Goal: Task Accomplishment & Management: Use online tool/utility

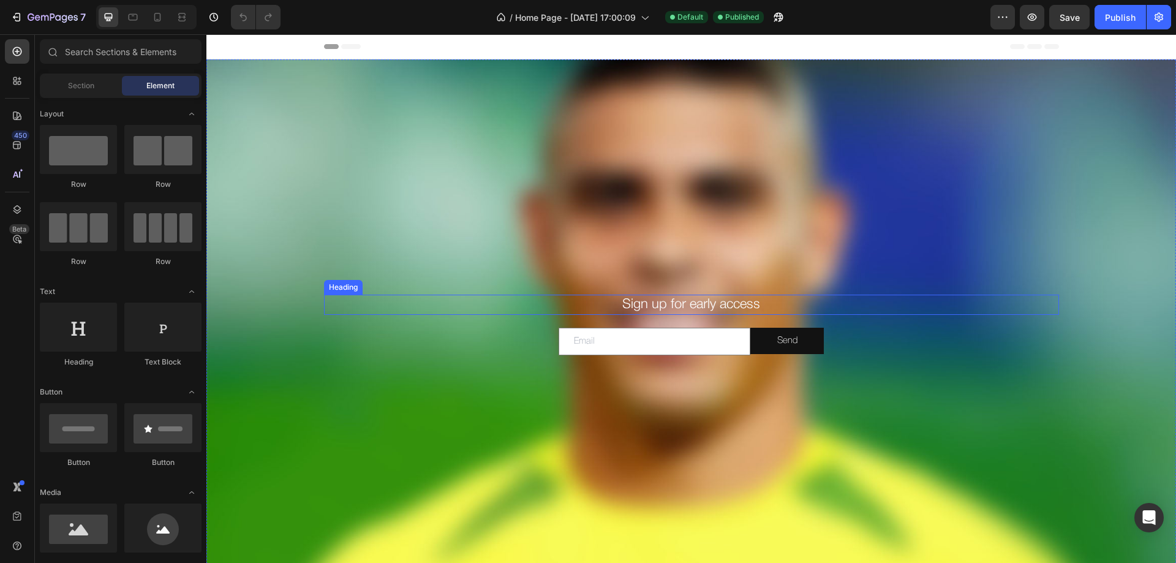
click at [637, 302] on h2 "Sign up for early access" at bounding box center [691, 305] width 735 height 20
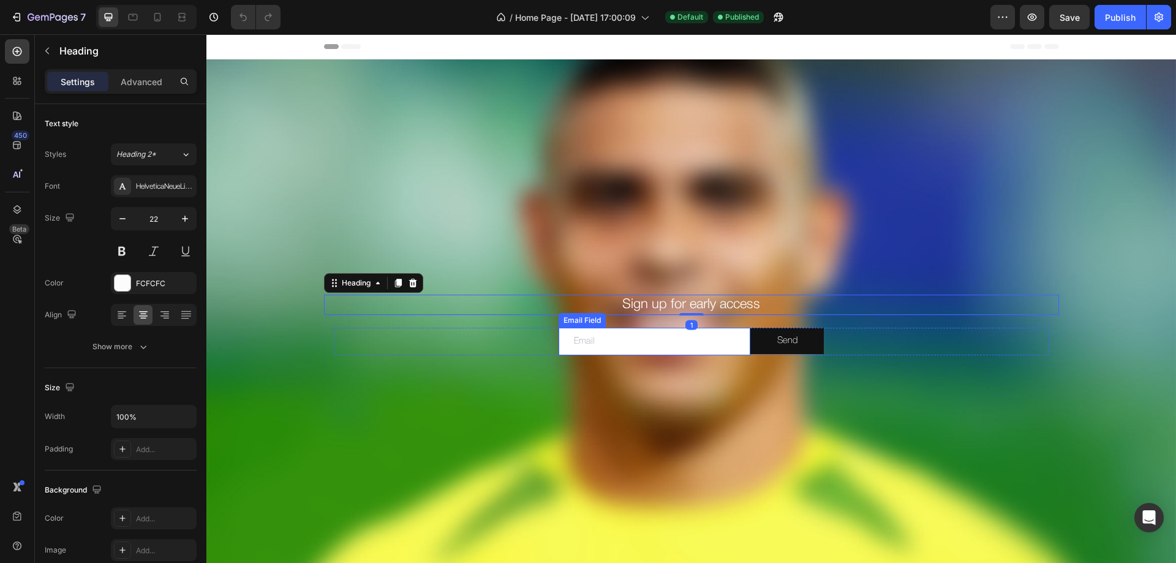
click at [585, 344] on input "email" at bounding box center [655, 342] width 192 height 28
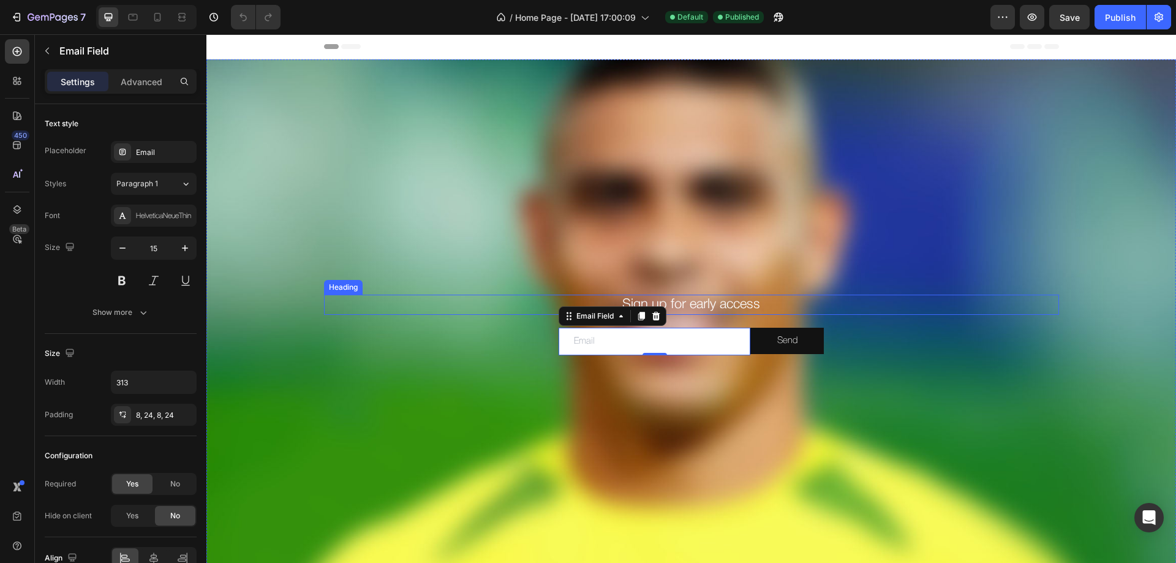
click at [705, 302] on h2 "Sign up for early access" at bounding box center [691, 305] width 735 height 20
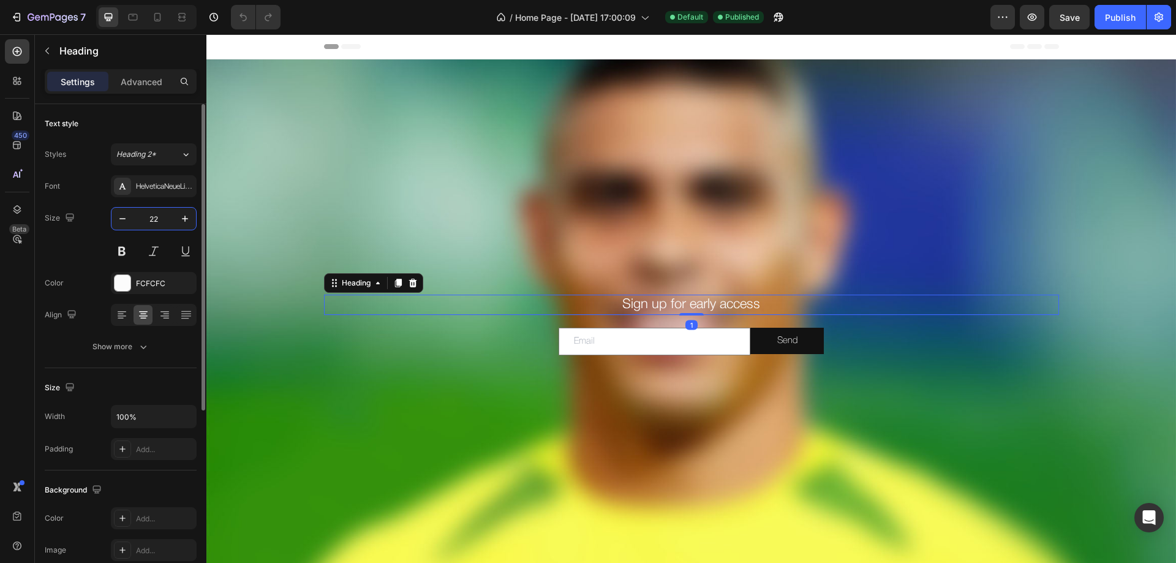
click at [149, 225] on input "22" at bounding box center [154, 219] width 40 height 22
click at [158, 224] on input "22" at bounding box center [154, 219] width 40 height 22
click at [158, 221] on input "22" at bounding box center [154, 219] width 40 height 22
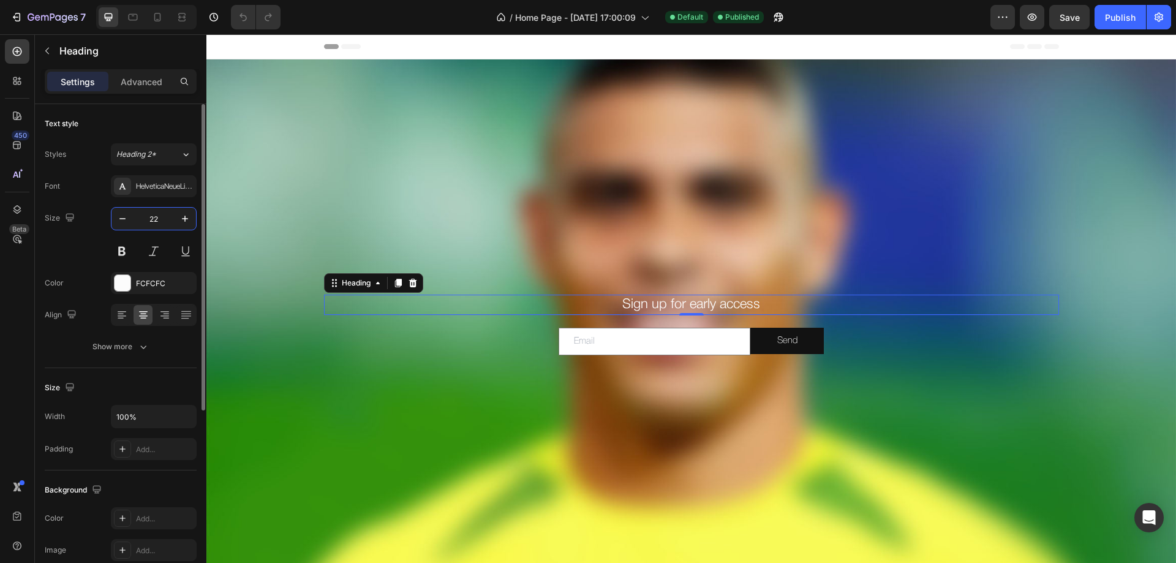
click at [158, 221] on input "22" at bounding box center [154, 219] width 40 height 22
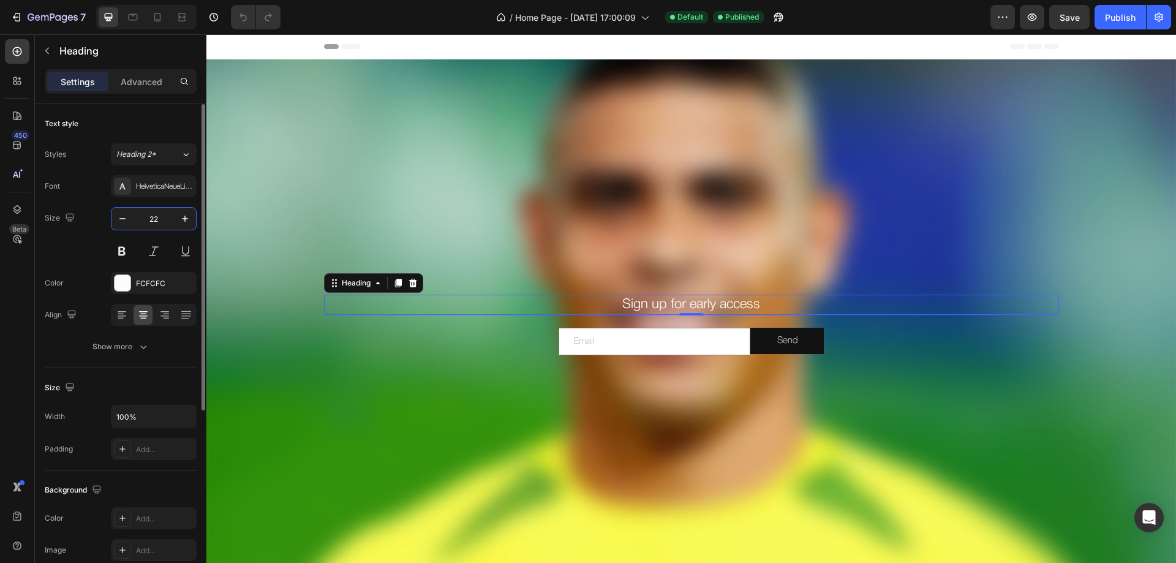
click at [157, 221] on input "22" at bounding box center [154, 219] width 40 height 22
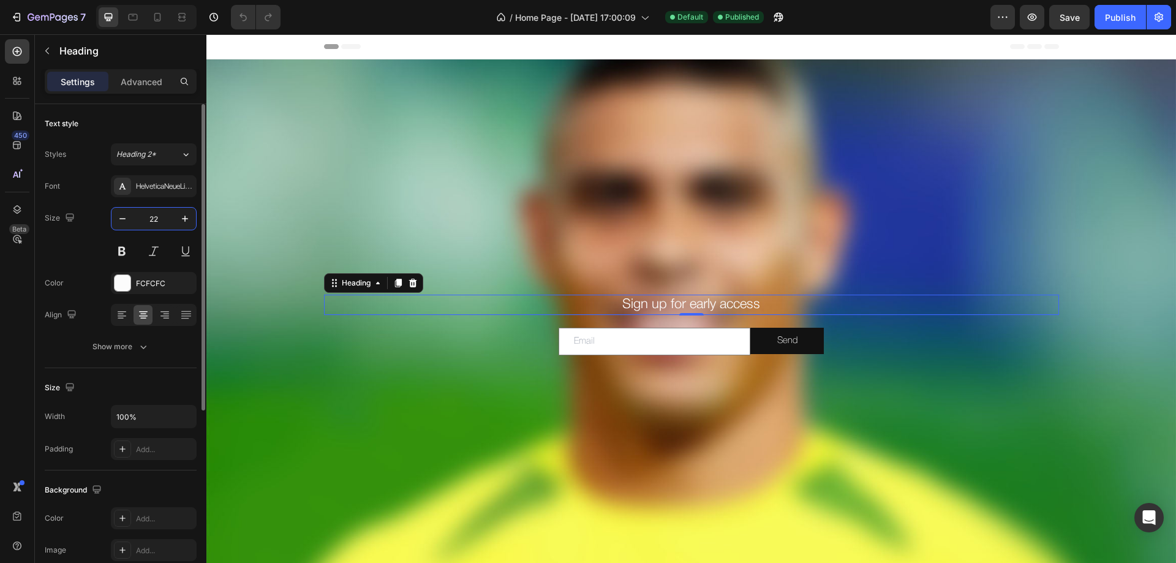
click at [157, 221] on input "22" at bounding box center [154, 219] width 40 height 22
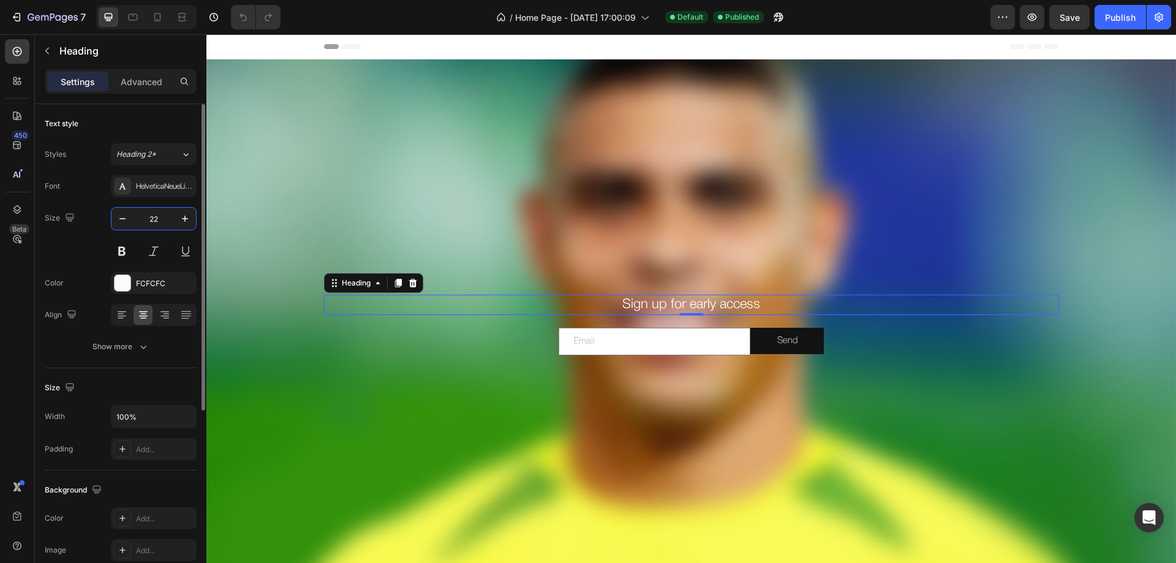
click at [157, 221] on input "22" at bounding box center [154, 219] width 40 height 22
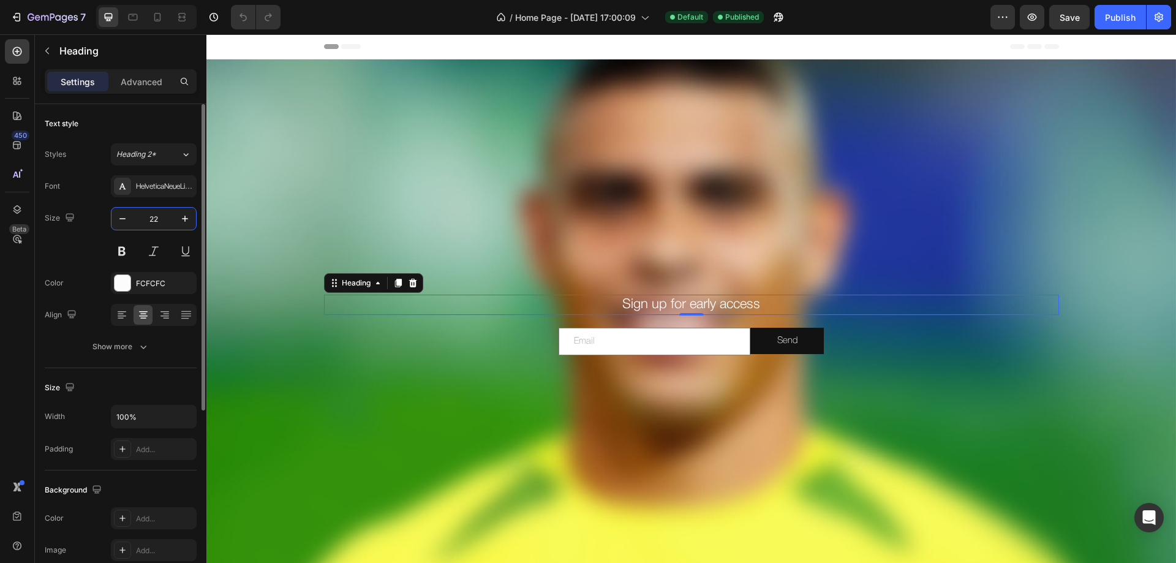
click at [157, 221] on input "22" at bounding box center [154, 219] width 40 height 22
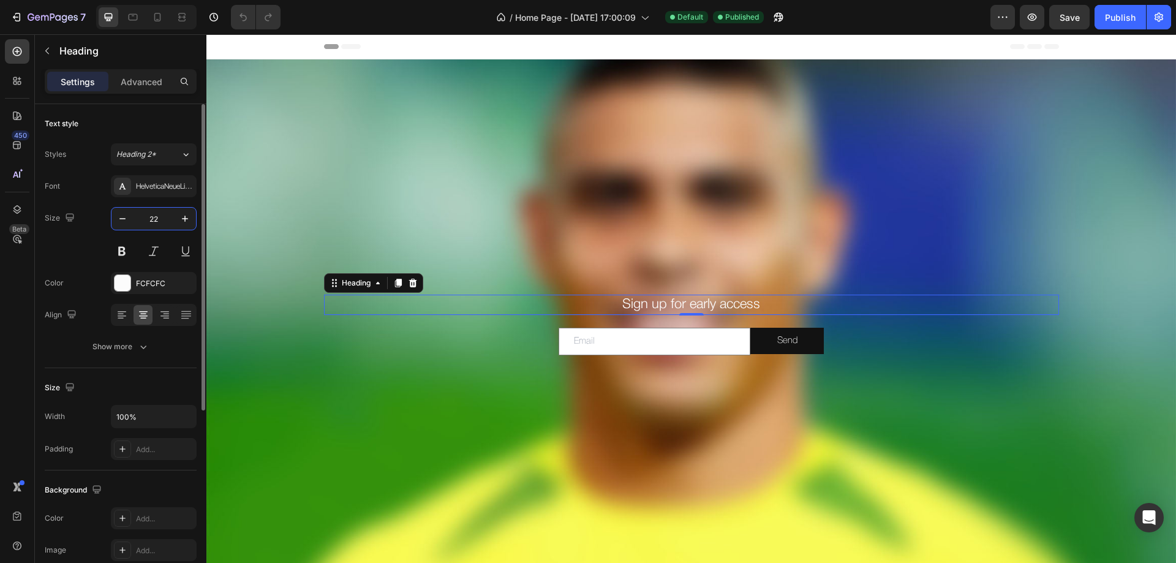
click at [157, 221] on input "22" at bounding box center [154, 219] width 40 height 22
type input "15"
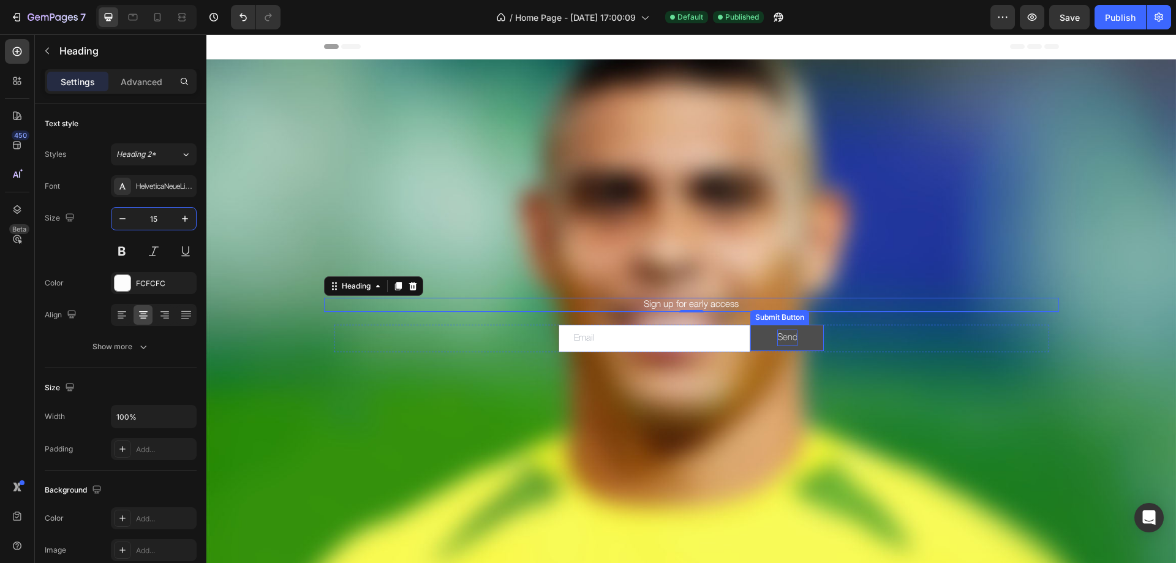
click at [792, 341] on div "Send" at bounding box center [788, 338] width 20 height 17
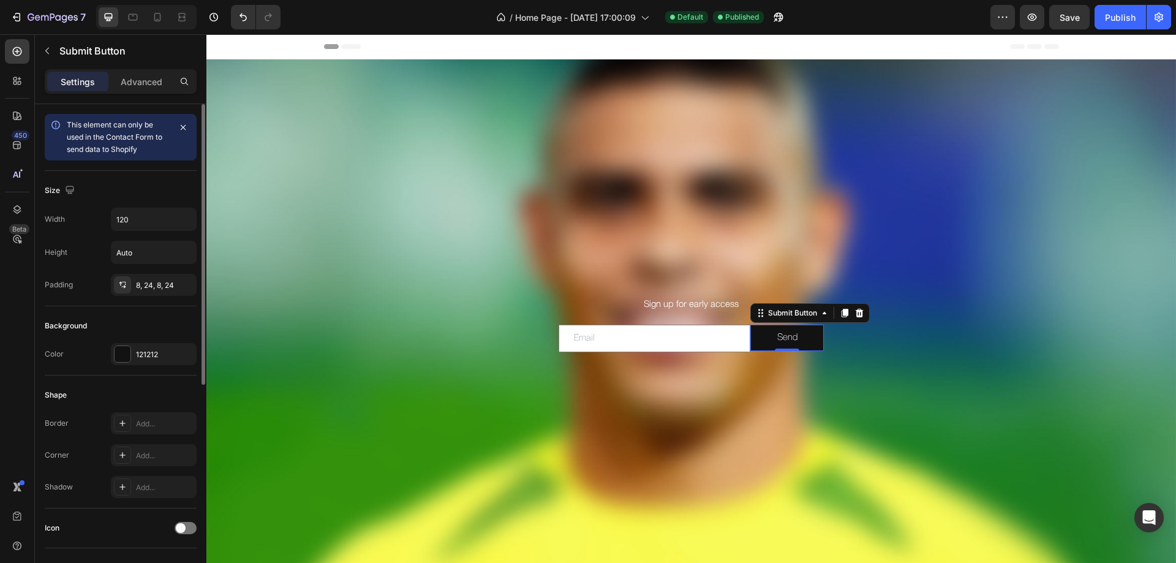
scroll to position [306, 0]
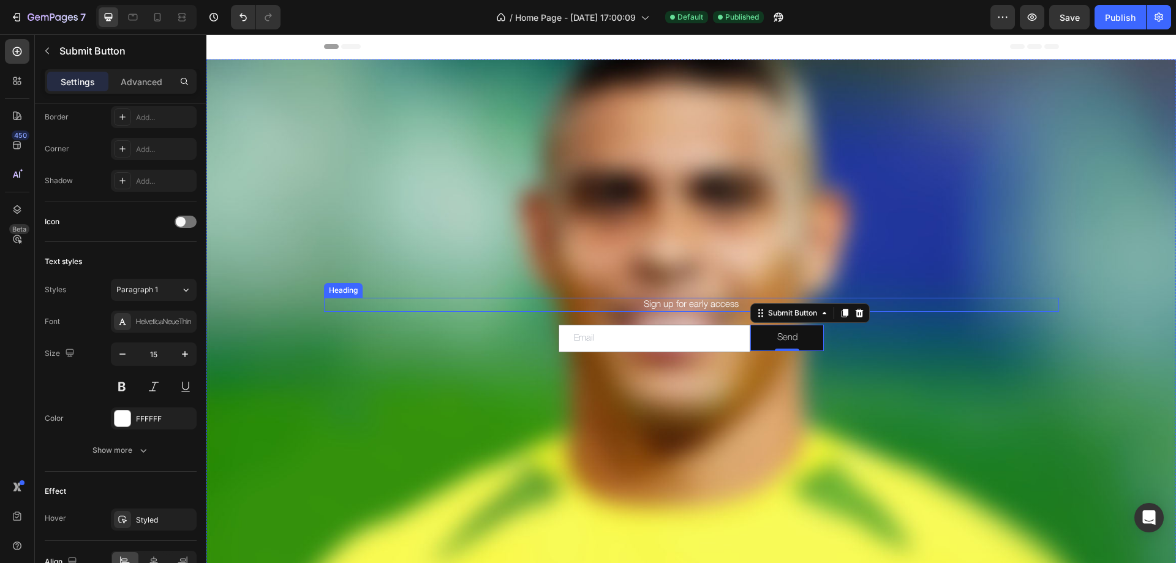
click at [674, 305] on h2 "Sign up for early access" at bounding box center [691, 305] width 735 height 15
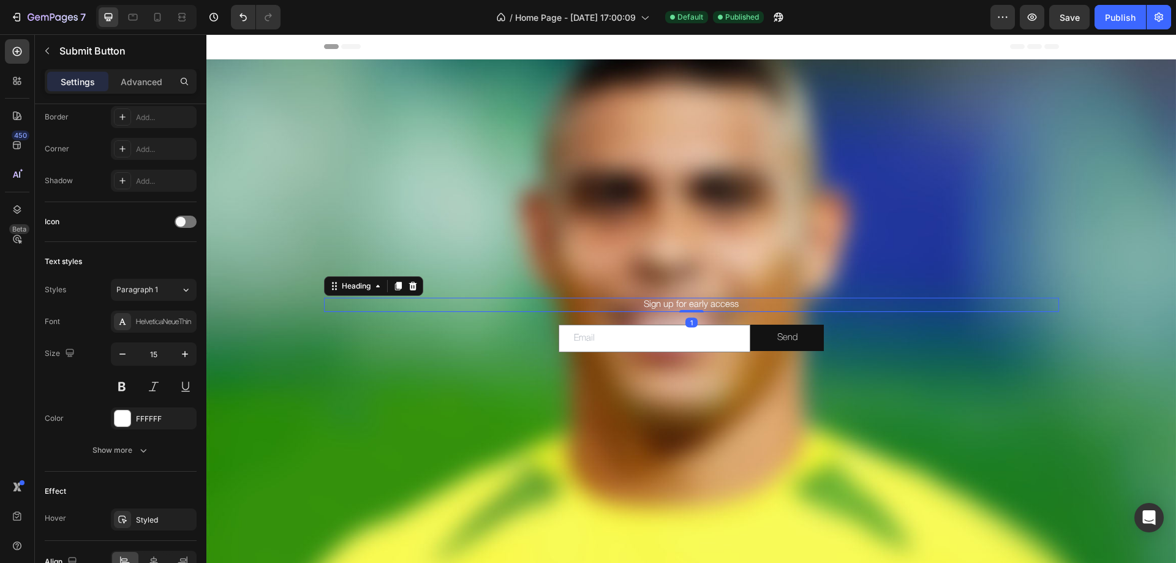
scroll to position [0, 0]
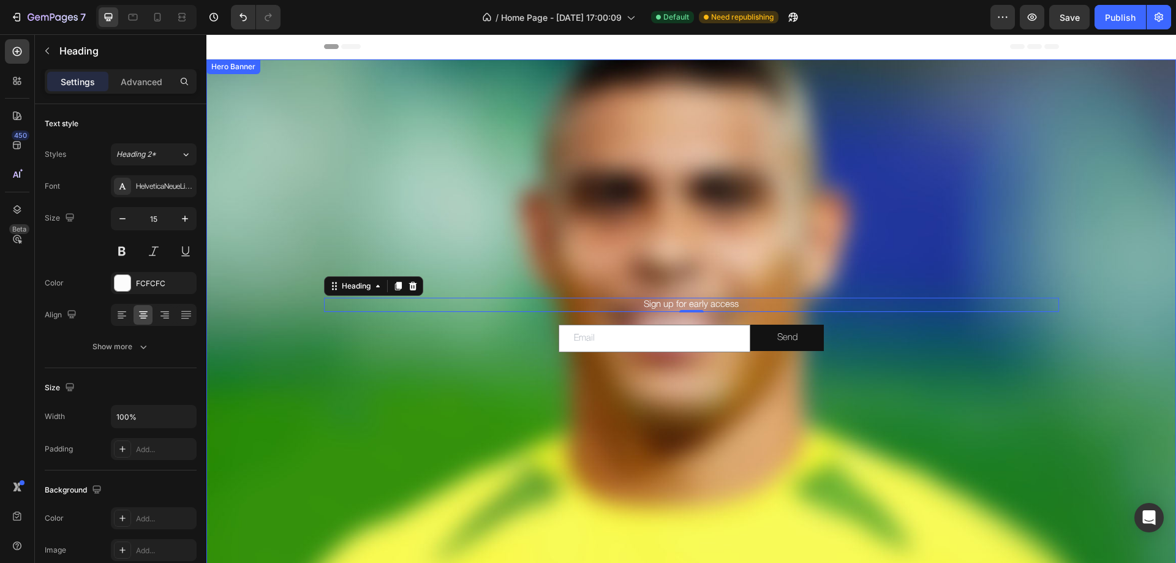
click at [710, 175] on div "Background Image" at bounding box center [691, 323] width 970 height 529
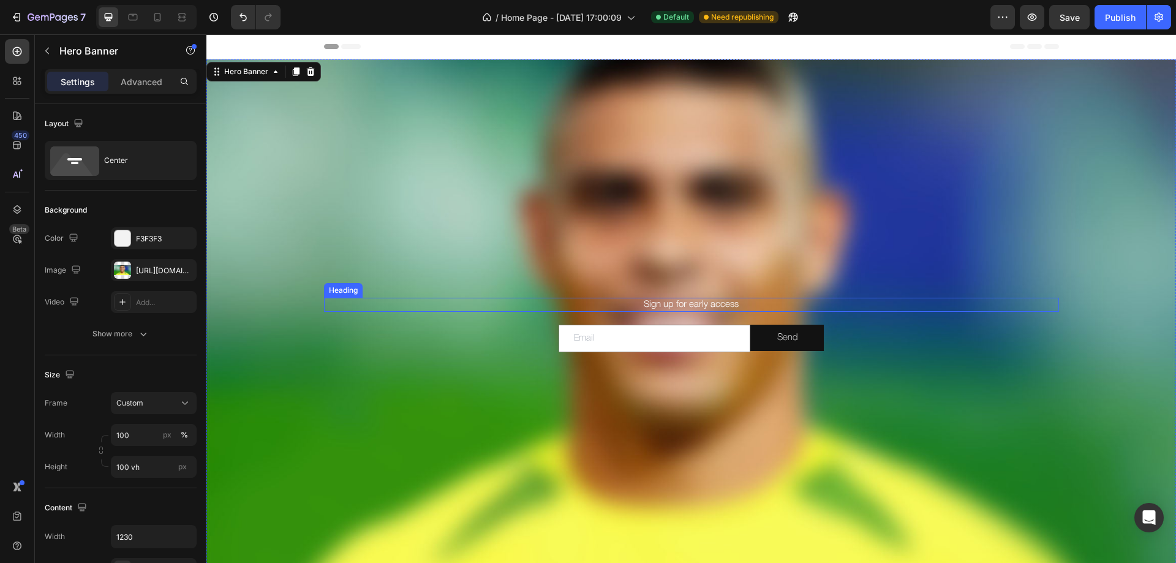
click at [688, 303] on h2 "Sign up for early access" at bounding box center [691, 305] width 735 height 15
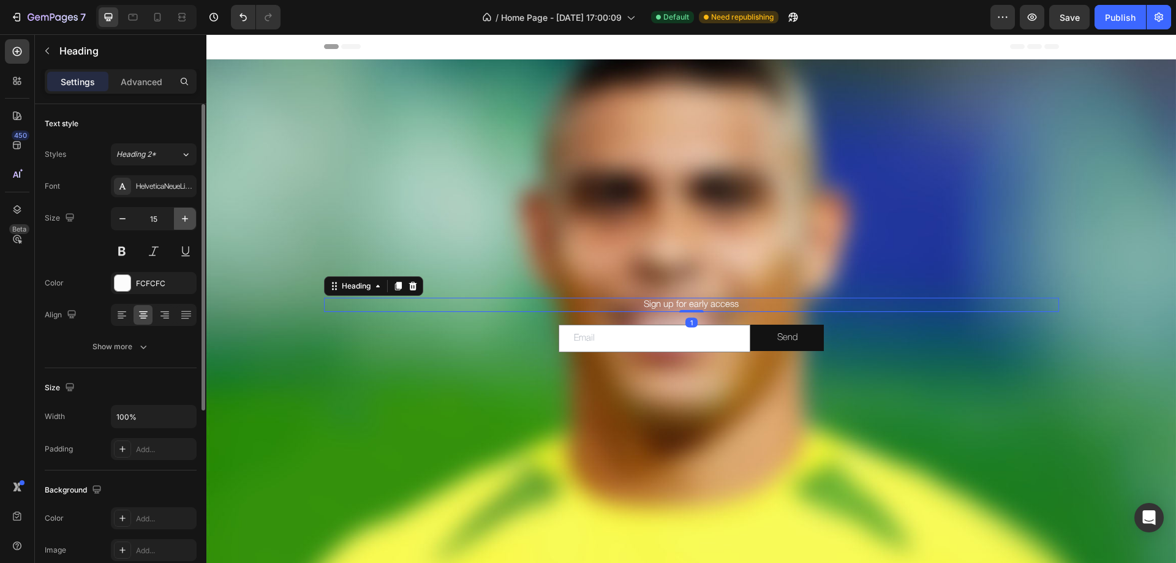
click at [181, 218] on icon "button" at bounding box center [185, 219] width 12 height 12
click at [182, 218] on icon "button" at bounding box center [185, 219] width 12 height 12
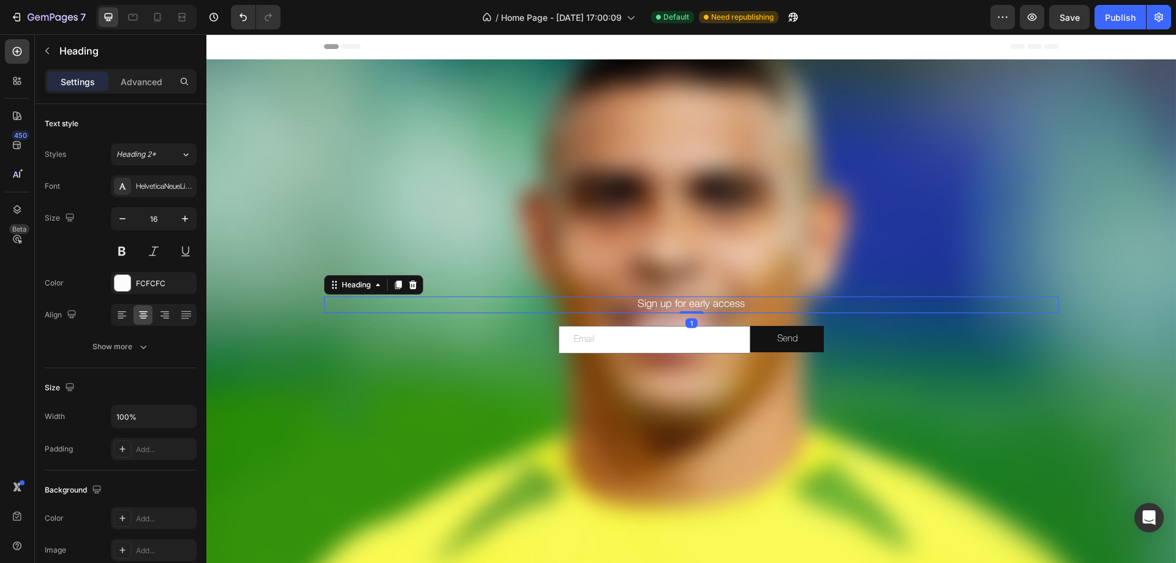
type input "17"
click at [735, 181] on div "Background Image" at bounding box center [691, 323] width 970 height 529
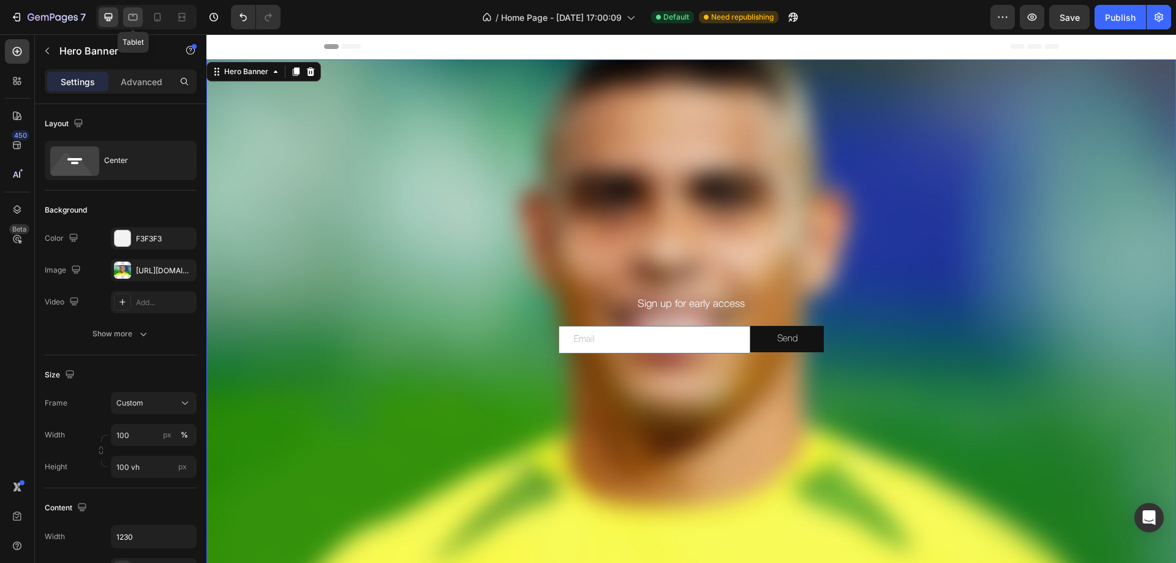
drag, startPoint x: 129, startPoint y: 18, endPoint x: 484, endPoint y: 243, distance: 420.0
click at [129, 18] on icon at bounding box center [133, 17] width 9 height 7
type input "650"
type input "100%"
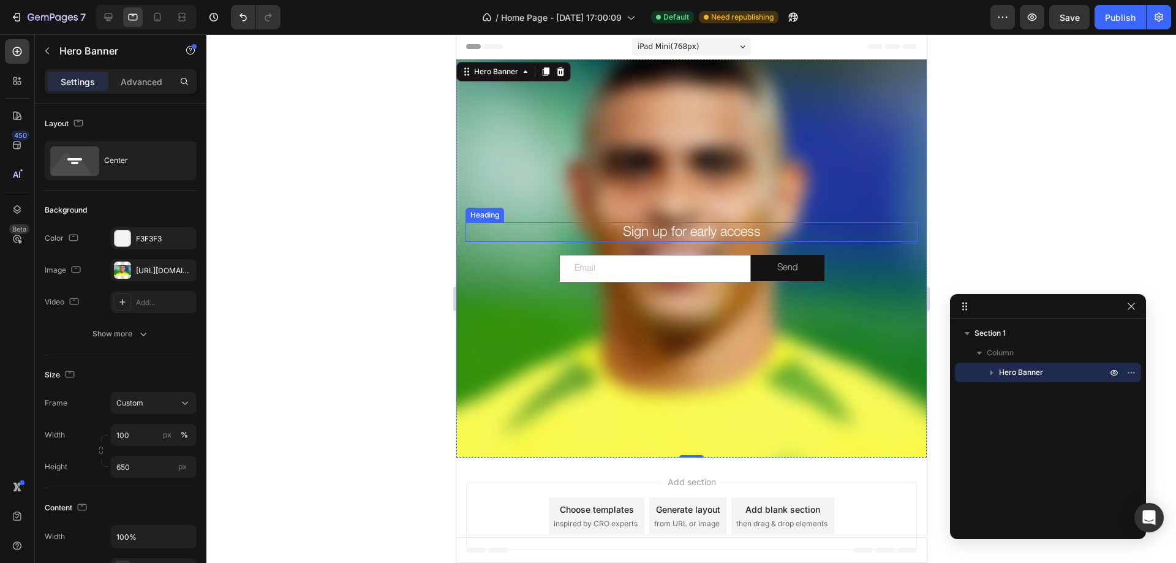
click at [670, 232] on h2 "Sign up for early access" at bounding box center [691, 232] width 452 height 20
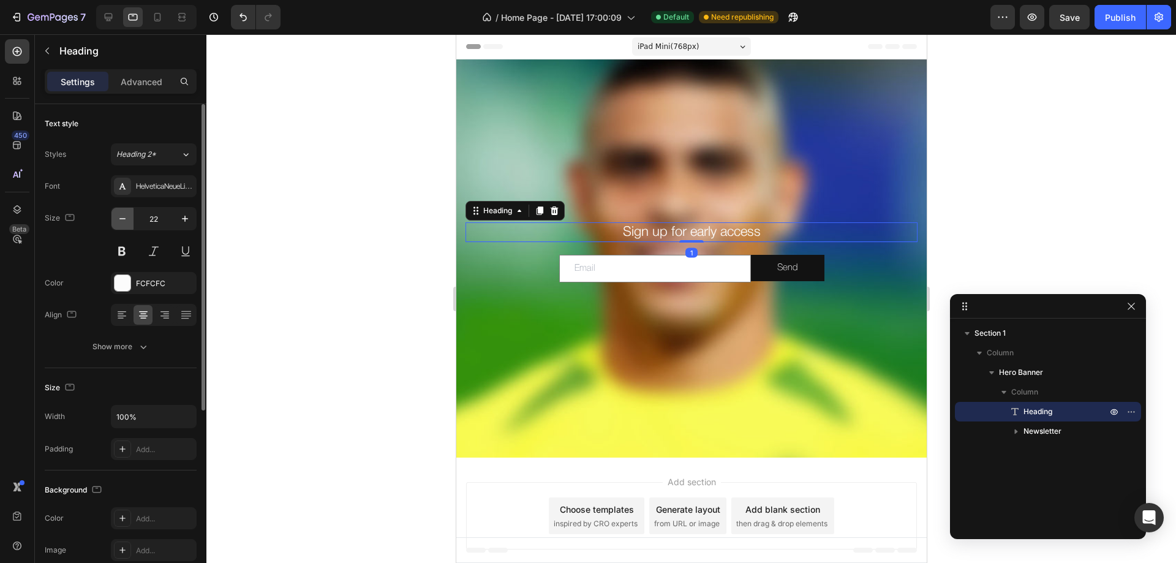
click at [130, 214] on button "button" at bounding box center [123, 219] width 22 height 22
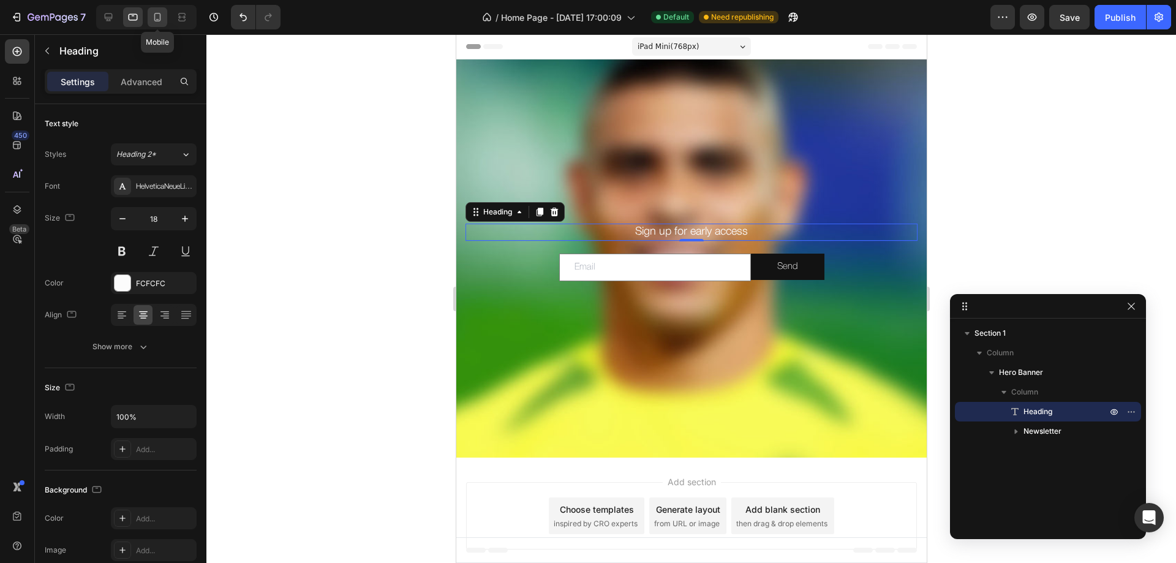
click at [154, 17] on icon at bounding box center [157, 17] width 12 height 12
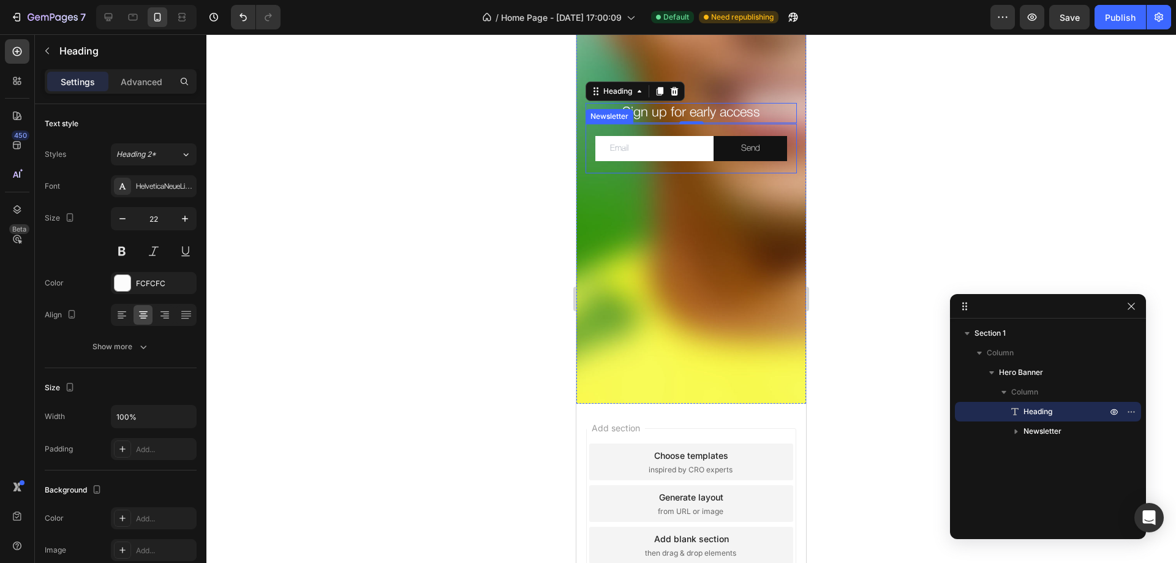
scroll to position [210, 0]
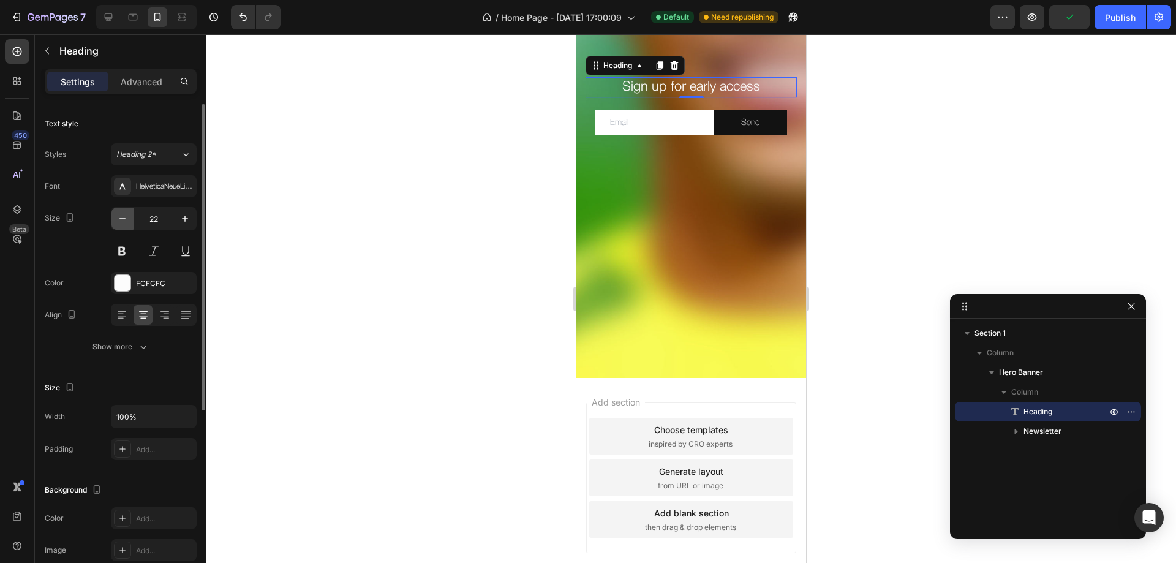
click at [126, 218] on icon "button" at bounding box center [122, 219] width 12 height 12
type input "20"
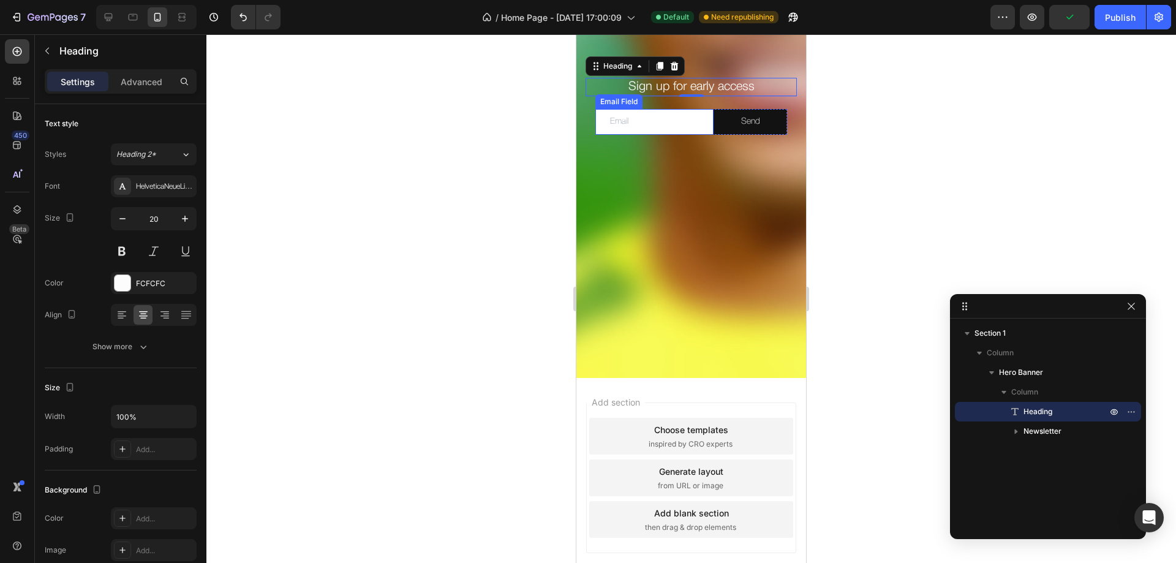
click at [675, 122] on input "email" at bounding box center [655, 121] width 118 height 25
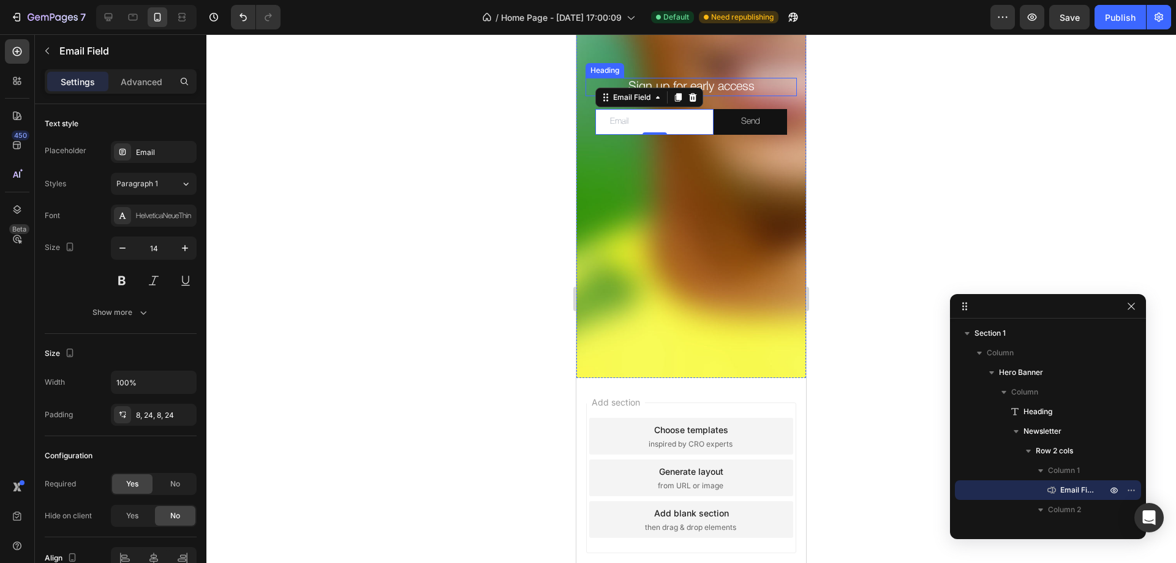
click at [675, 79] on h2 "Sign up for early access" at bounding box center [691, 87] width 211 height 18
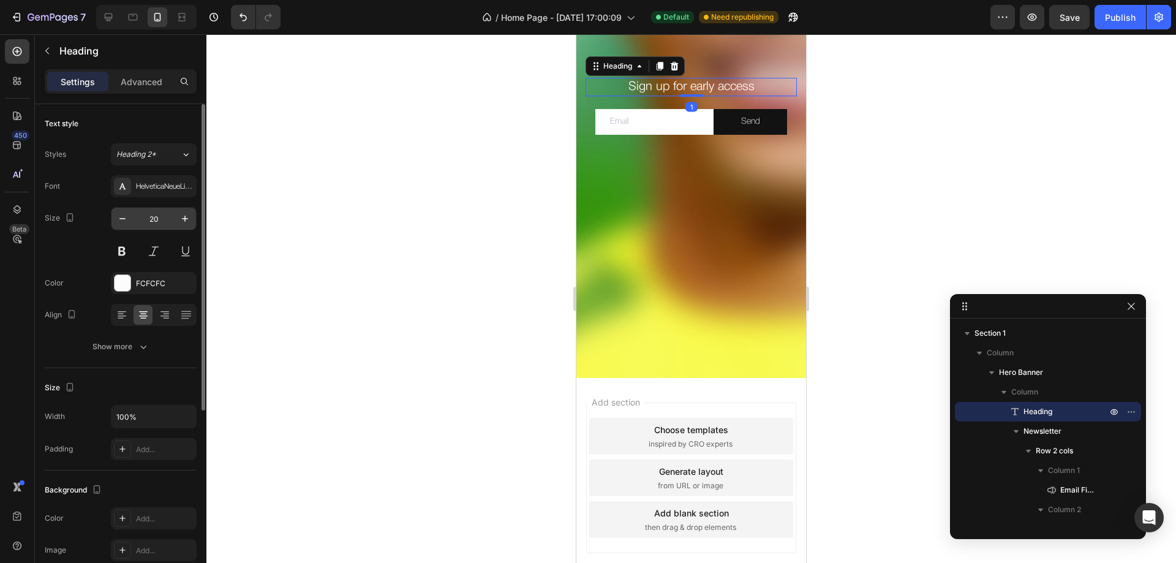
click at [156, 219] on input "20" at bounding box center [154, 219] width 40 height 22
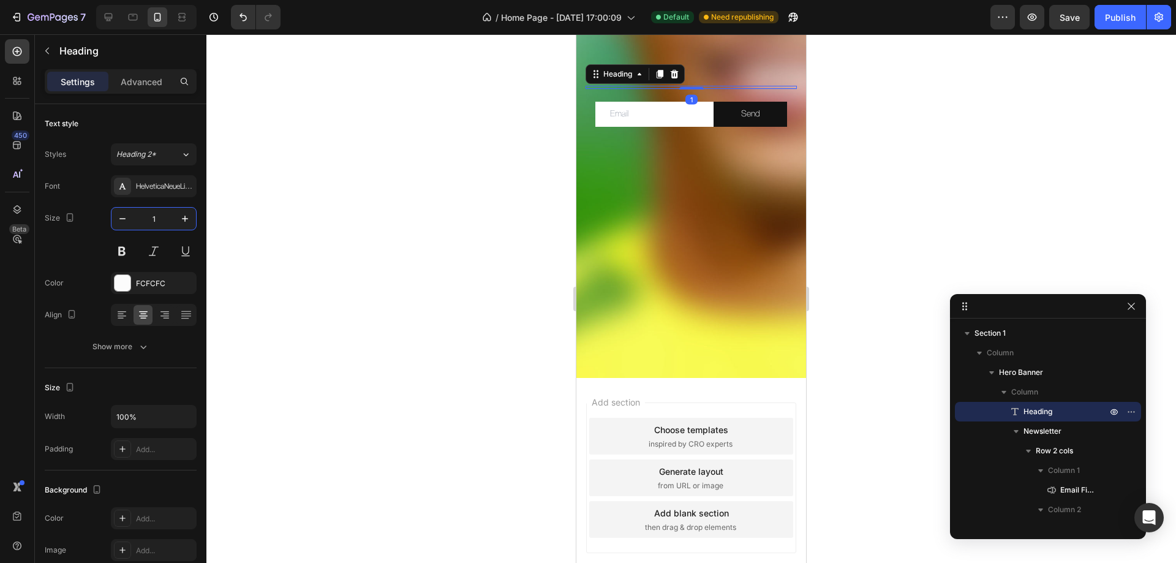
type input "16"
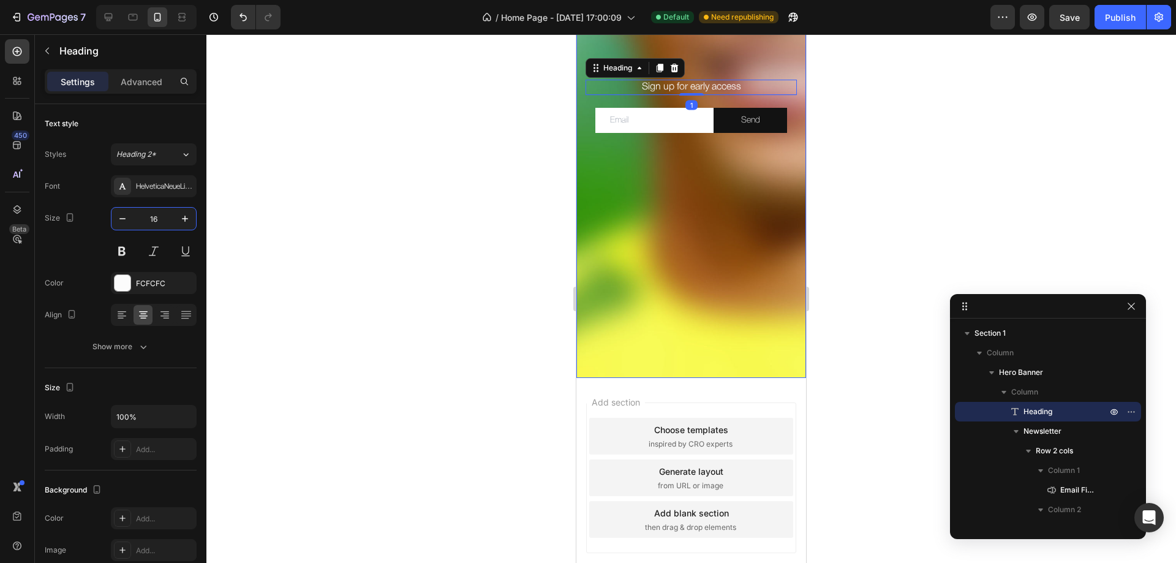
click at [686, 227] on div "Background Image" at bounding box center [692, 113] width 230 height 529
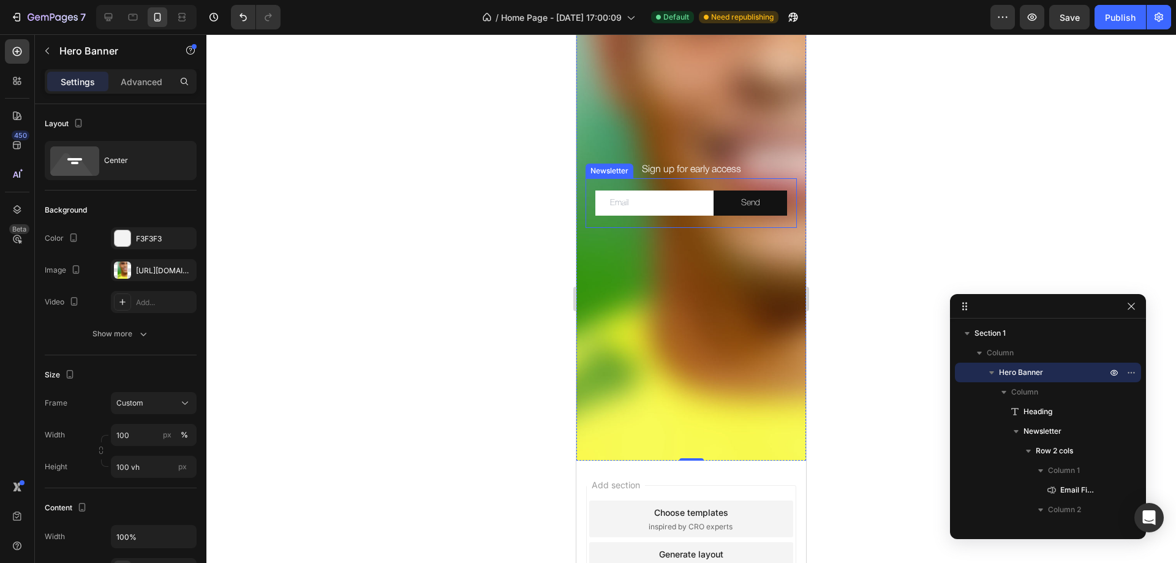
scroll to position [0, 0]
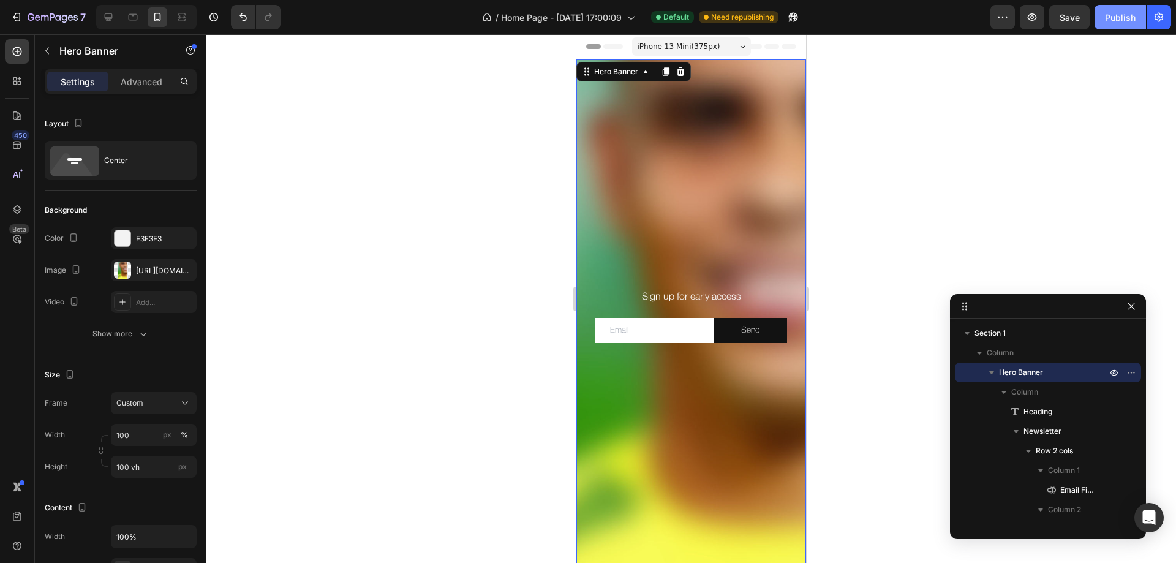
click at [1105, 23] on button "Publish" at bounding box center [1120, 17] width 51 height 25
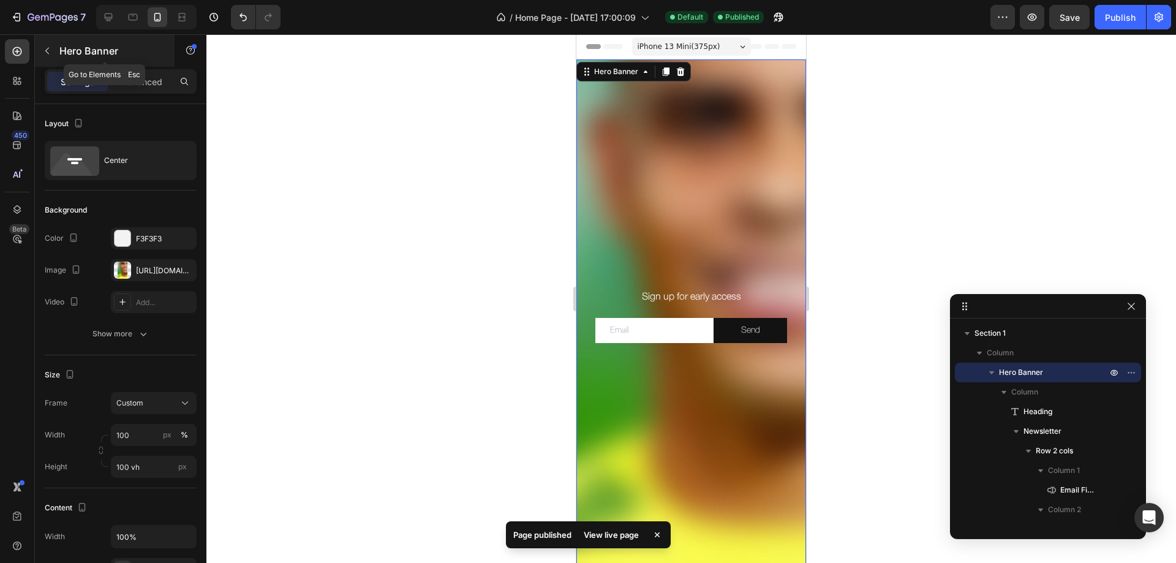
click at [40, 49] on button "button" at bounding box center [47, 51] width 20 height 20
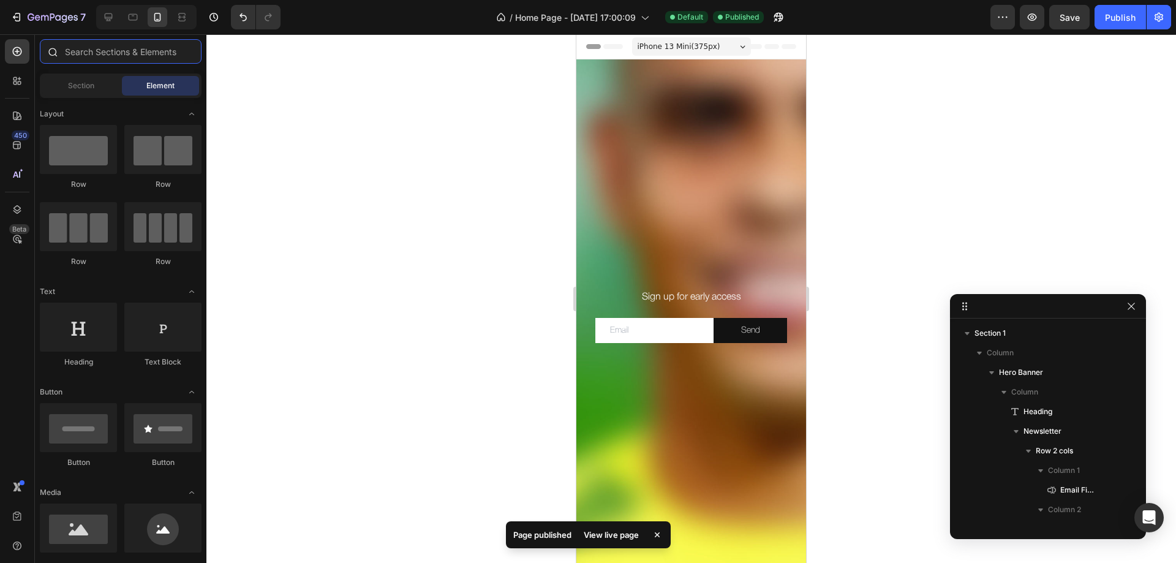
click at [76, 50] on input "text" at bounding box center [121, 51] width 162 height 25
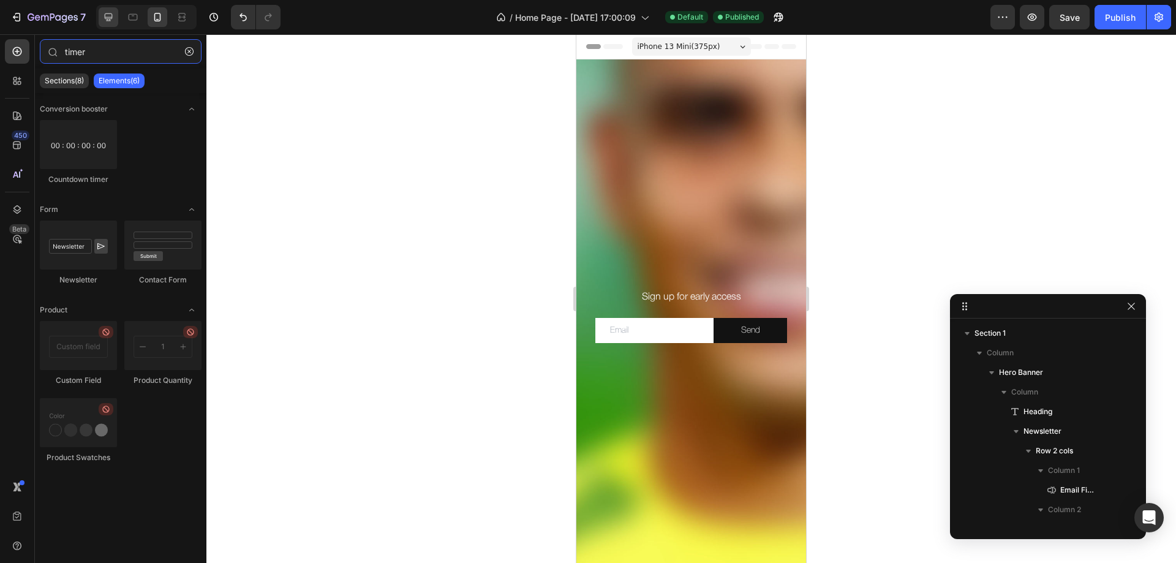
type input "timer"
click at [113, 20] on icon at bounding box center [108, 17] width 12 height 12
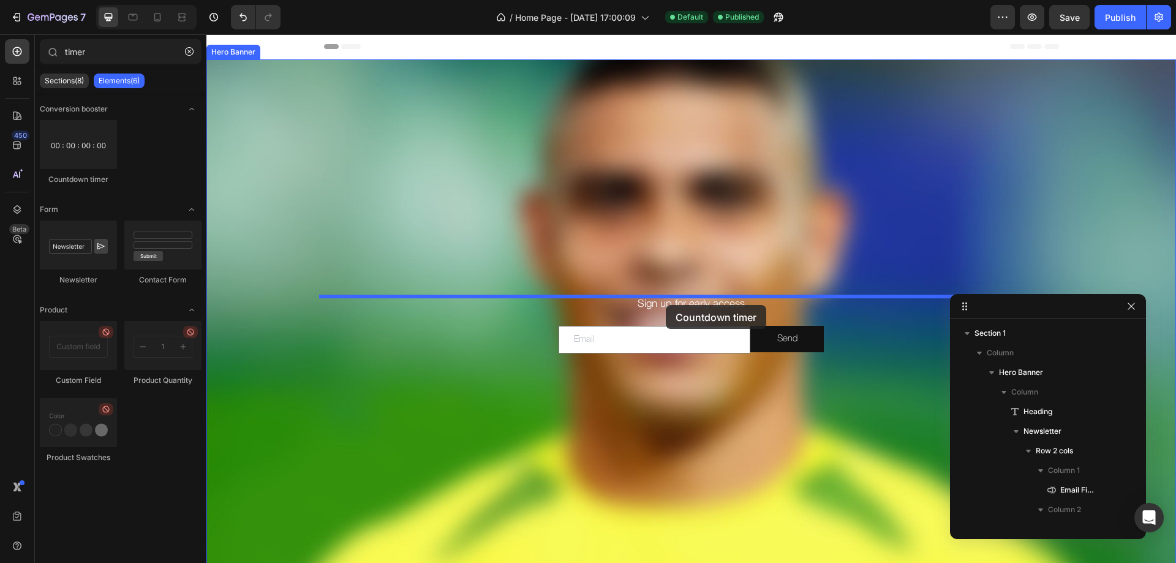
drag, startPoint x: 290, startPoint y: 180, endPoint x: 666, endPoint y: 305, distance: 396.4
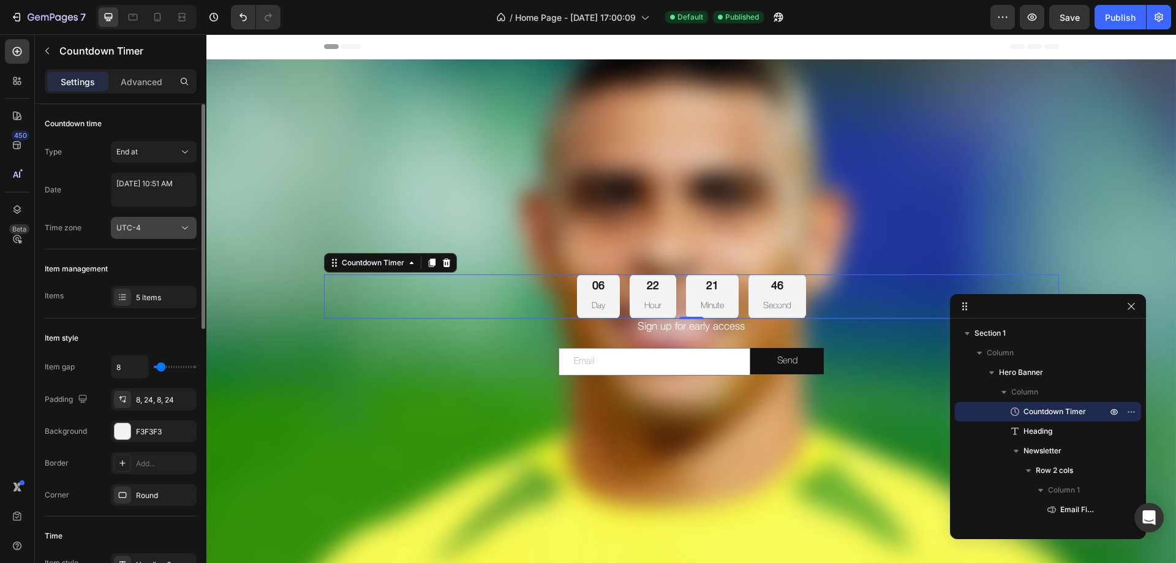
click at [154, 233] on div "UTC-4" at bounding box center [147, 227] width 62 height 11
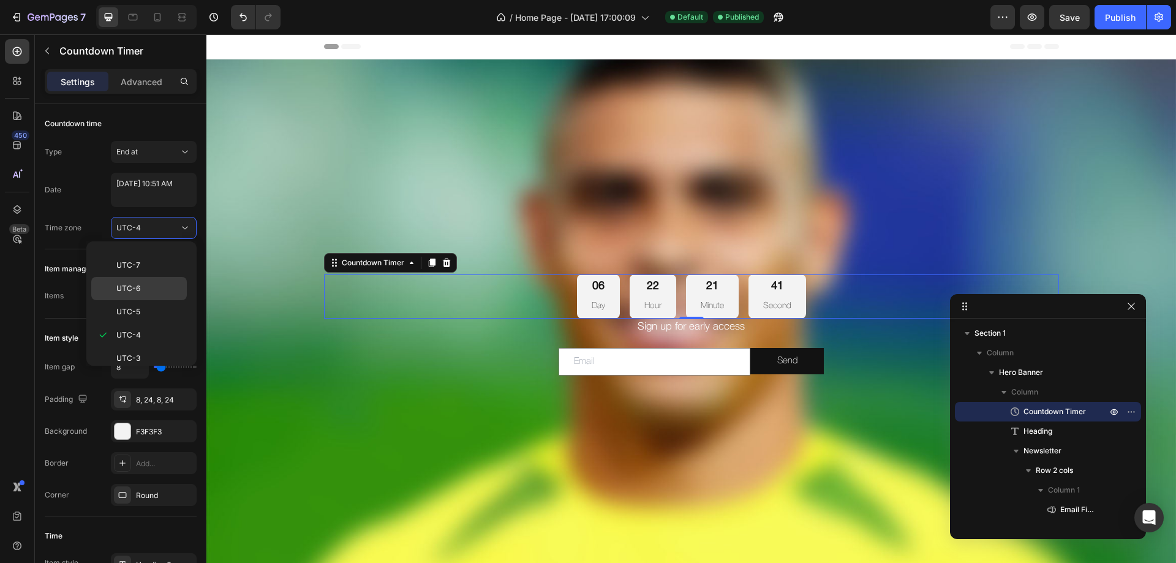
scroll to position [255, 0]
click at [161, 364] on div "UTC+1" at bounding box center [139, 375] width 96 height 23
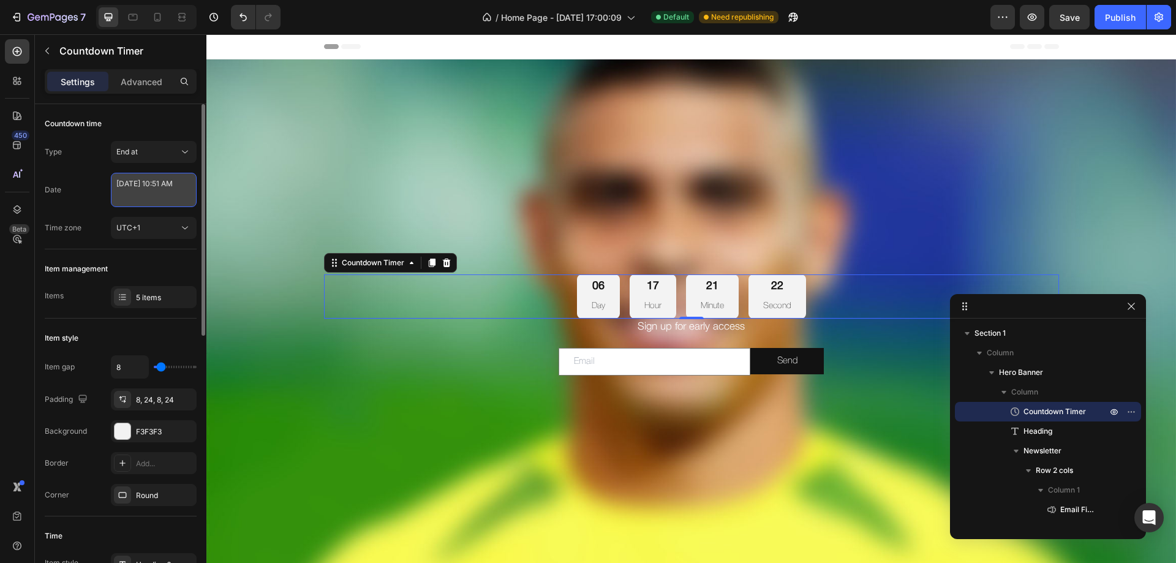
click at [144, 187] on textarea "[DATE] 10:51 AM" at bounding box center [154, 190] width 86 height 34
select select "10"
select select "51"
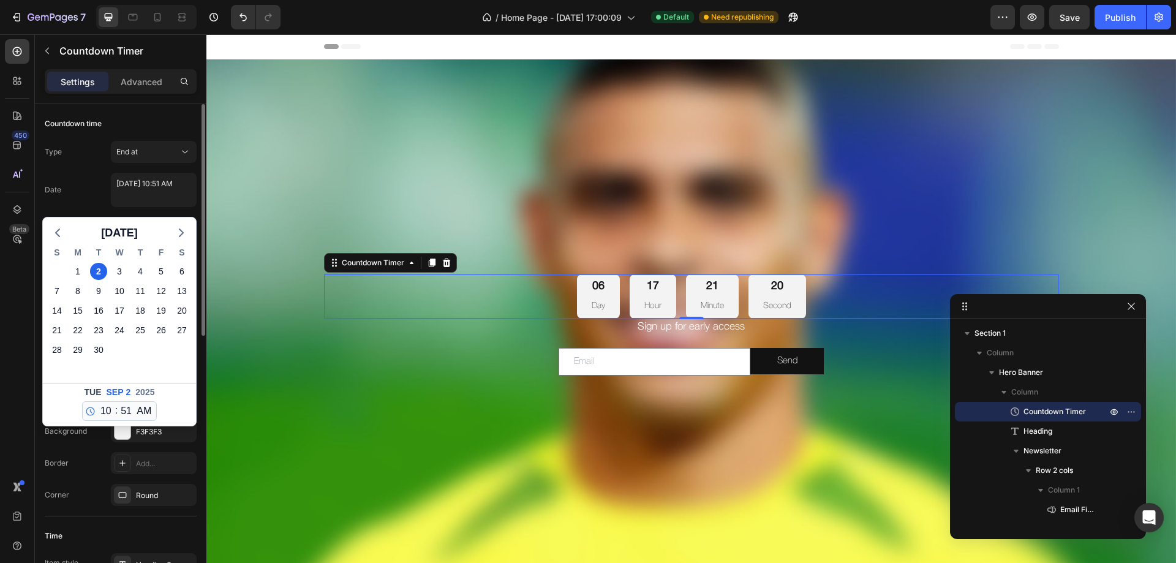
click at [94, 185] on div "Date [DATE] 10:51 AM [DATE] S M T W T F S 31 1 2 3 4 5 6 7 8 9 10 11 12 13 14 1…" at bounding box center [121, 190] width 152 height 34
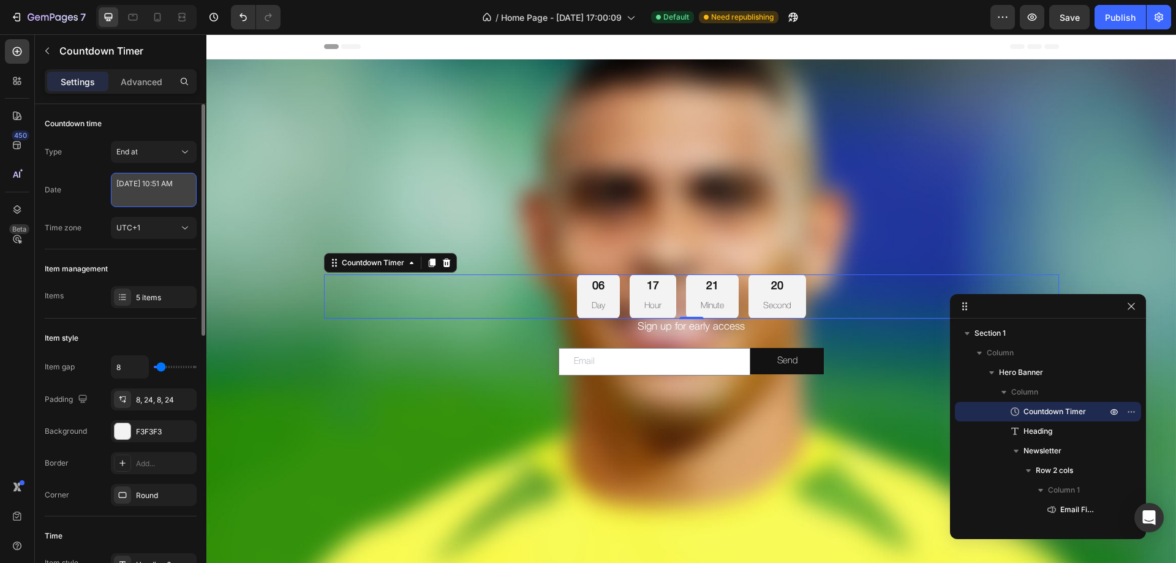
click at [162, 193] on textarea "[DATE] 10:51 AM" at bounding box center [154, 190] width 86 height 34
select select "10"
select select "51"
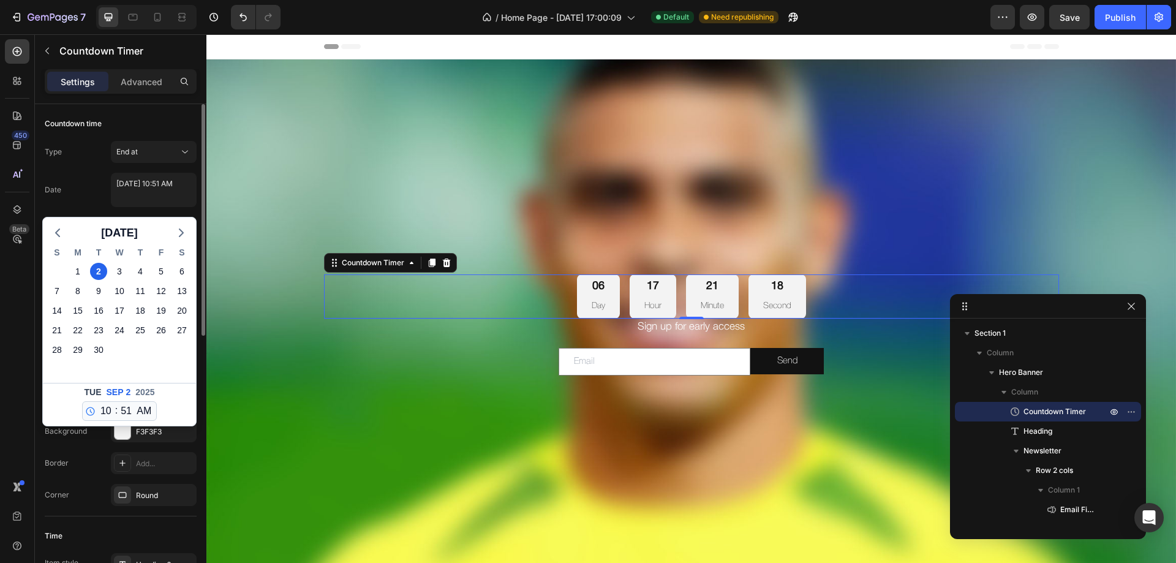
click at [105, 191] on div "Date [DATE] 10:51 AM [DATE] S M T W T F S 31 1 2 3 4 5 6 7 8 9 10 11 12 13 14 1…" at bounding box center [121, 190] width 152 height 34
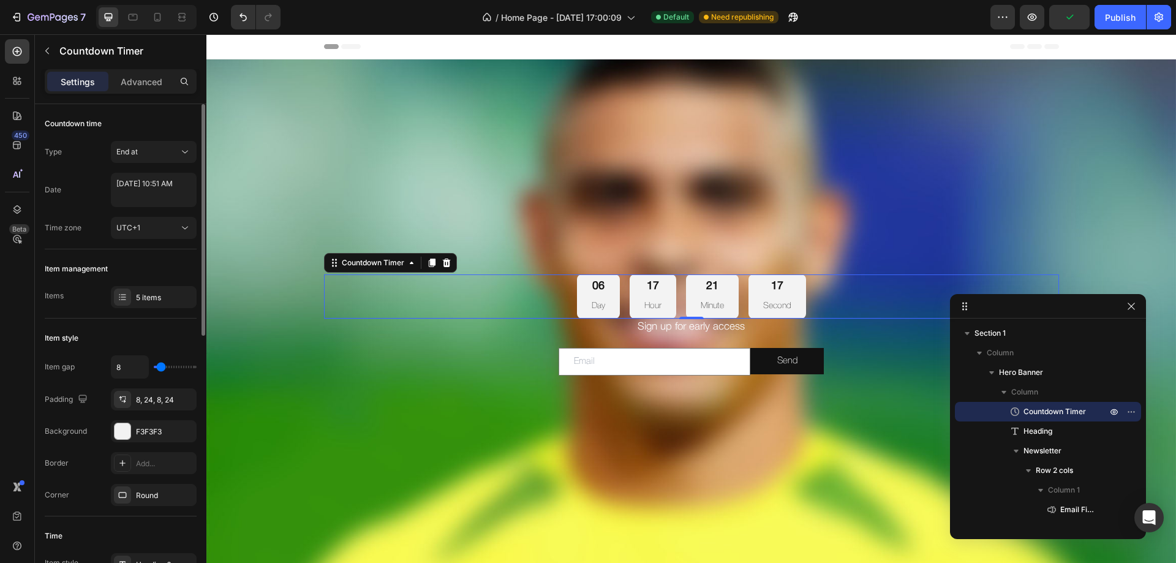
scroll to position [123, 0]
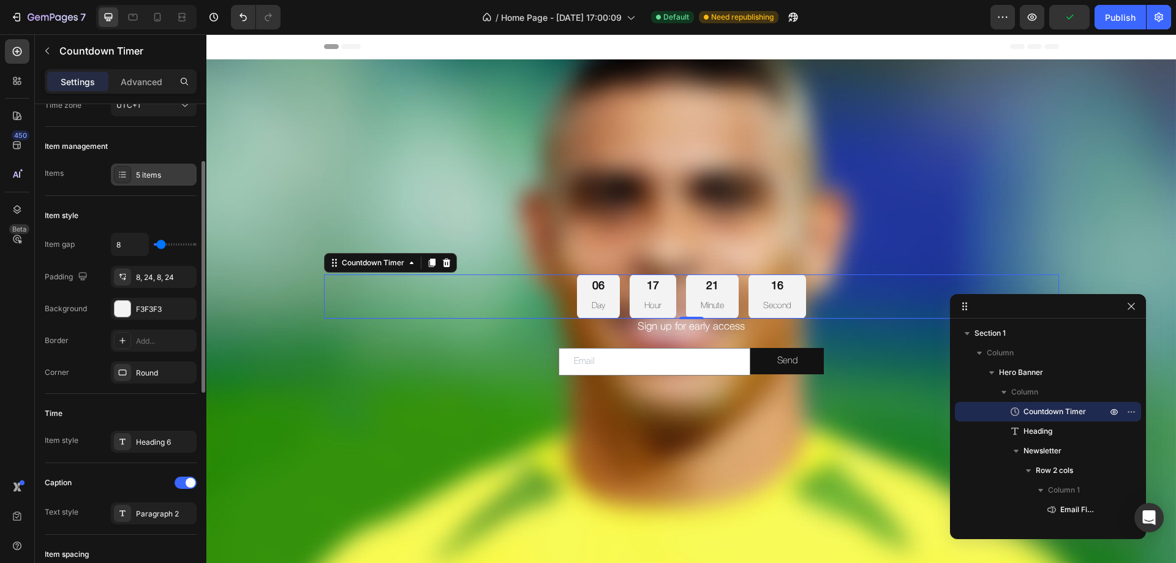
click at [151, 172] on div "5 items" at bounding box center [165, 175] width 58 height 11
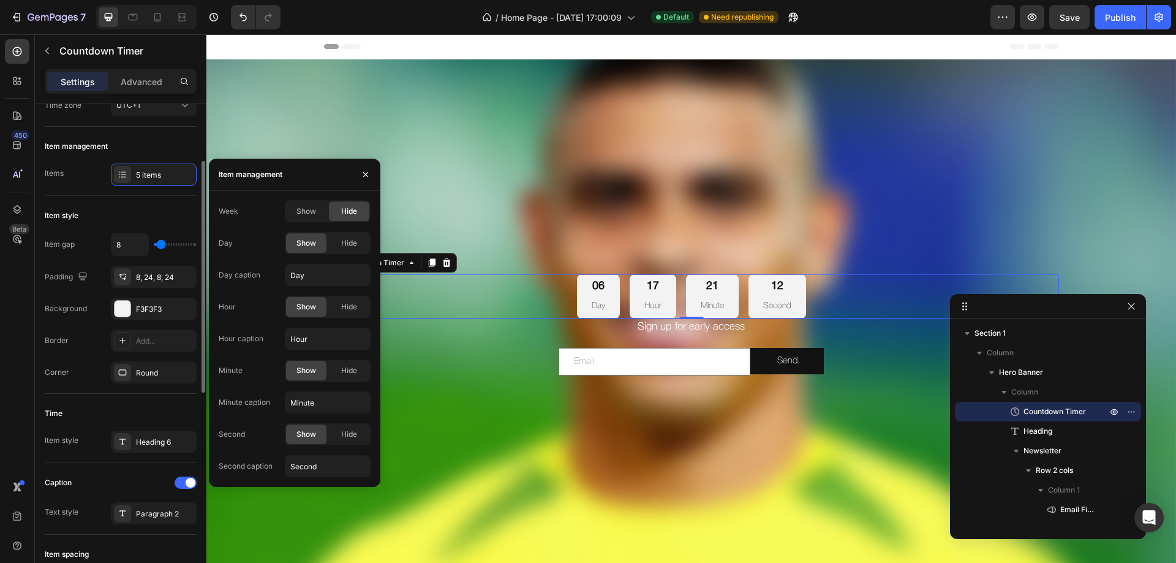
click at [92, 184] on div "Items 5 items" at bounding box center [121, 175] width 152 height 22
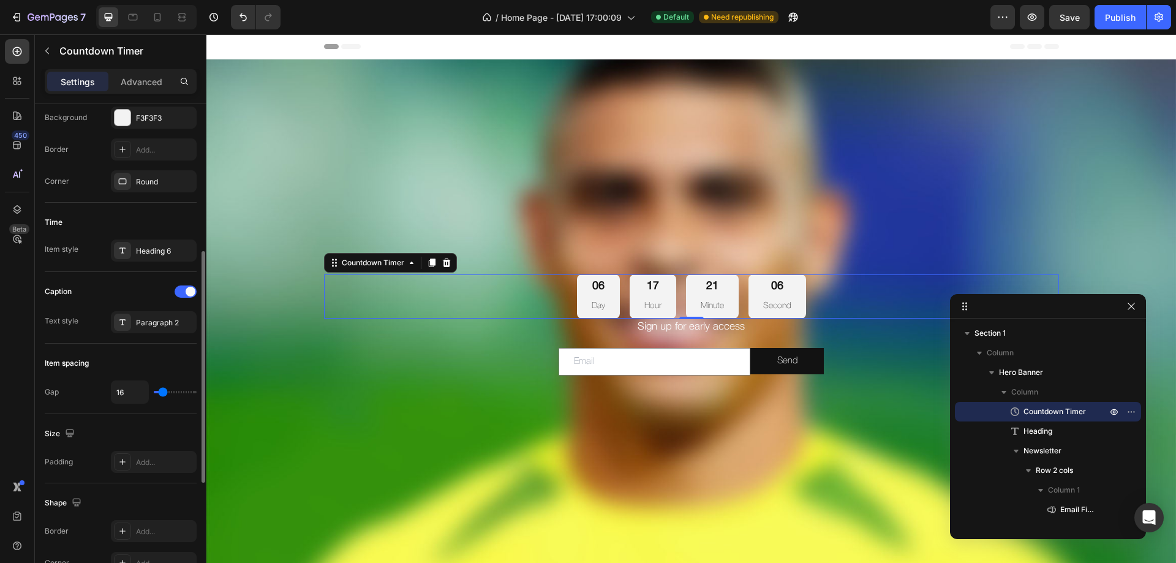
scroll to position [0, 0]
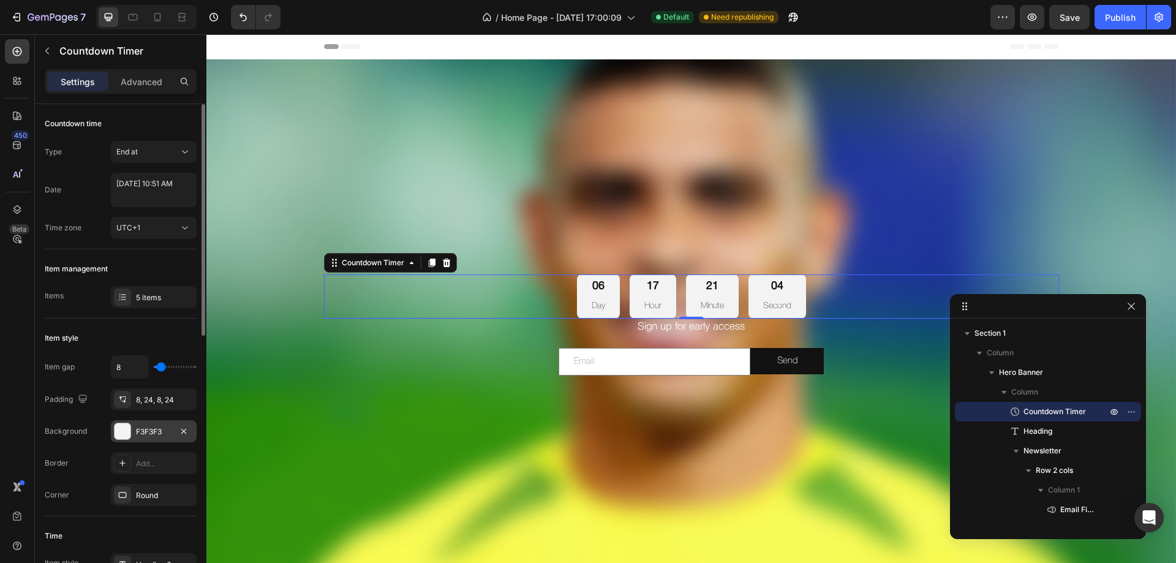
click at [126, 431] on div at bounding box center [123, 431] width 16 height 16
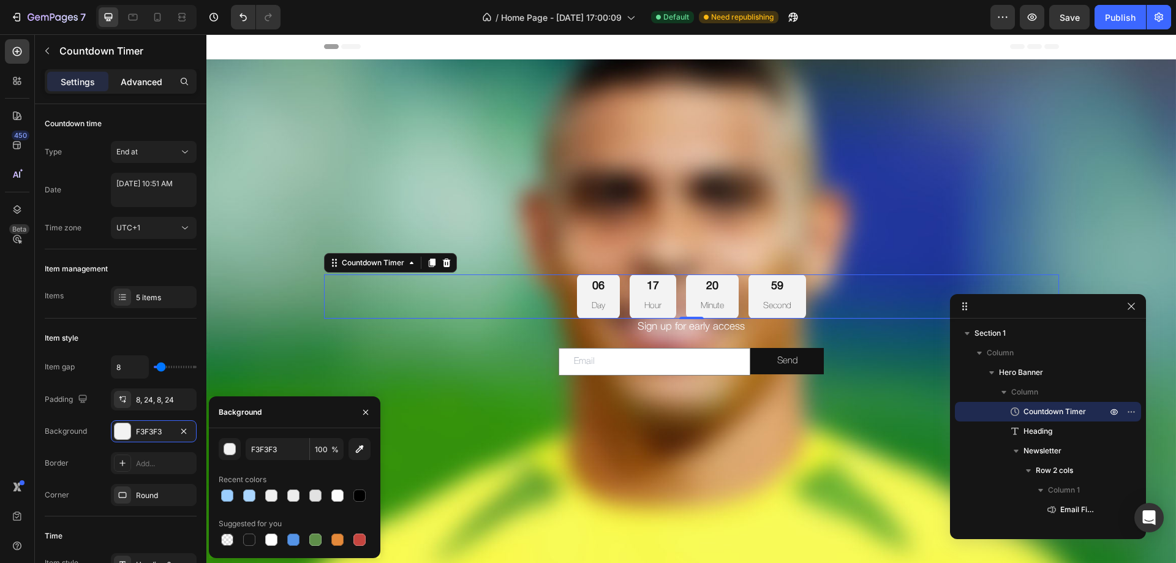
click at [140, 81] on p "Advanced" at bounding box center [142, 81] width 42 height 13
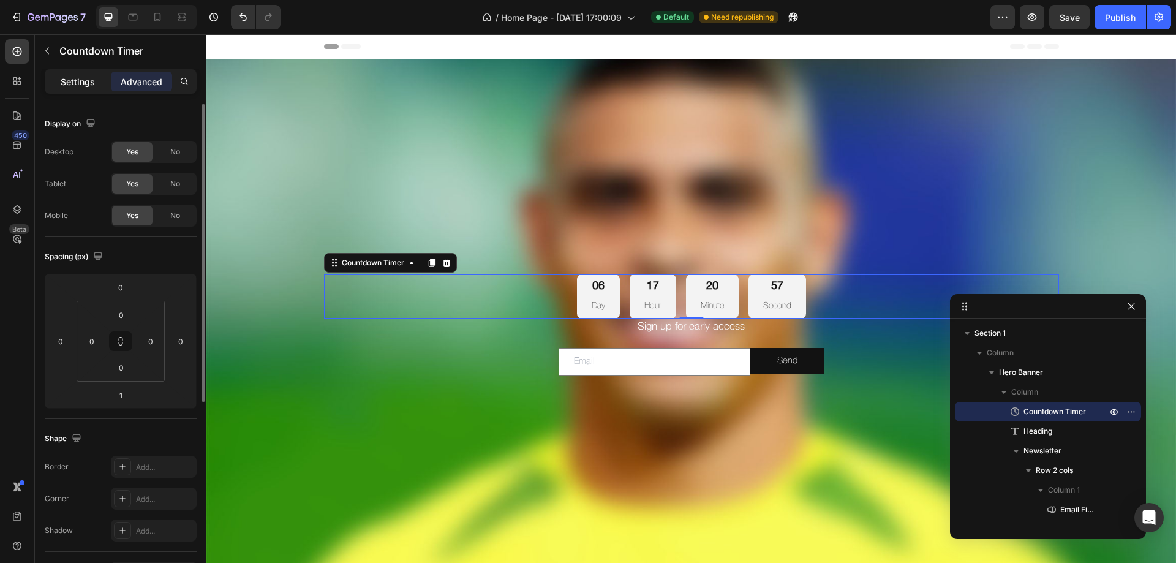
click at [78, 79] on p "Settings" at bounding box center [78, 81] width 34 height 13
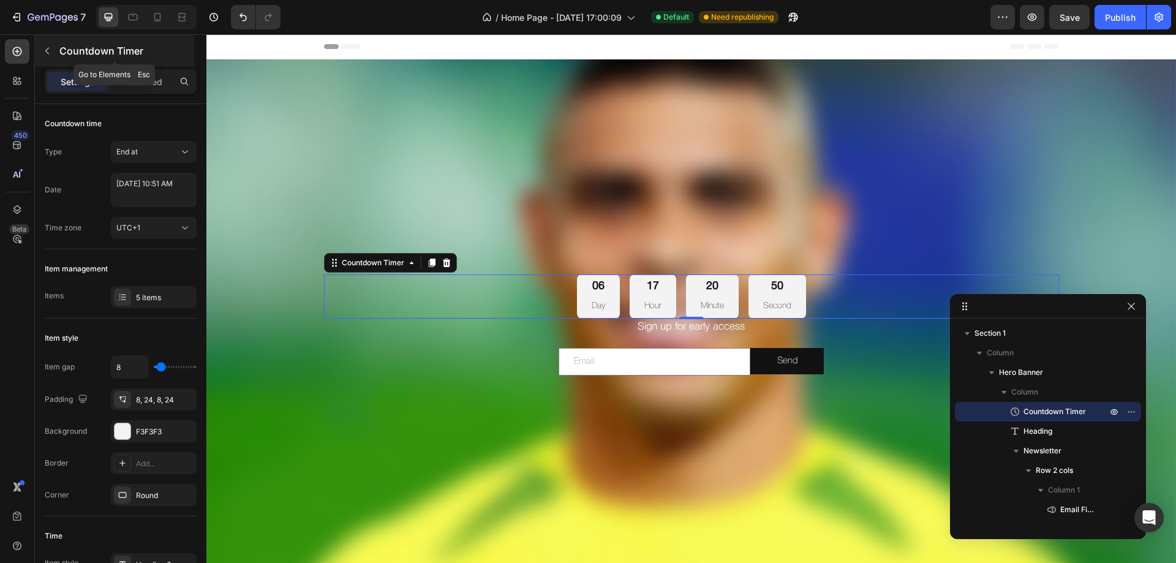
click at [50, 50] on icon "button" at bounding box center [47, 51] width 10 height 10
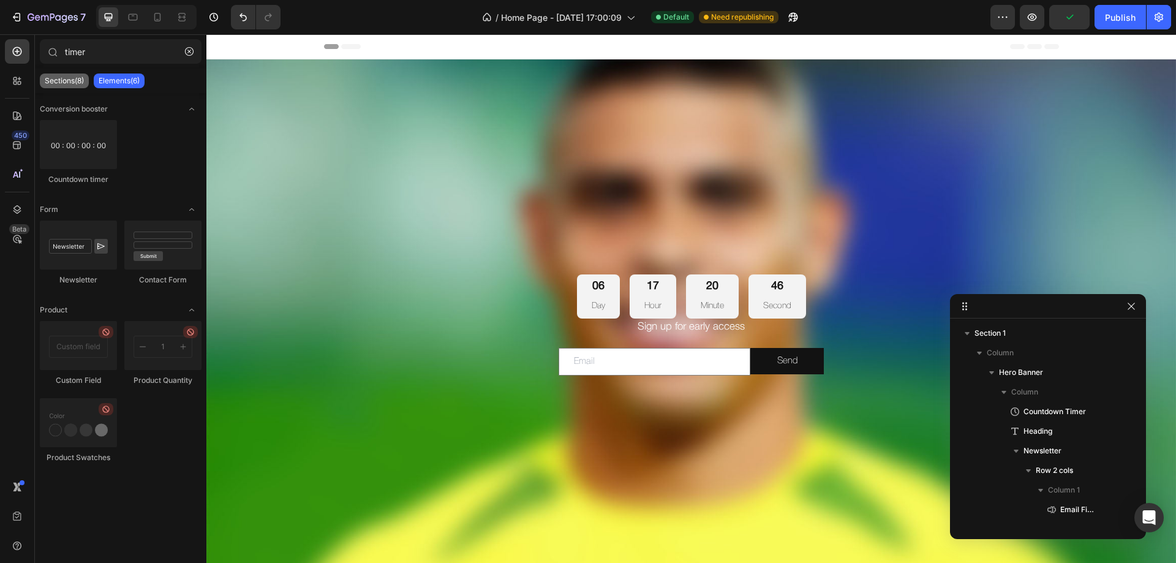
click at [55, 78] on p "Sections(8)" at bounding box center [64, 81] width 39 height 10
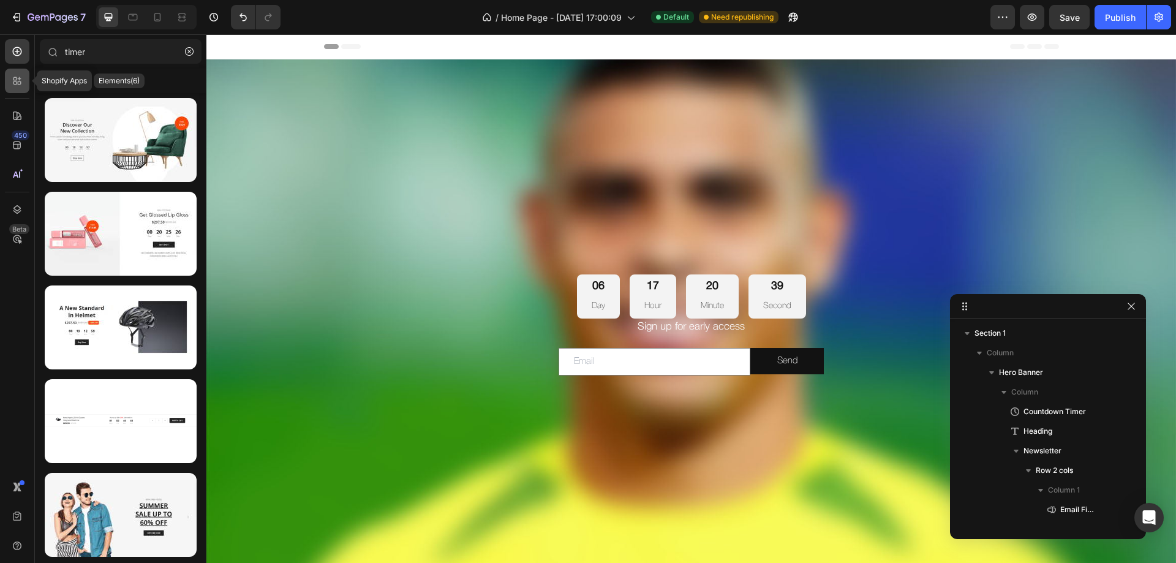
click at [13, 91] on div at bounding box center [17, 81] width 25 height 25
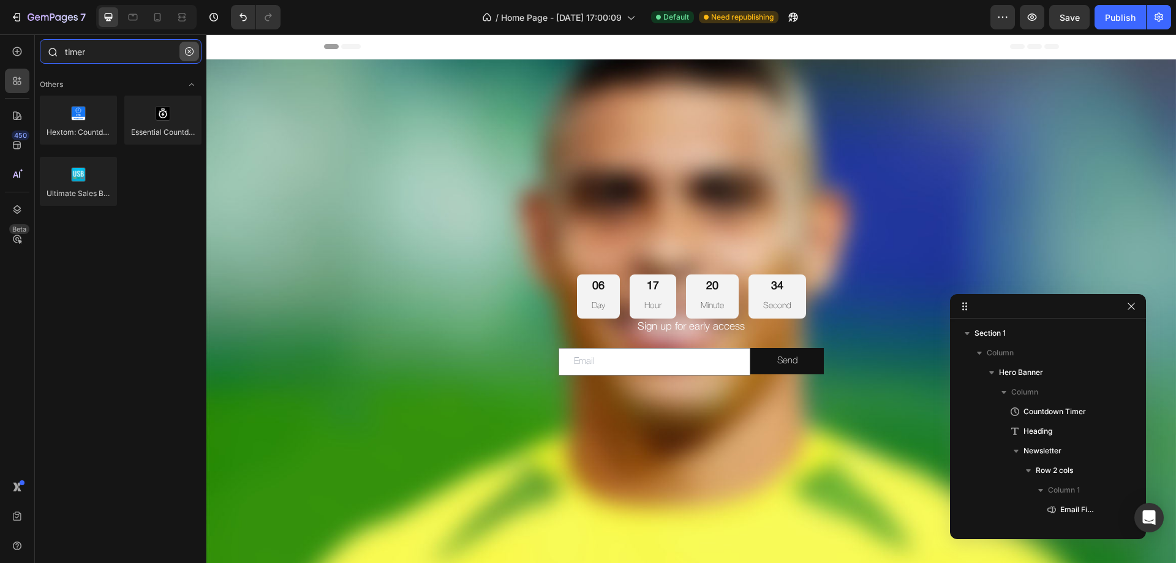
type input "timer"
click at [188, 55] on icon "button" at bounding box center [189, 51] width 9 height 9
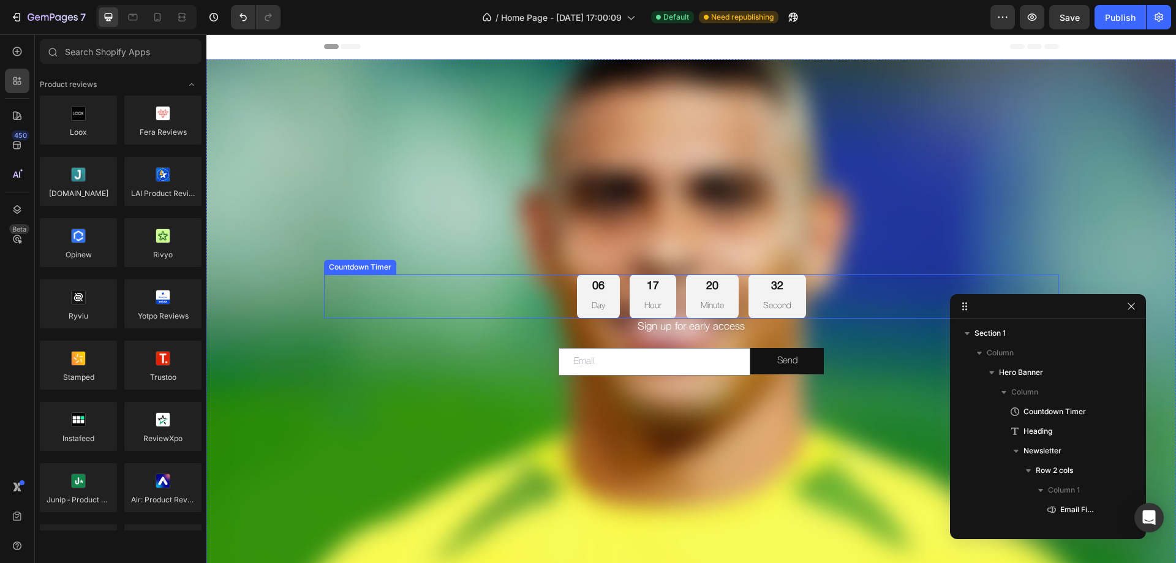
click at [630, 282] on div "17 Hour" at bounding box center [653, 297] width 47 height 45
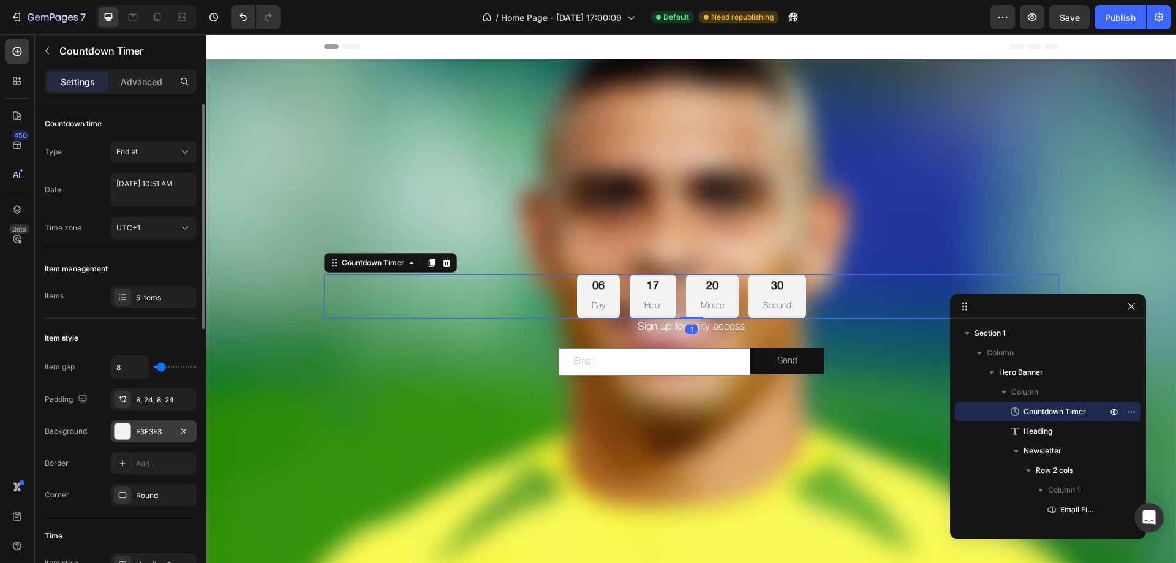
click at [118, 429] on div at bounding box center [123, 431] width 16 height 16
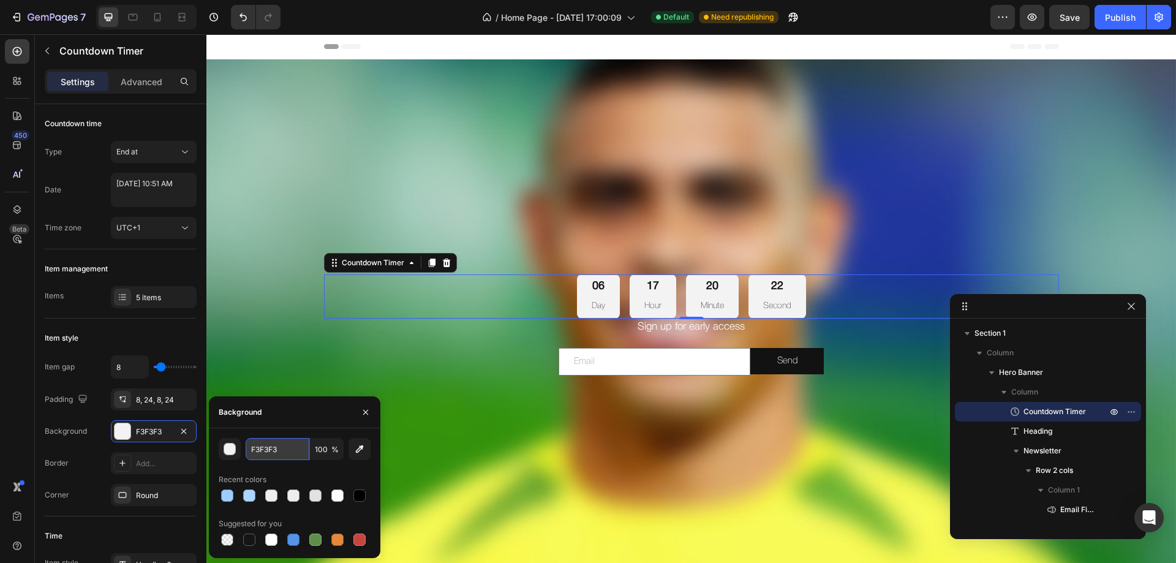
click at [260, 445] on input "F3F3F3" at bounding box center [278, 449] width 64 height 22
type input "F3F3F3"
click at [284, 471] on div "Recent colors" at bounding box center [295, 480] width 152 height 20
click at [284, 452] on input "F3F3F3" at bounding box center [278, 449] width 64 height 22
type input "F3F3F3"
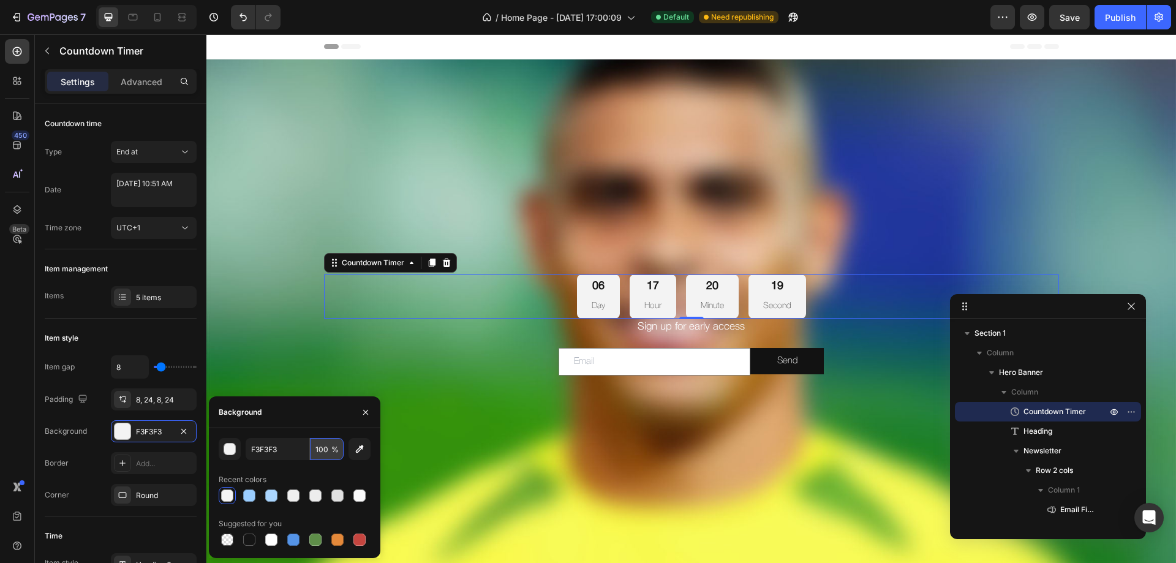
click at [322, 450] on input "100" at bounding box center [327, 449] width 34 height 22
type input "100"
click at [327, 468] on div "F3F3F3 100 % Recent colors Suggested for you" at bounding box center [295, 493] width 152 height 110
click at [279, 449] on input "F3F3F3" at bounding box center [278, 449] width 64 height 22
type input "F3F3F3"
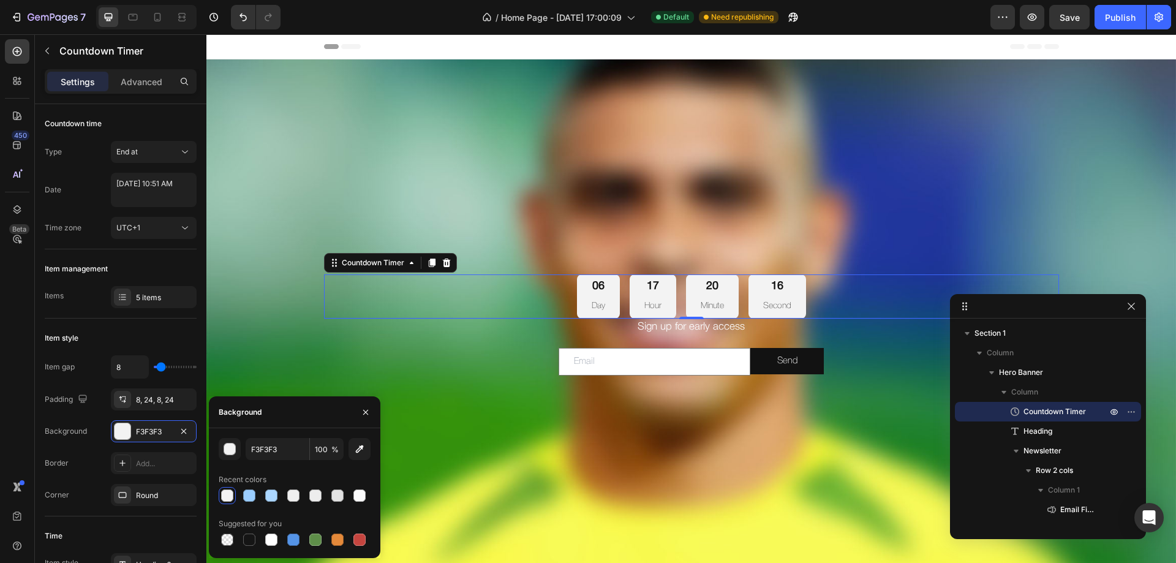
click at [295, 460] on div "F3F3F3 100 % Recent colors Suggested for you" at bounding box center [295, 493] width 152 height 110
click at [320, 452] on input "100" at bounding box center [327, 449] width 34 height 22
type input "100"
click at [301, 466] on div "F3F3F3 100 % Recent colors Suggested for you" at bounding box center [295, 493] width 152 height 110
click at [357, 450] on icon "button" at bounding box center [360, 449] width 12 height 12
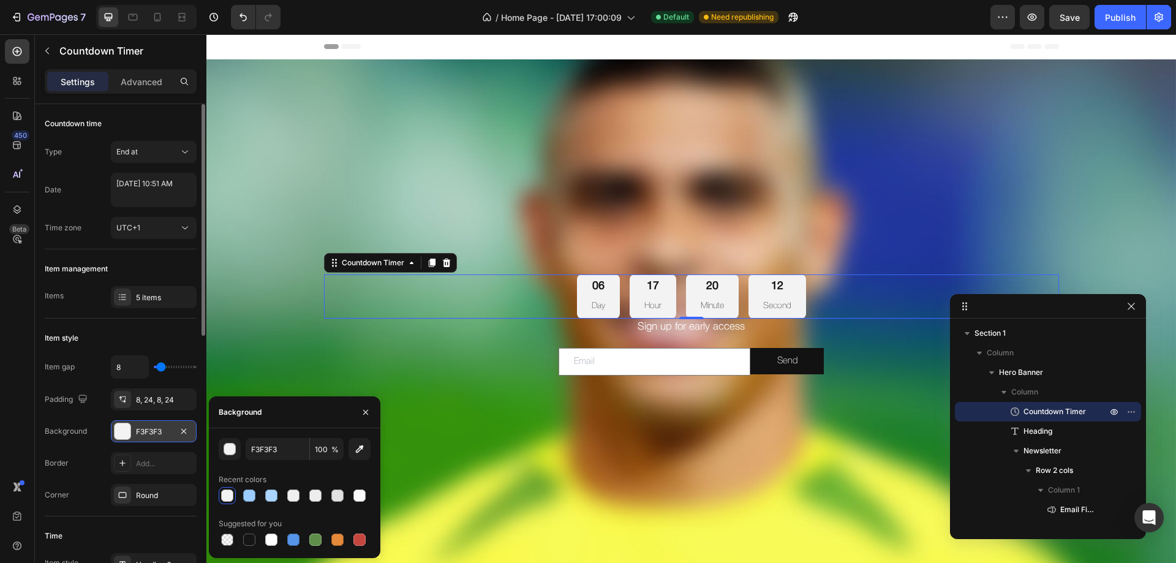
type input "212121"
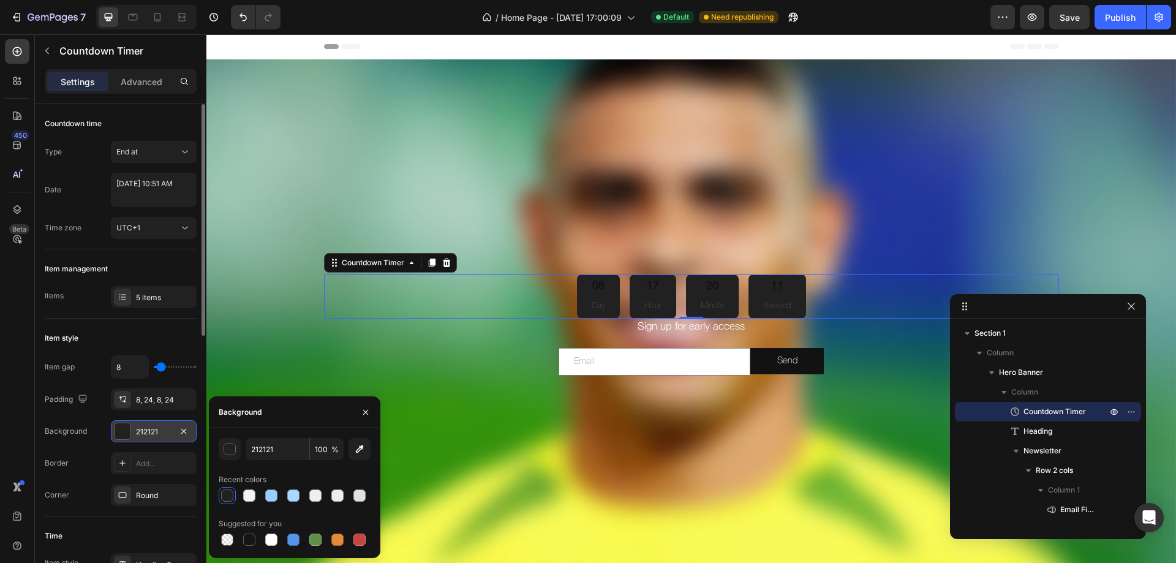
click at [148, 428] on div "212121" at bounding box center [154, 431] width 36 height 11
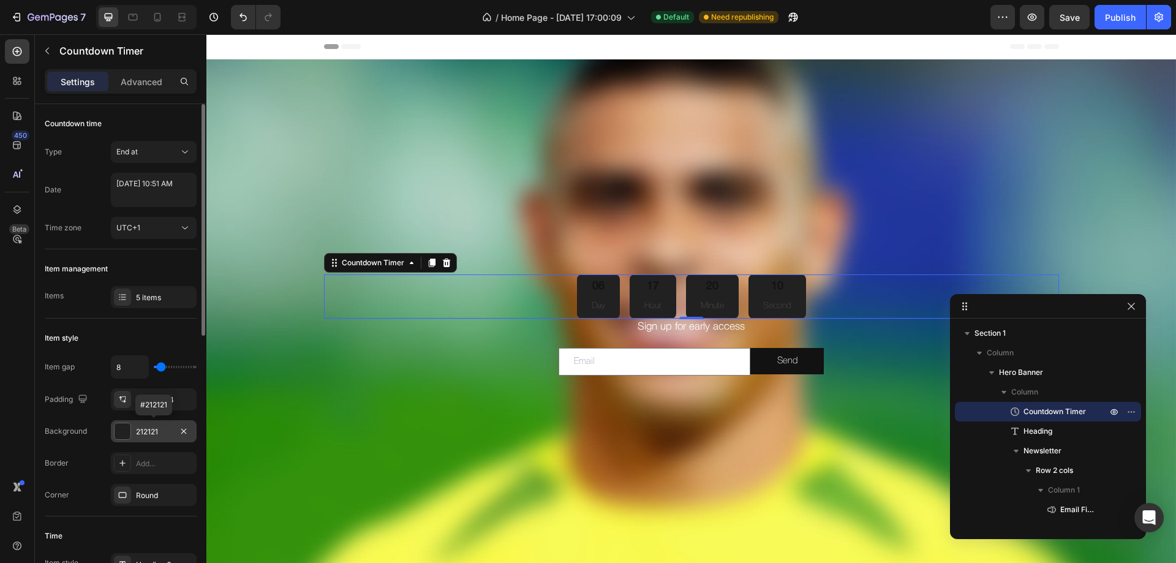
click at [133, 429] on div "212121" at bounding box center [154, 431] width 86 height 22
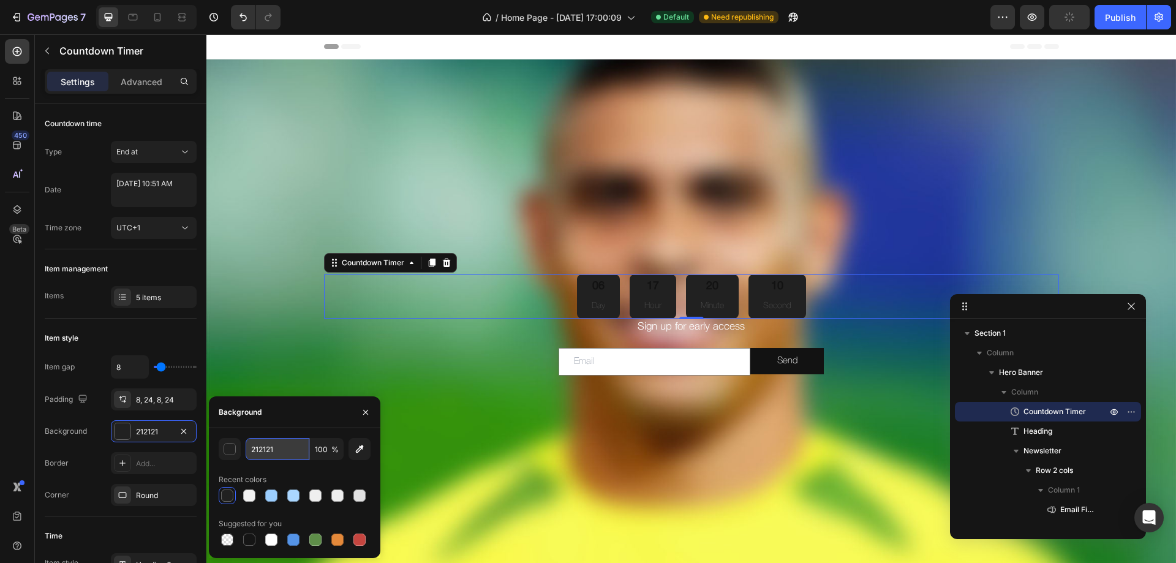
click at [267, 452] on input "212121" at bounding box center [278, 449] width 64 height 22
type input "212121"
click at [323, 452] on input "100" at bounding box center [327, 449] width 34 height 22
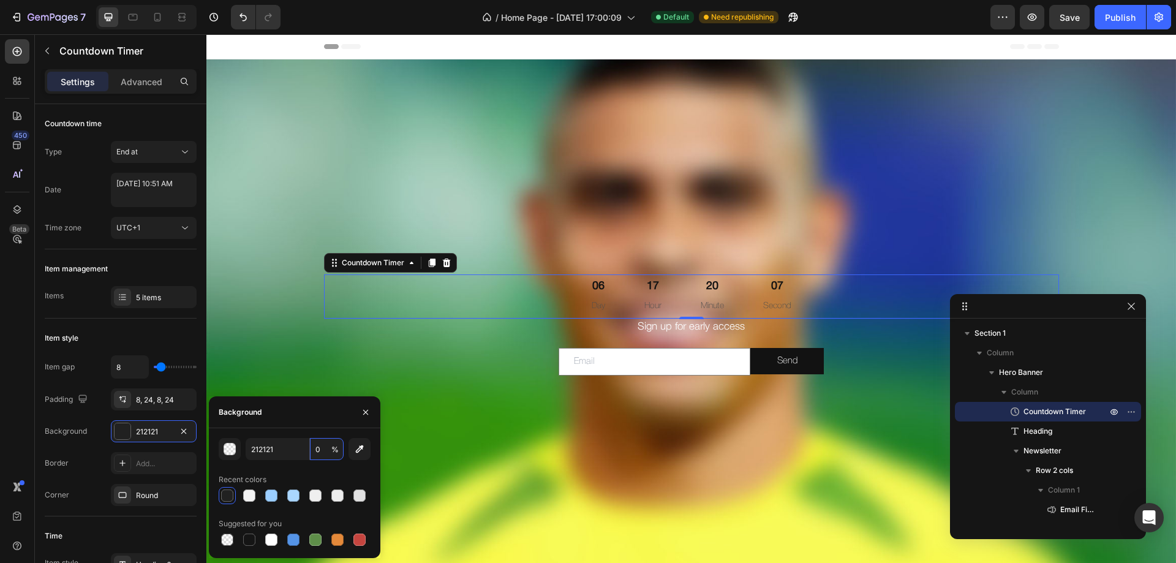
type input "0"
click at [332, 467] on div "212121 0 % Recent colors Suggested for you" at bounding box center [295, 493] width 152 height 110
click at [91, 443] on div "Item gap 8 Padding 8, 24, 8, 24 Background Transparent Border Add... Corner Rou…" at bounding box center [121, 430] width 152 height 151
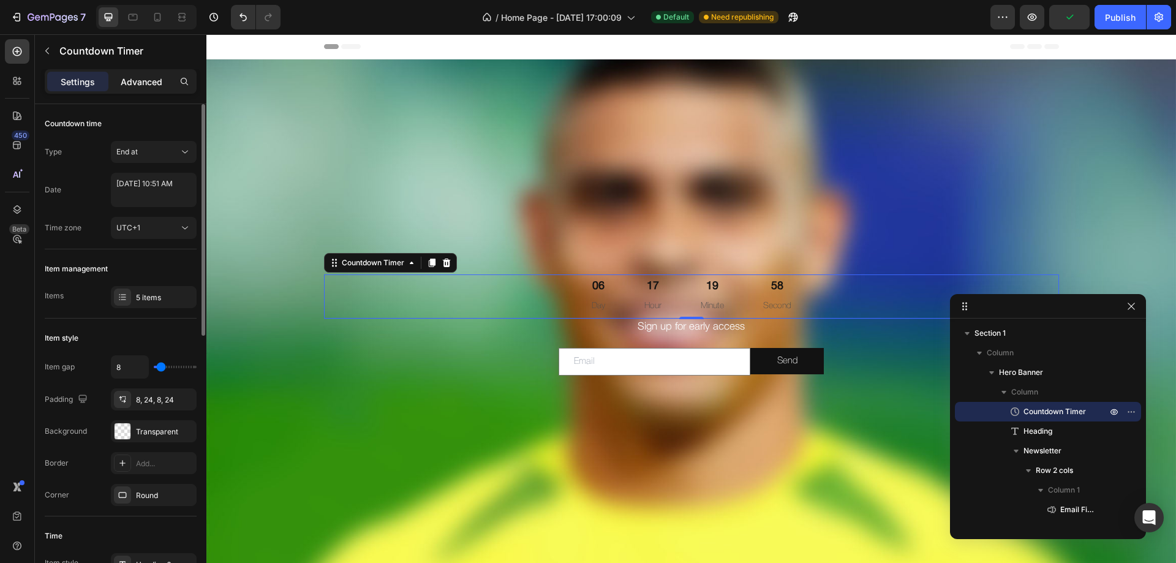
click at [135, 72] on div "Advanced" at bounding box center [141, 82] width 61 height 20
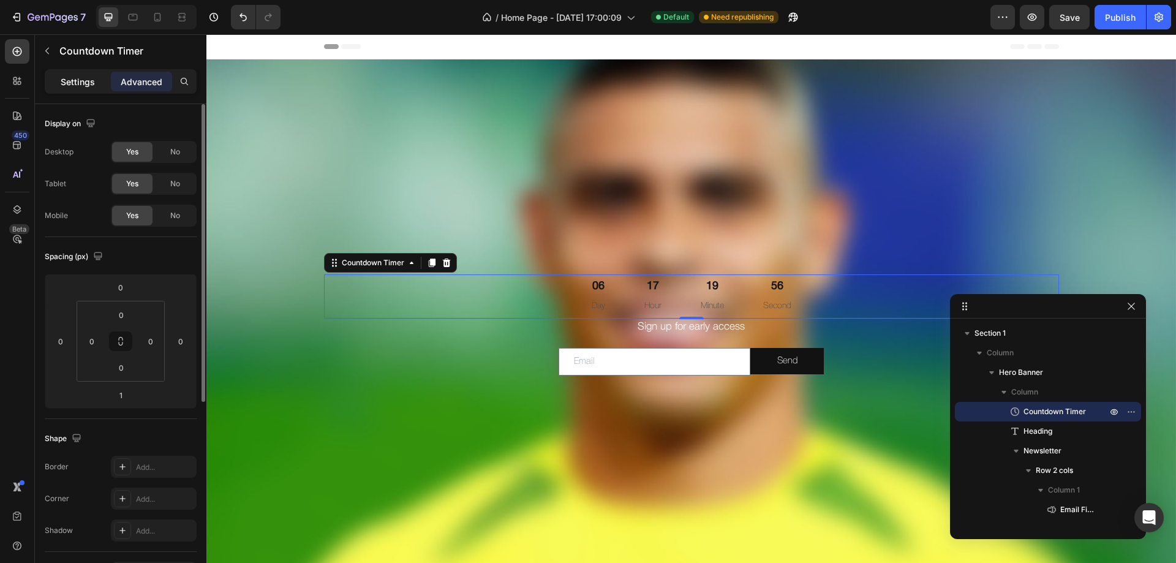
click at [91, 80] on p "Settings" at bounding box center [78, 81] width 34 height 13
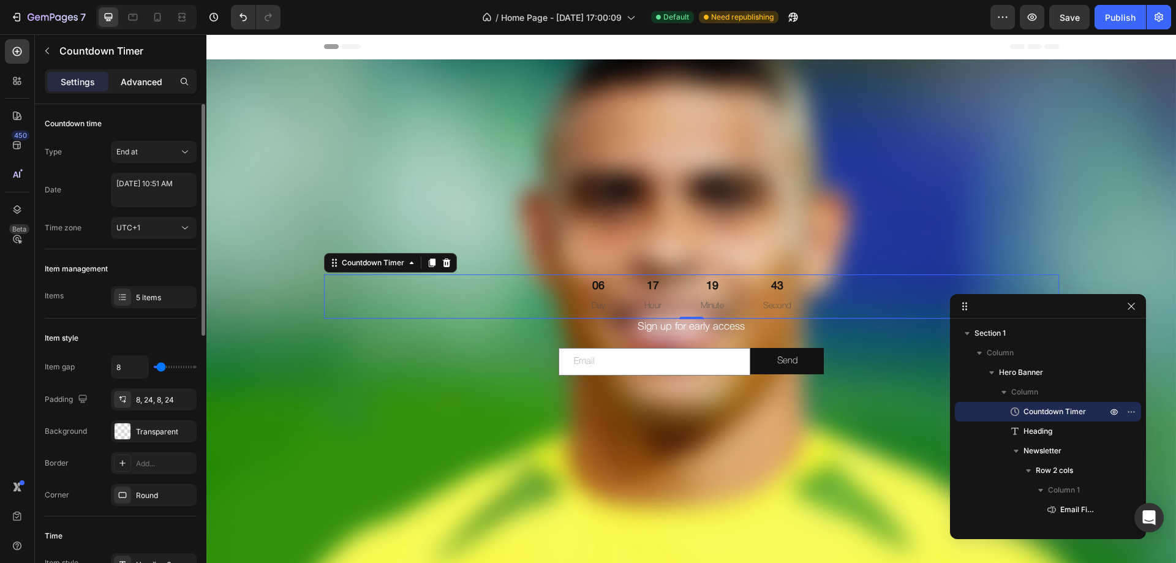
click at [135, 78] on p "Advanced" at bounding box center [142, 81] width 42 height 13
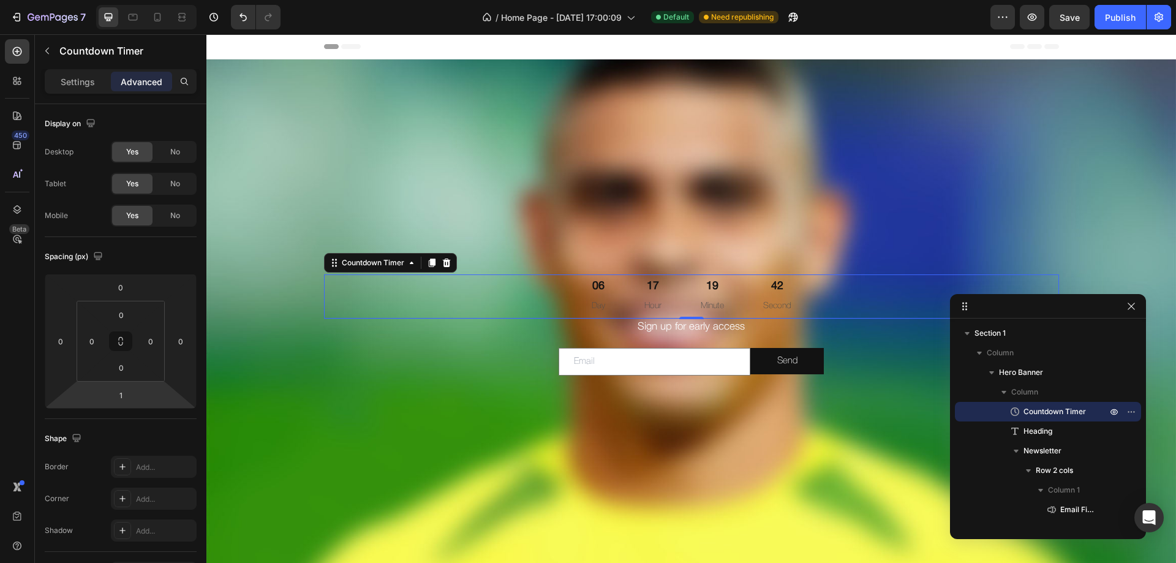
scroll to position [306, 0]
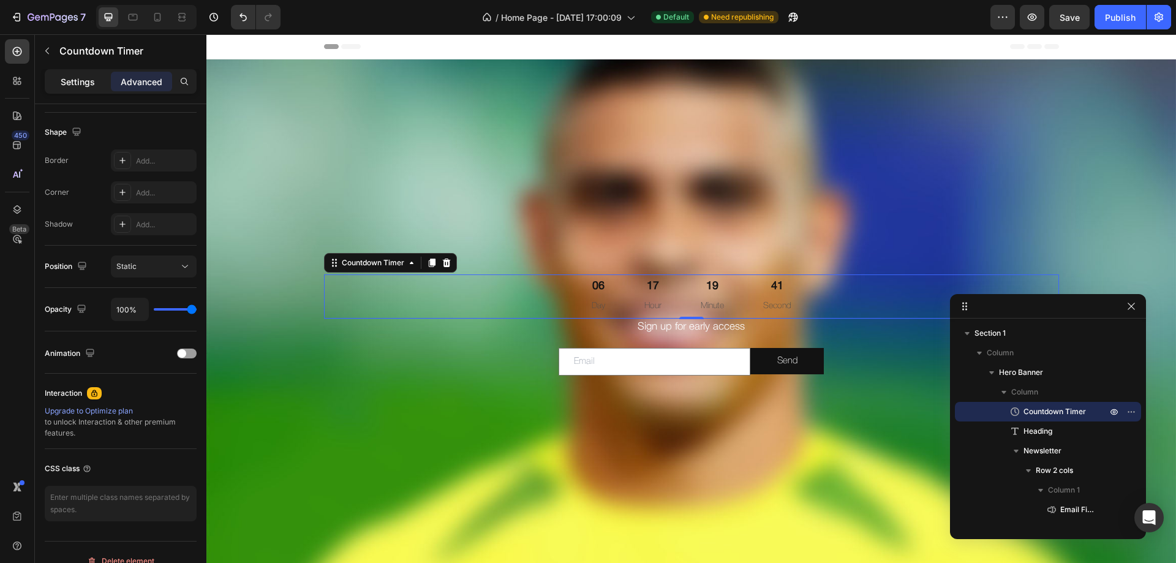
click at [78, 89] on div "Settings" at bounding box center [77, 82] width 61 height 20
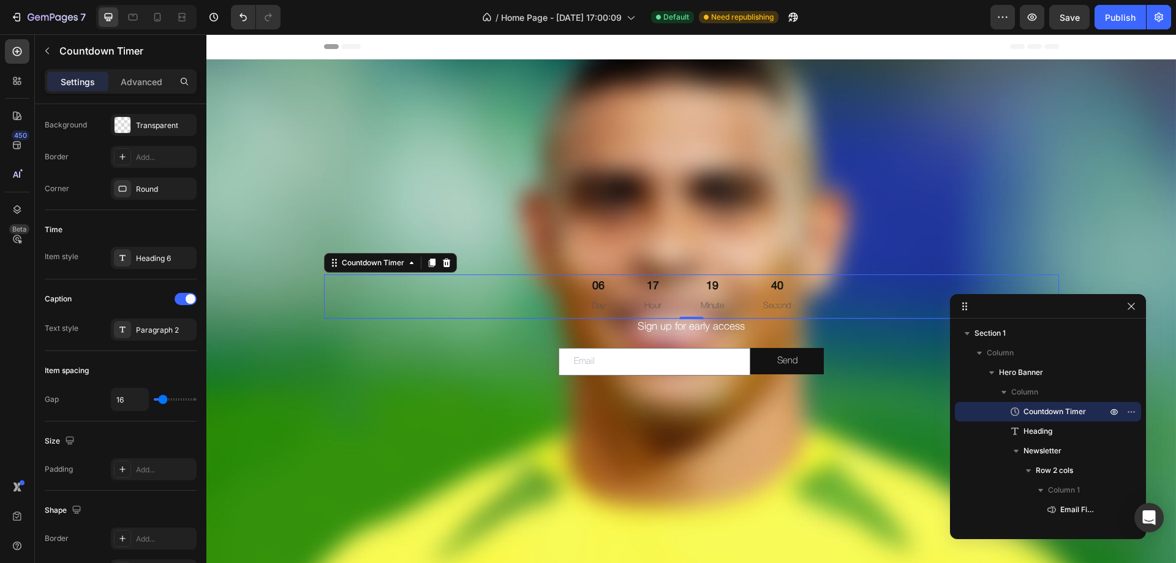
click at [592, 288] on div "06" at bounding box center [598, 286] width 13 height 14
click at [150, 261] on div "Heading 6" at bounding box center [165, 258] width 58 height 11
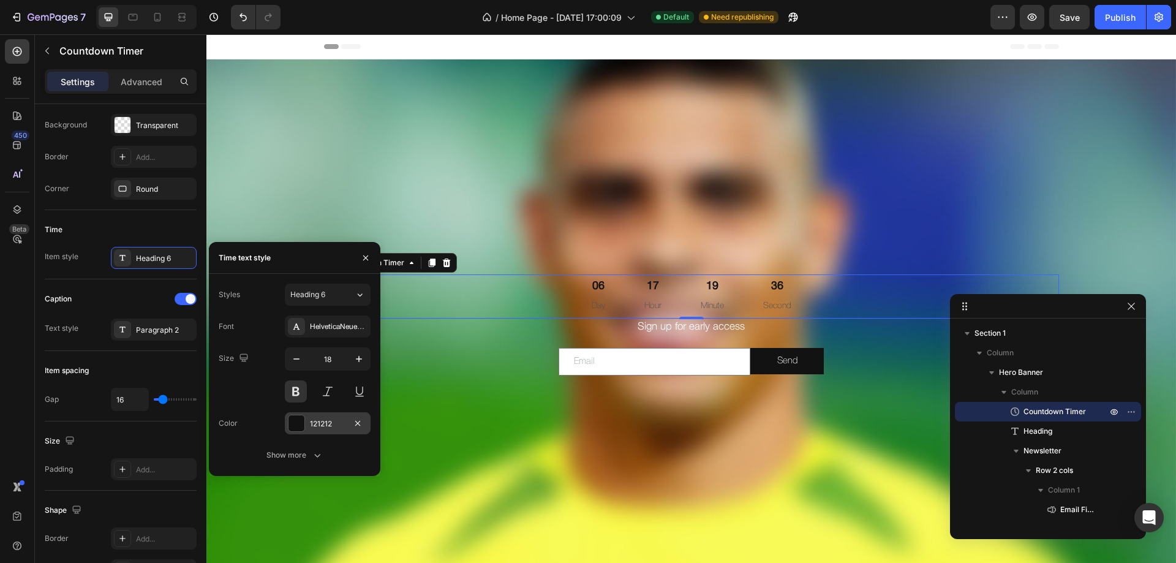
drag, startPoint x: 89, startPoint y: 381, endPoint x: 295, endPoint y: 415, distance: 208.1
click at [295, 415] on div at bounding box center [296, 423] width 17 height 17
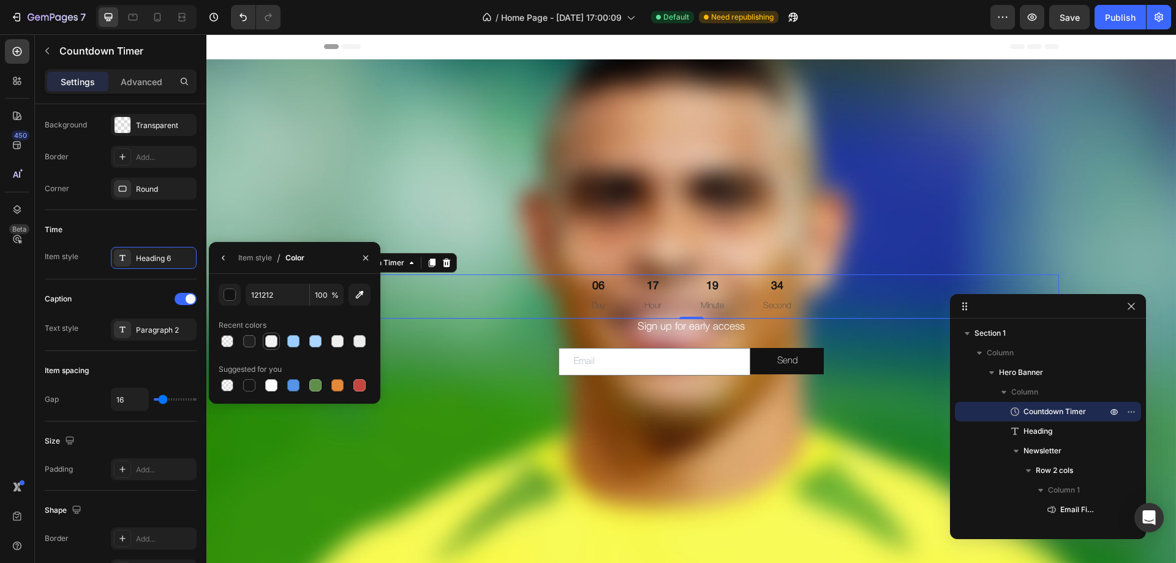
click at [269, 342] on div at bounding box center [271, 341] width 12 height 12
type input "F3F3F3"
click at [132, 298] on div "Caption" at bounding box center [121, 299] width 152 height 20
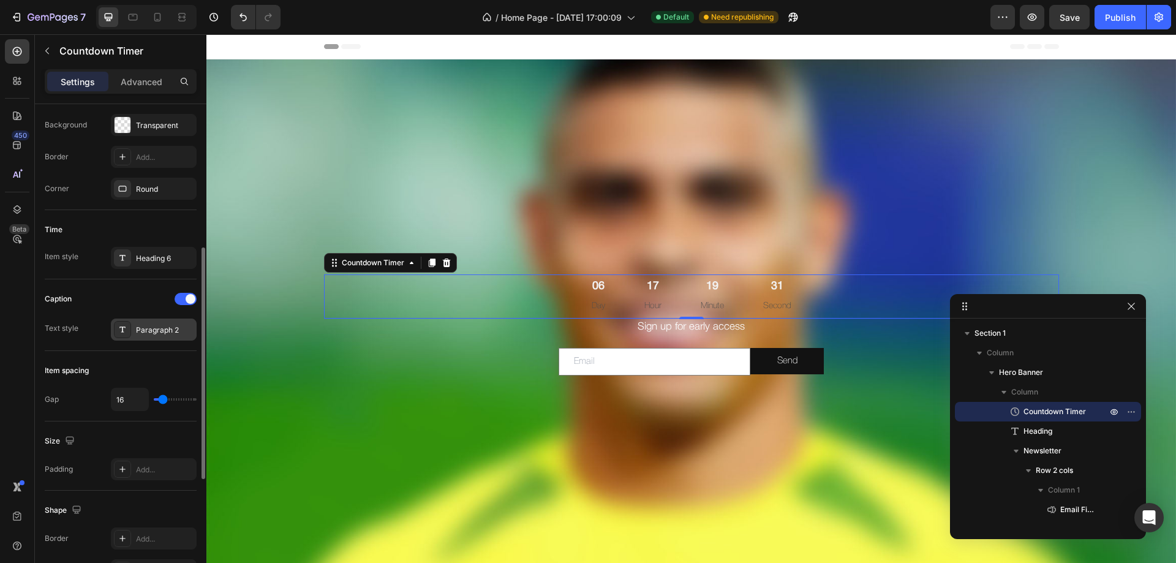
click at [150, 327] on div "Paragraph 2" at bounding box center [165, 330] width 58 height 11
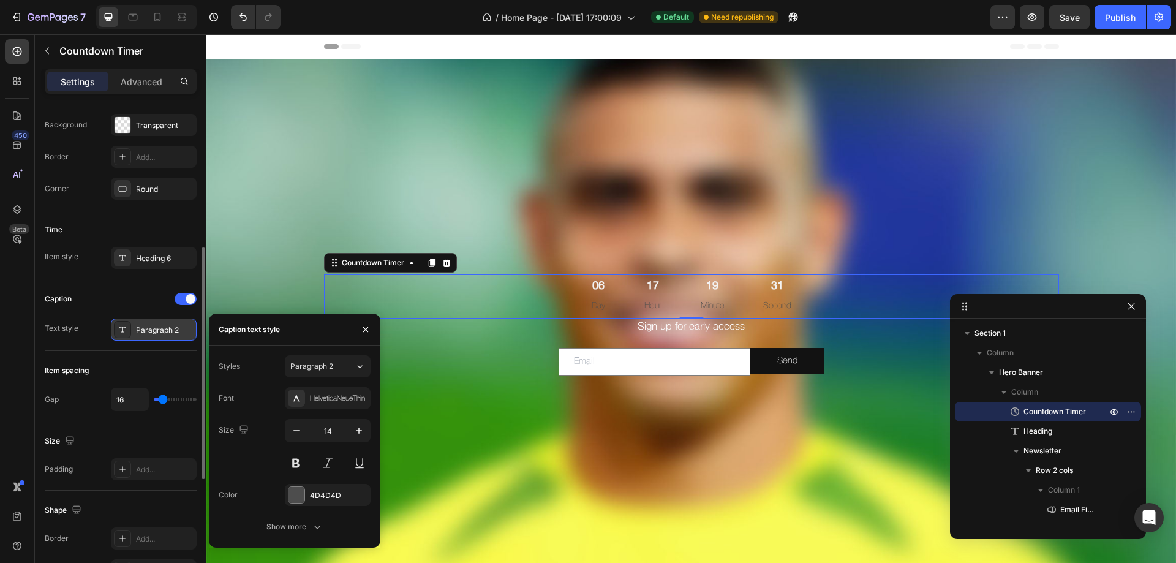
click at [150, 327] on div "Paragraph 2" at bounding box center [165, 330] width 58 height 11
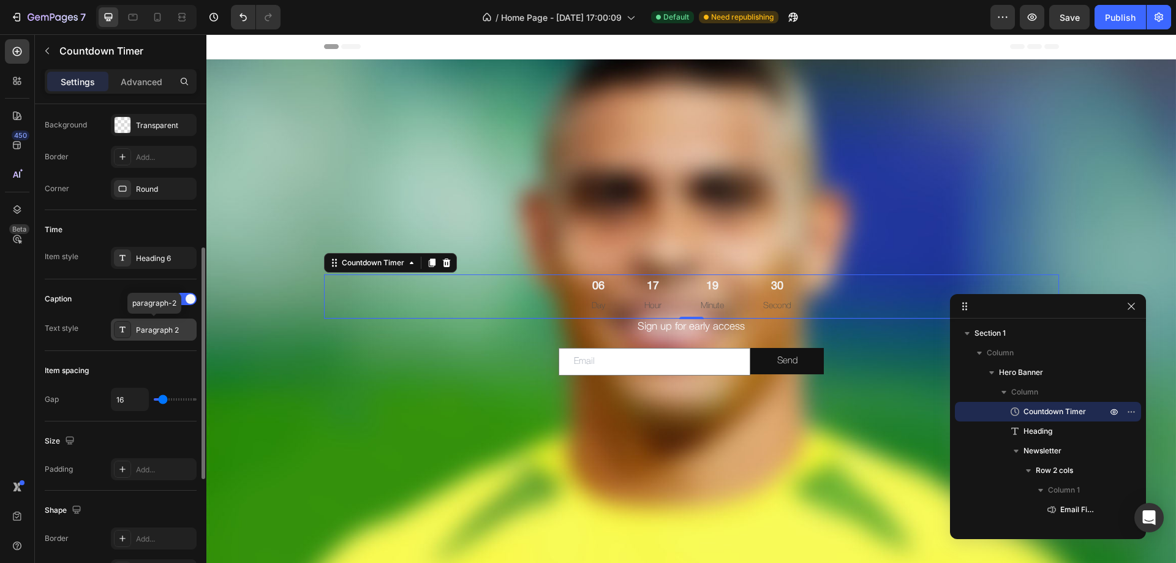
click at [150, 327] on div "Paragraph 2" at bounding box center [165, 330] width 58 height 11
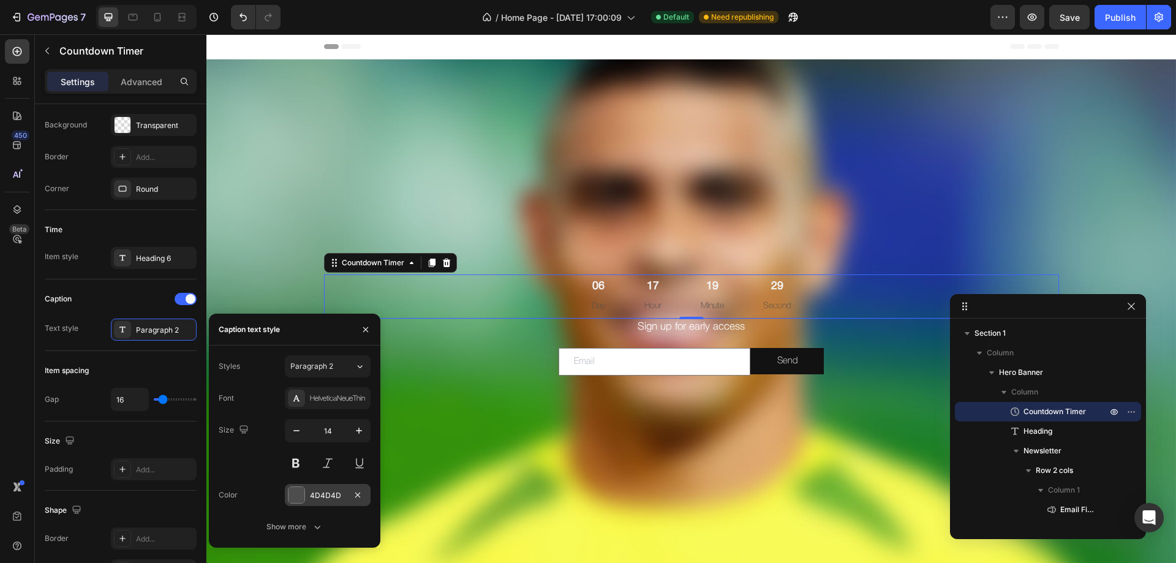
drag, startPoint x: 298, startPoint y: 488, endPoint x: 99, endPoint y: 454, distance: 202.6
click at [298, 488] on div at bounding box center [297, 495] width 16 height 16
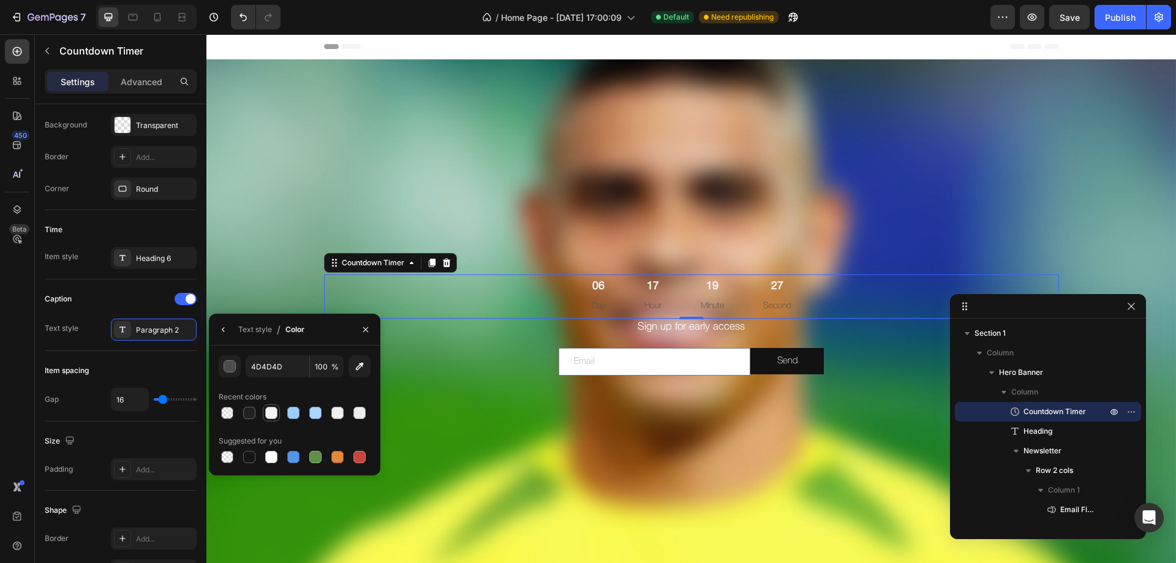
click at [271, 416] on div at bounding box center [271, 413] width 12 height 12
type input "F3F3F3"
click at [116, 356] on div "Item spacing Gap 16" at bounding box center [121, 386] width 152 height 70
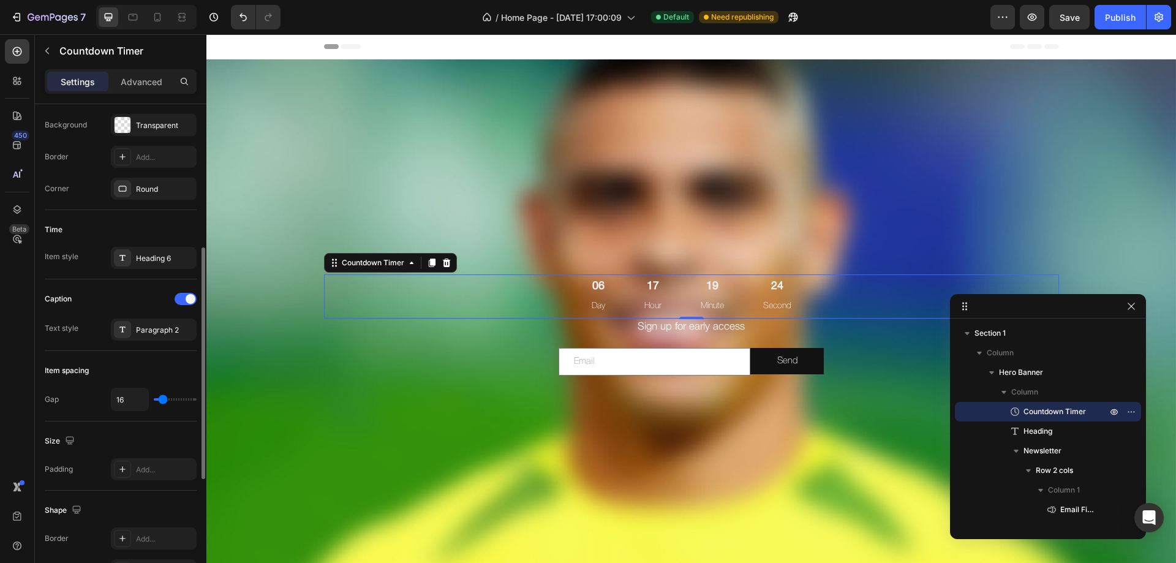
click at [124, 290] on div "Caption" at bounding box center [121, 299] width 152 height 20
click at [143, 260] on div "Heading 6" at bounding box center [165, 258] width 58 height 11
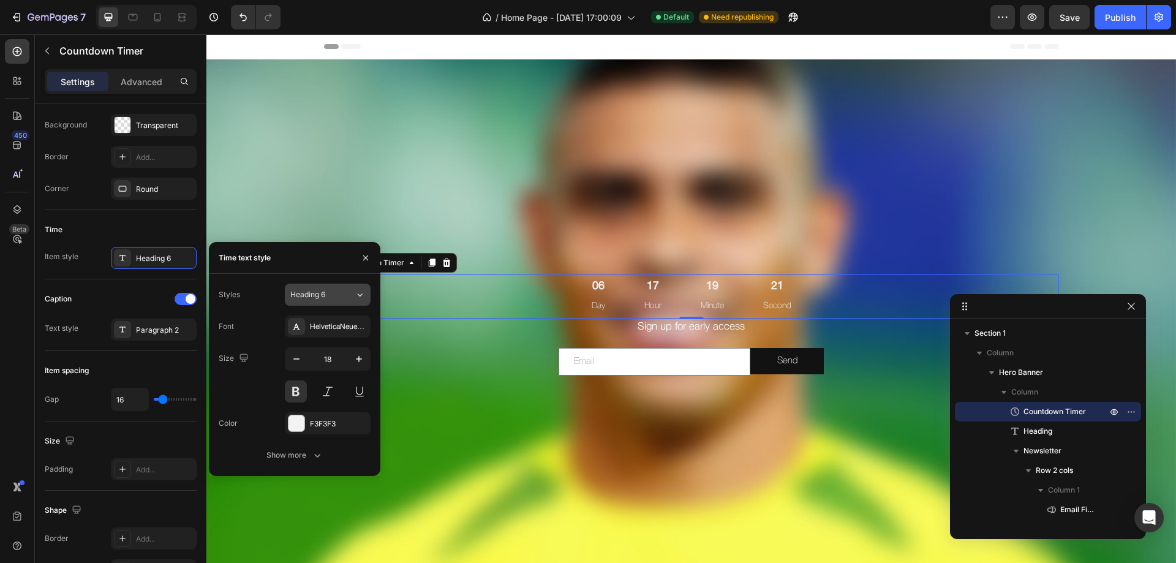
click at [336, 290] on div "Heading 6" at bounding box center [315, 294] width 50 height 11
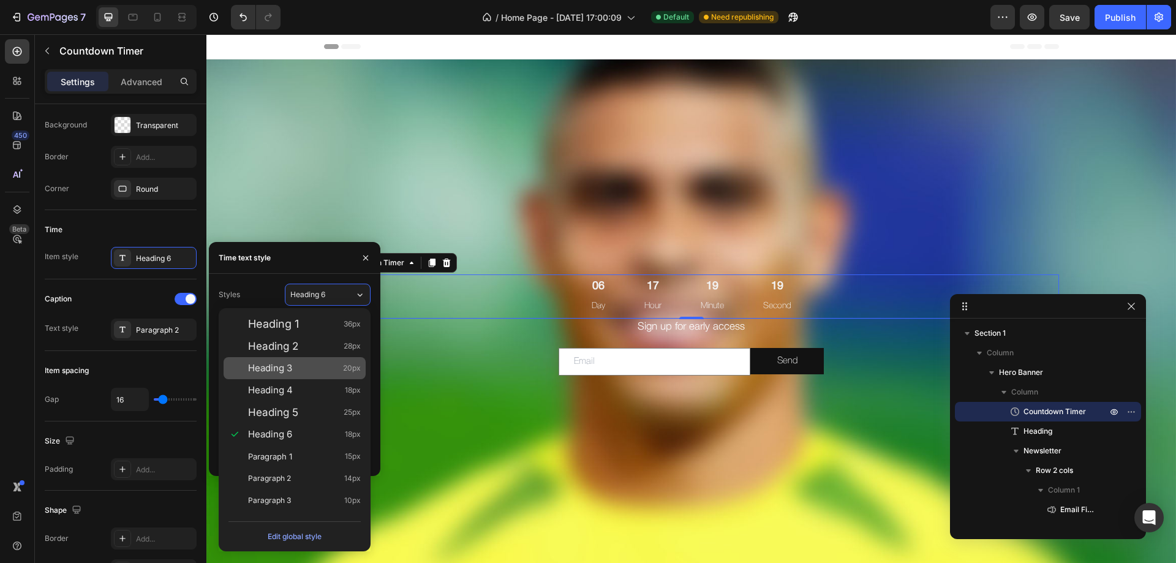
click at [296, 368] on div "Heading 3 20px" at bounding box center [304, 368] width 113 height 12
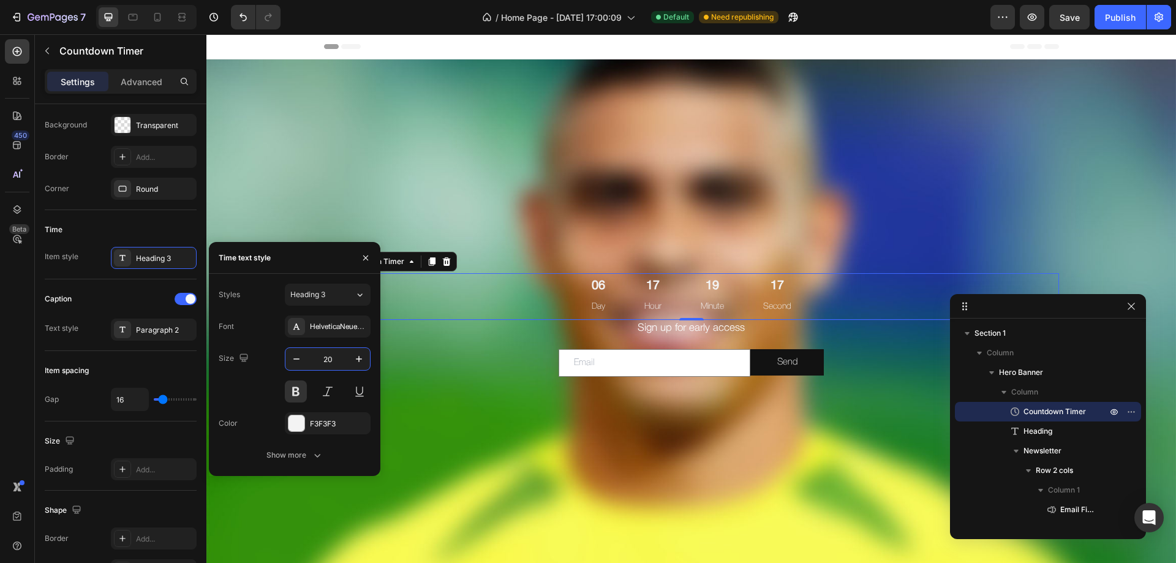
click at [347, 362] on input "20" at bounding box center [328, 359] width 40 height 22
click at [349, 363] on button "button" at bounding box center [359, 359] width 22 height 22
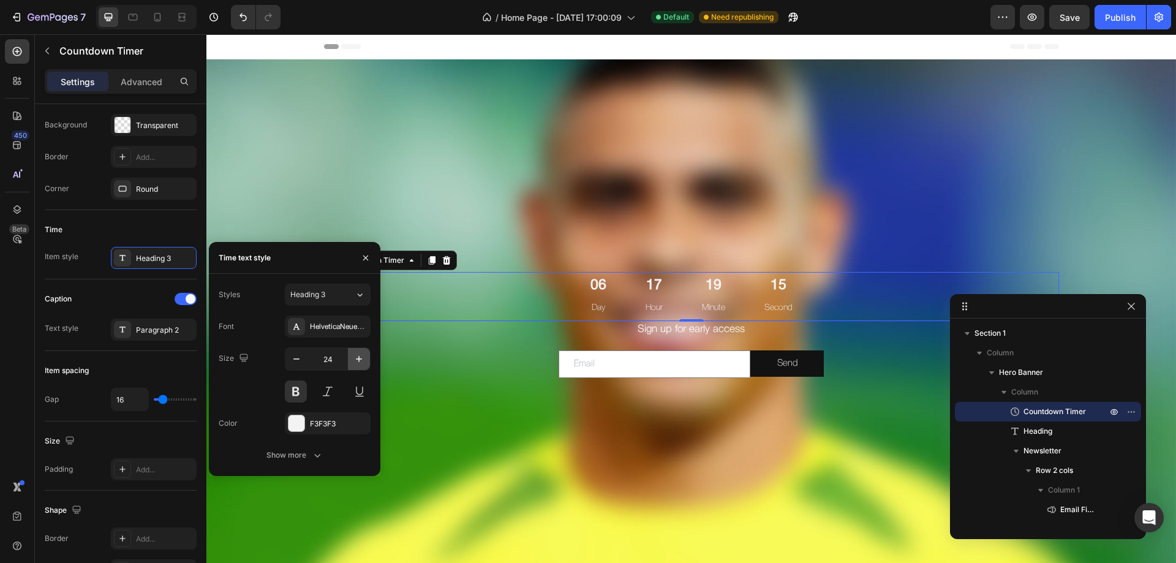
click at [349, 363] on button "button" at bounding box center [359, 359] width 22 height 22
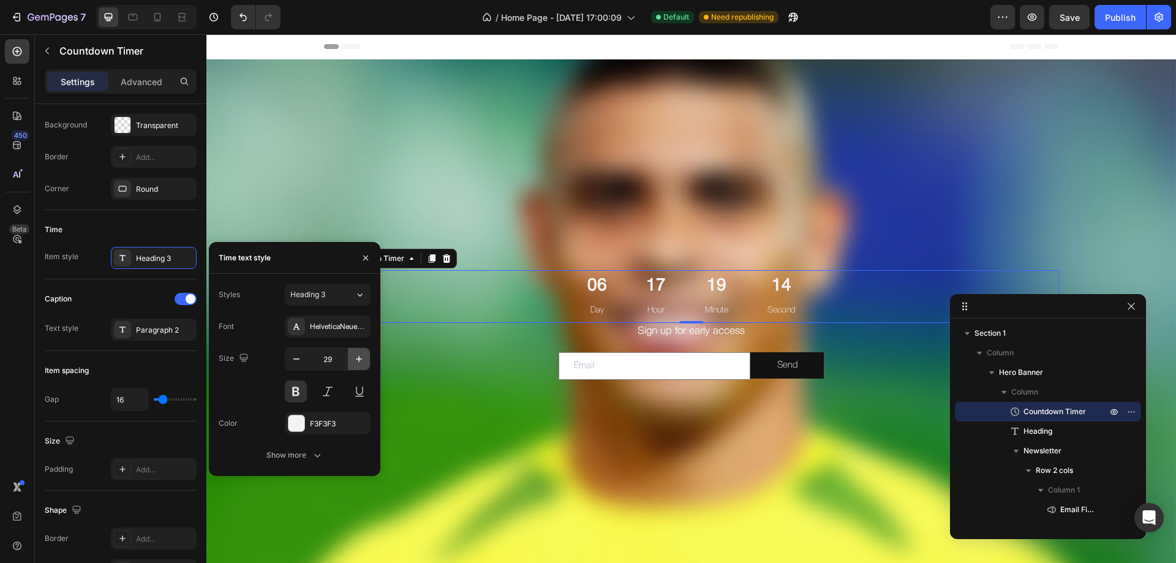
click at [349, 363] on button "button" at bounding box center [359, 359] width 22 height 22
click at [295, 390] on button at bounding box center [296, 392] width 22 height 22
click at [296, 393] on button at bounding box center [296, 392] width 22 height 22
click at [345, 354] on input "30" at bounding box center [328, 359] width 40 height 22
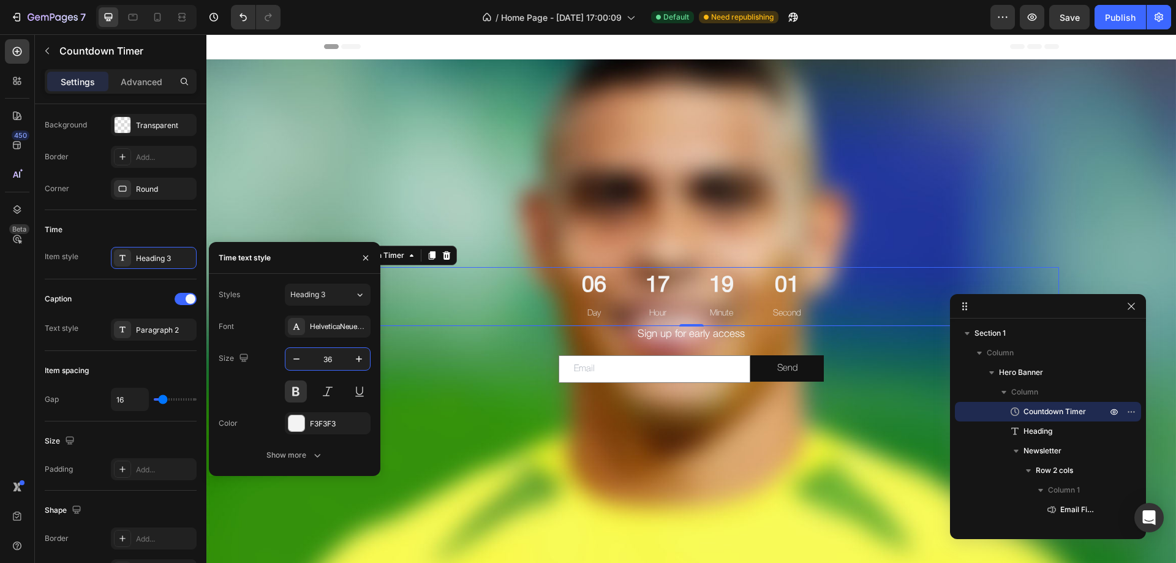
type input "36"
click at [235, 390] on div "Size 36" at bounding box center [295, 374] width 152 height 55
drag, startPoint x: 123, startPoint y: 359, endPoint x: 137, endPoint y: 376, distance: 22.6
click at [123, 358] on div "Item spacing Gap 16" at bounding box center [121, 386] width 152 height 70
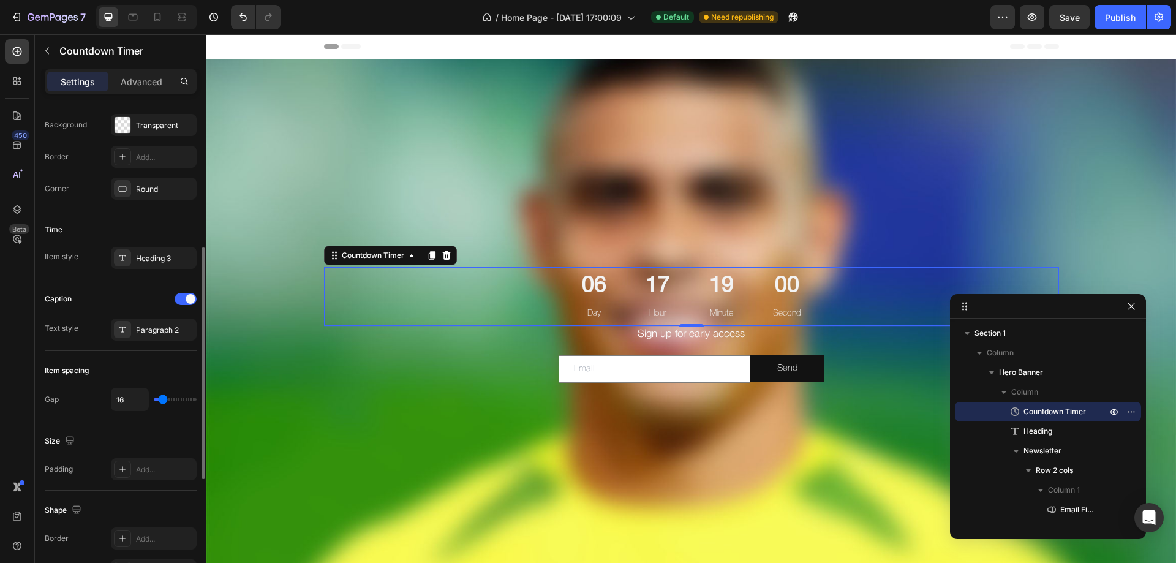
type input "0"
type input "2"
type input "18"
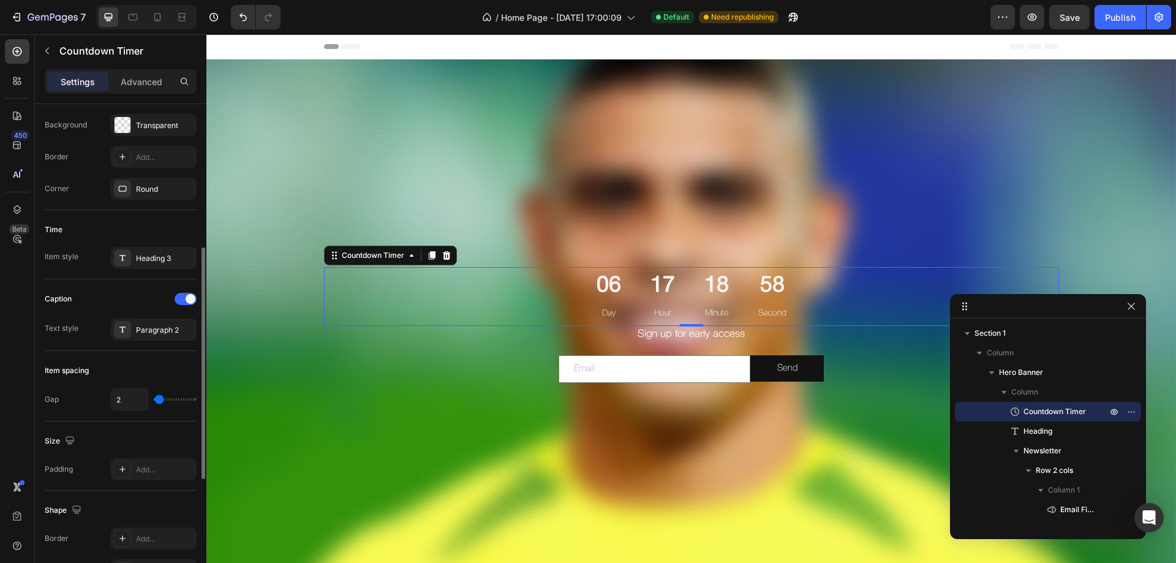
type input "18"
type input "91"
type input "120"
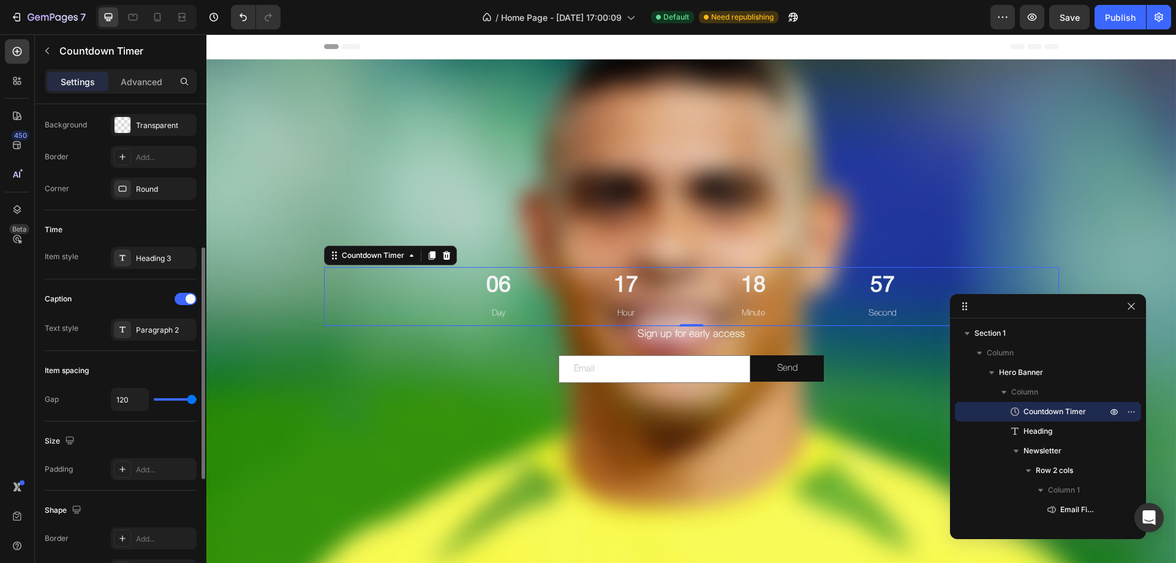
type input "16"
type input "0"
type input "13"
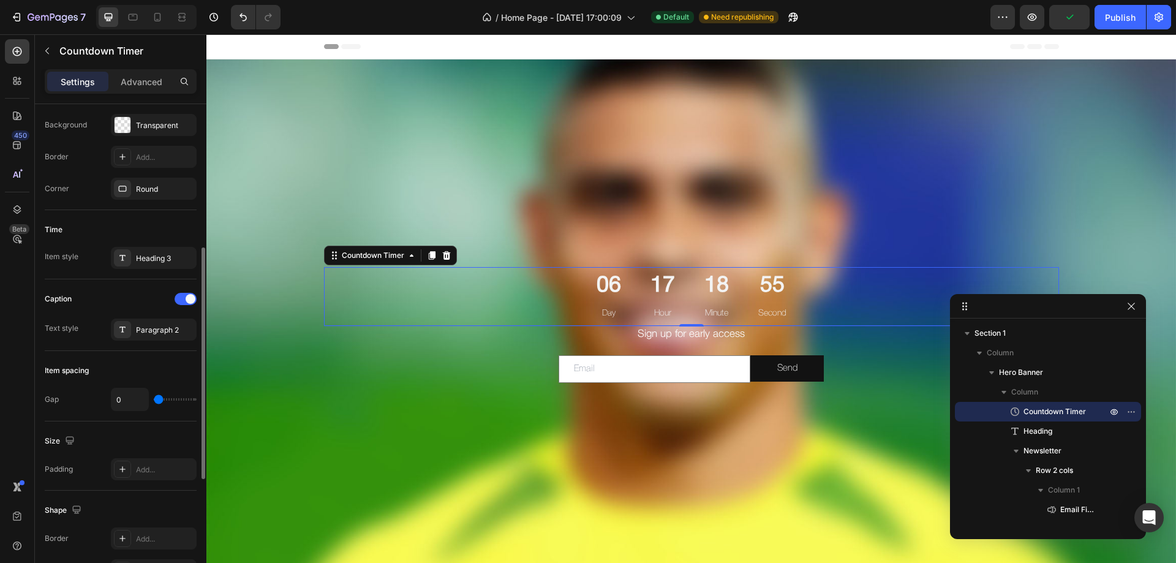
type input "13"
type input "18"
type input "20"
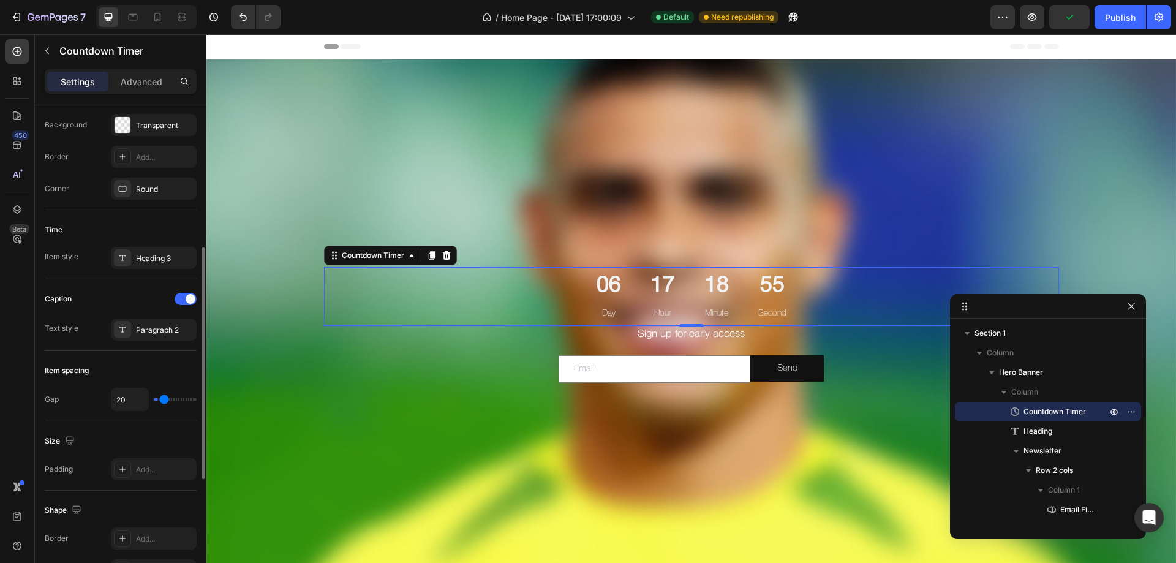
type input "22"
drag, startPoint x: 154, startPoint y: 396, endPoint x: 162, endPoint y: 403, distance: 10.4
type input "18"
click at [164, 401] on input "range" at bounding box center [175, 399] width 43 height 2
type input "20"
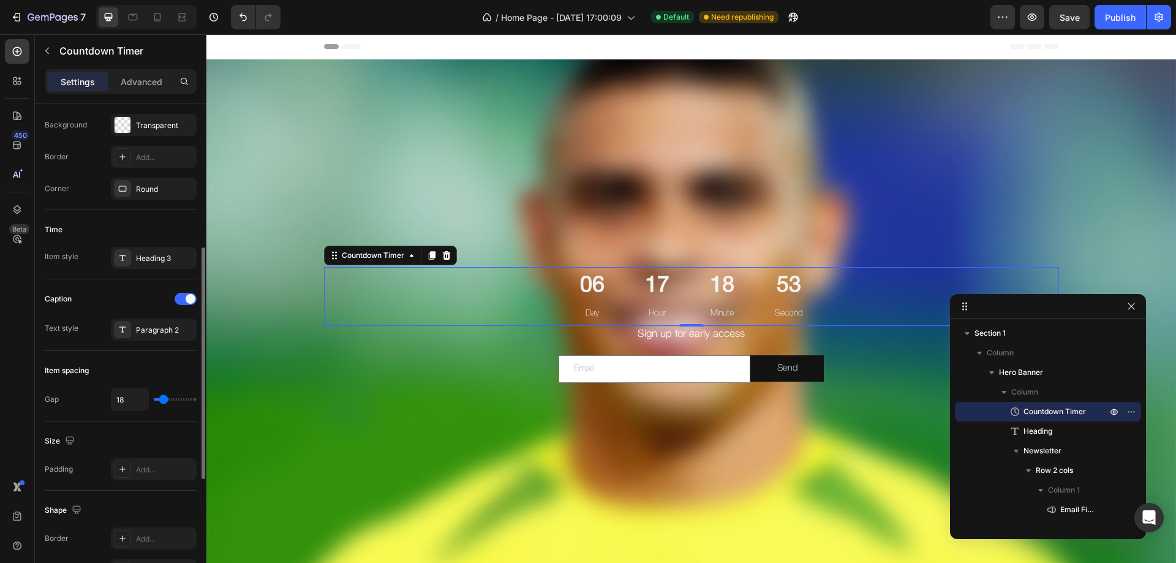
type input "20"
type input "22"
type input "24"
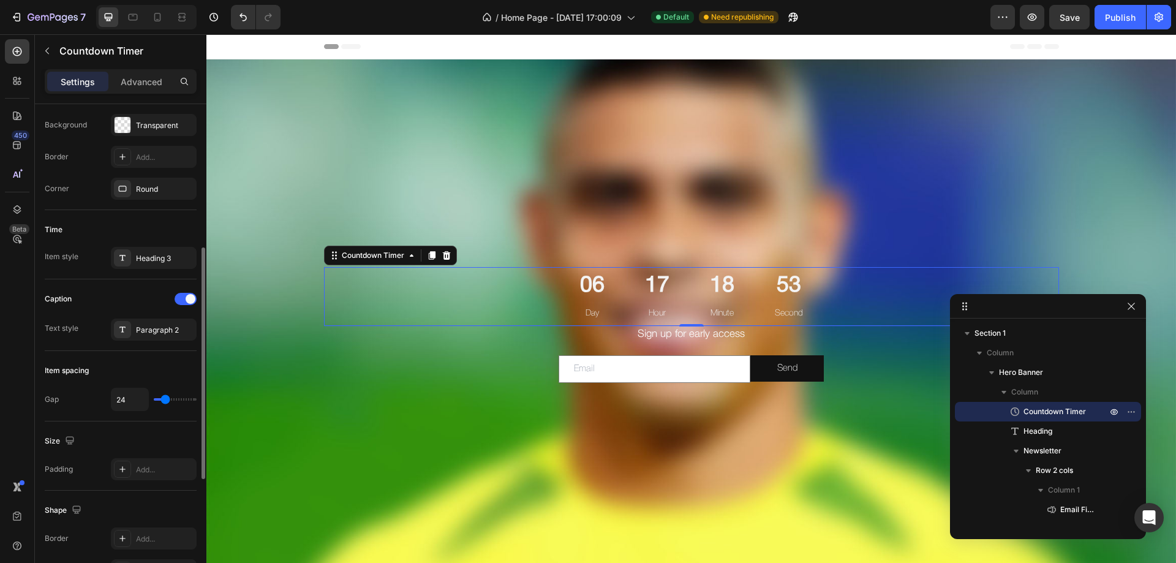
type input "27"
type input "31"
click at [167, 400] on input "range" at bounding box center [175, 399] width 43 height 2
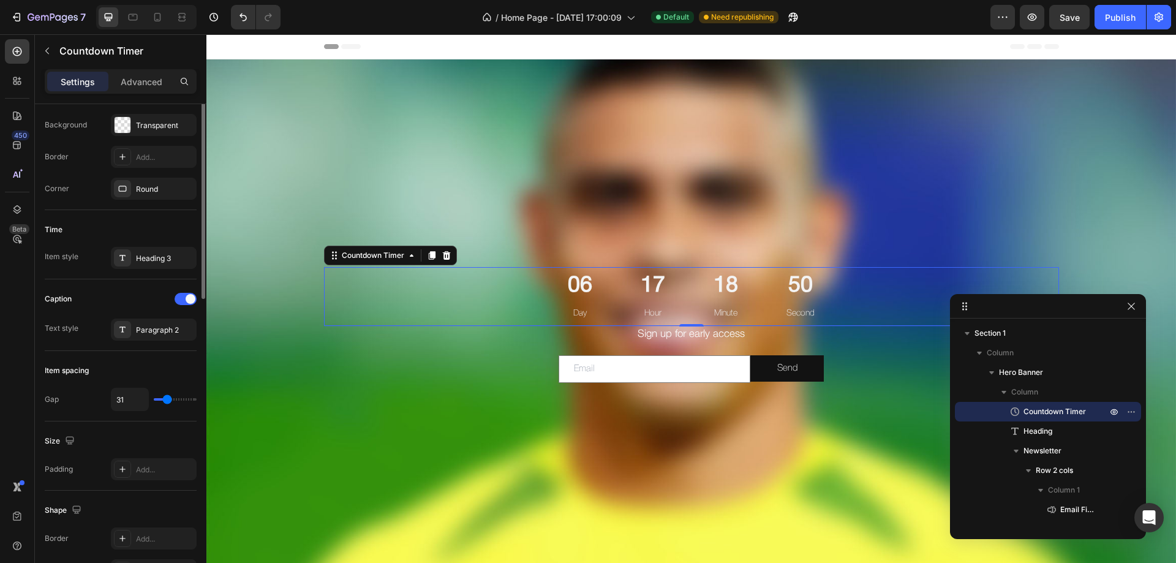
scroll to position [0, 0]
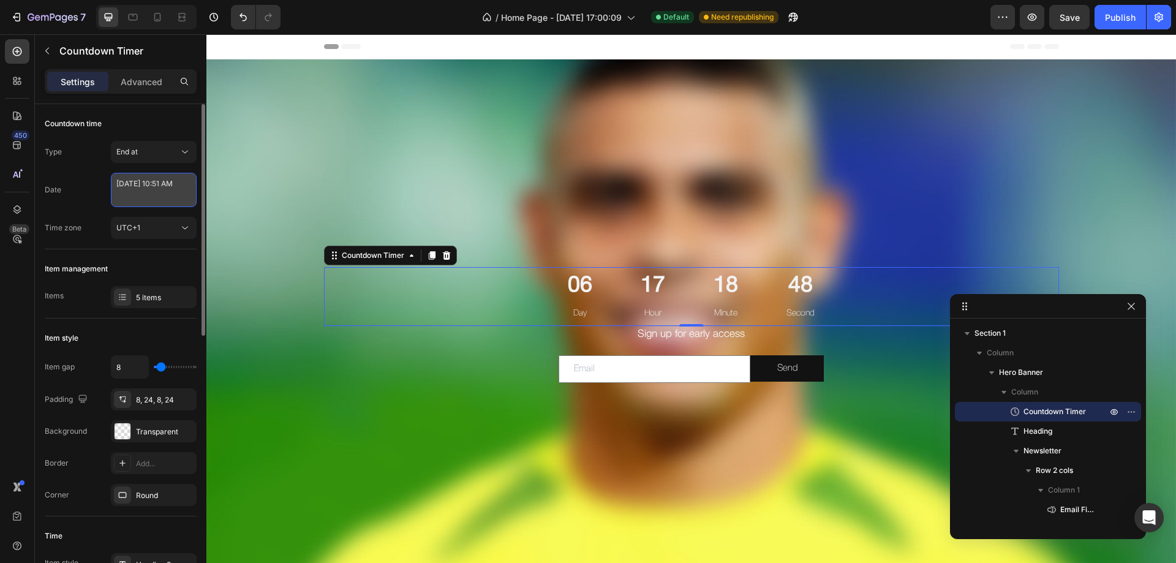
click at [155, 198] on textarea "[DATE] 10:51 AM" at bounding box center [154, 190] width 86 height 34
select select "10"
select select "51"
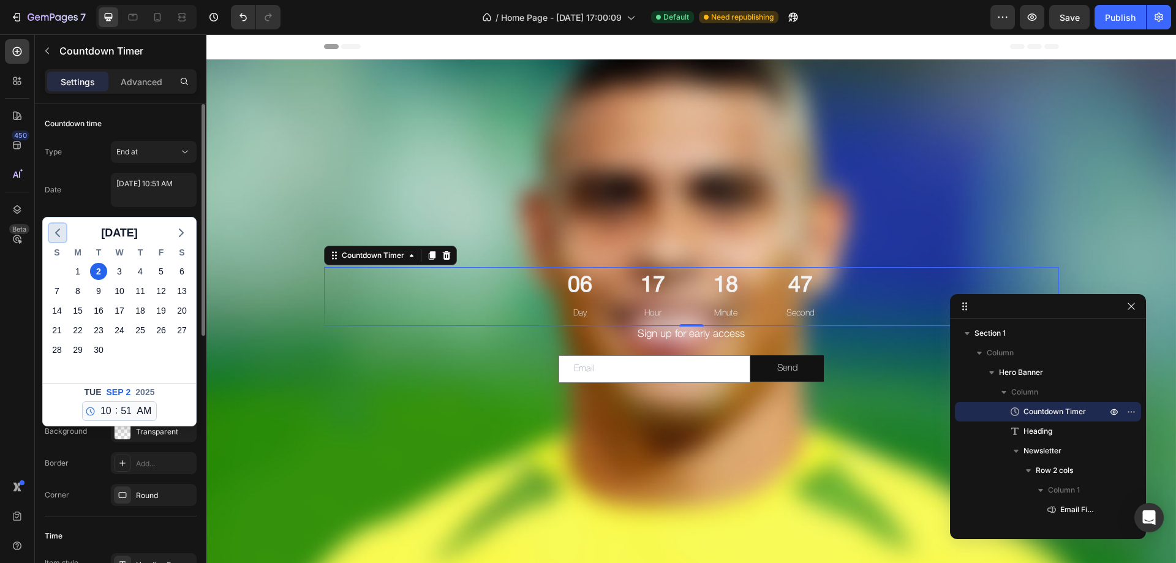
click at [62, 233] on icon "button" at bounding box center [57, 232] width 15 height 15
click at [119, 348] on div "27" at bounding box center [119, 349] width 17 height 17
type textarea "[DATE] 10:51 AM"
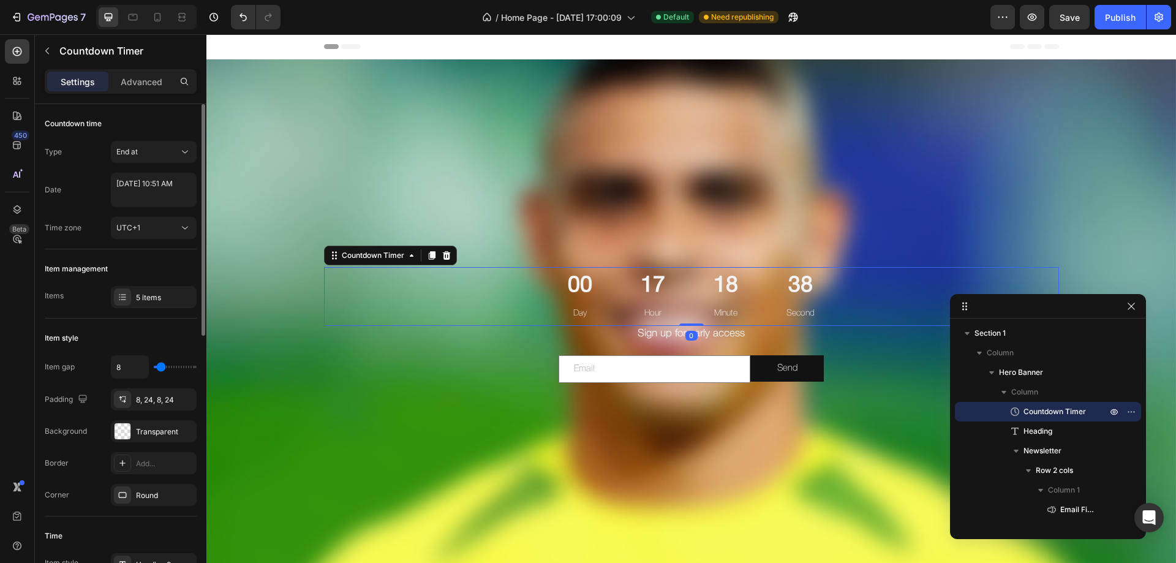
drag, startPoint x: 695, startPoint y: 326, endPoint x: 729, endPoint y: 312, distance: 36.5
click at [729, 312] on div "00 Day 17 Hour 18 Minute 38 Second Countdown Timer 0" at bounding box center [691, 296] width 735 height 59
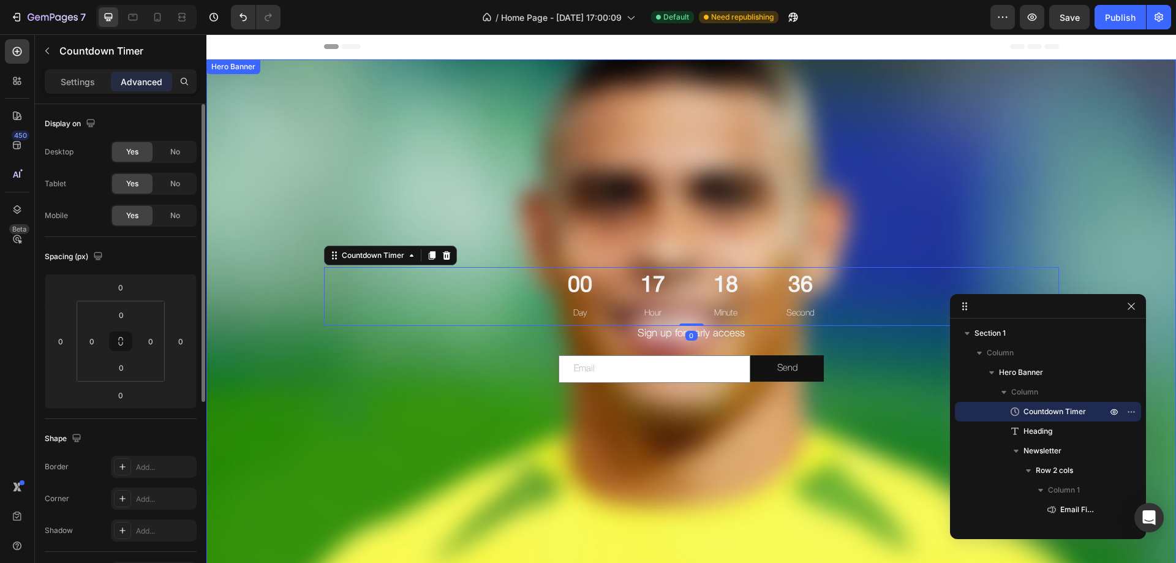
click at [765, 440] on div "Background Image" at bounding box center [691, 323] width 970 height 529
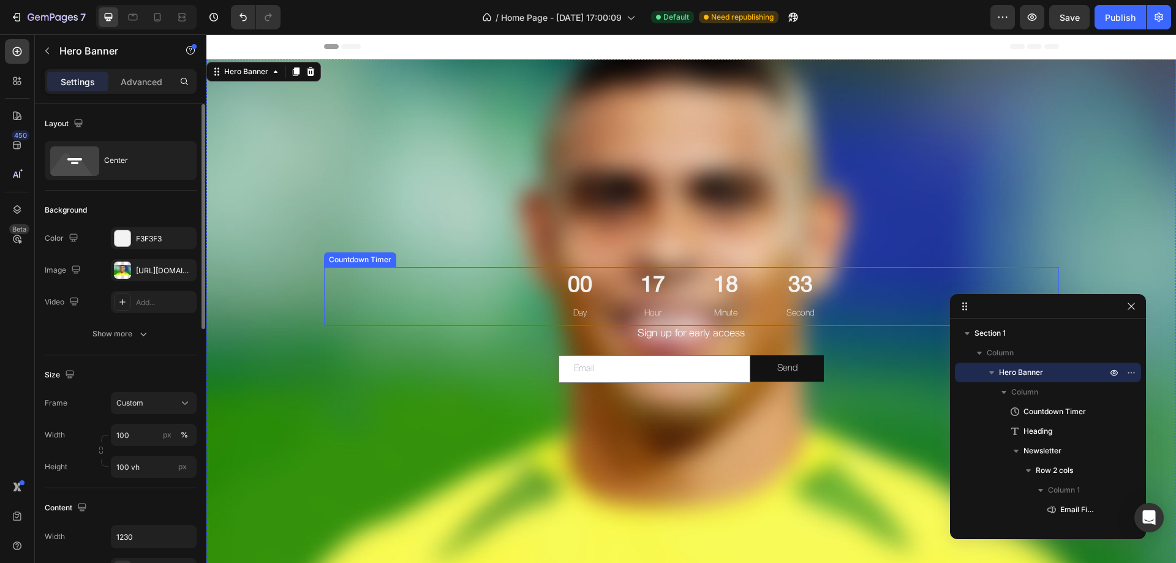
click at [692, 324] on div "00 Day 17 Hour 18 Minute 33 Second" at bounding box center [691, 296] width 276 height 59
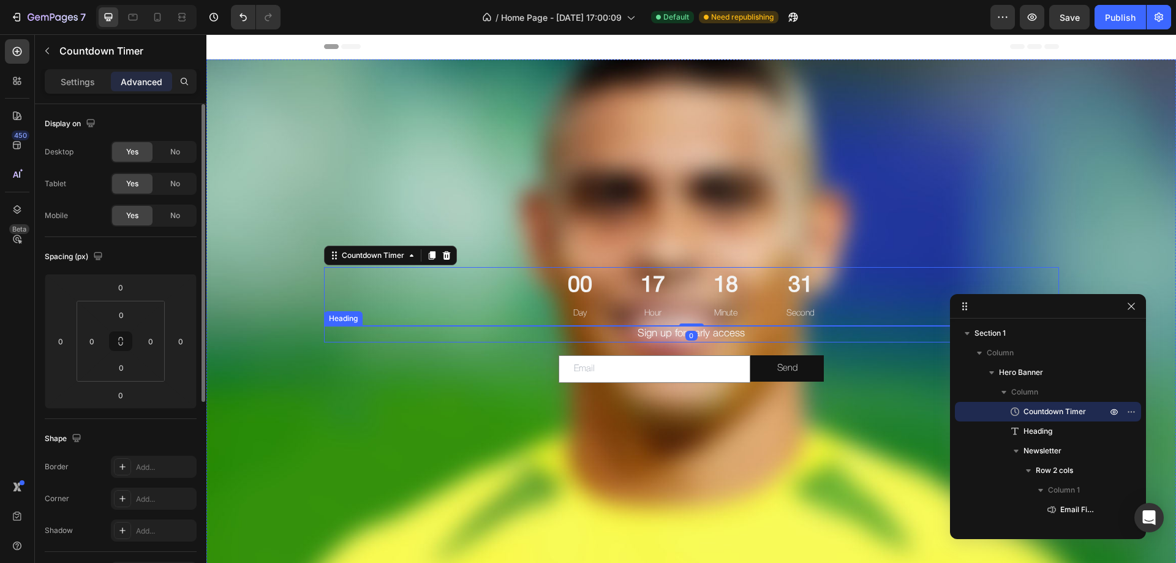
click at [695, 334] on h2 "Sign up for early access" at bounding box center [691, 334] width 735 height 16
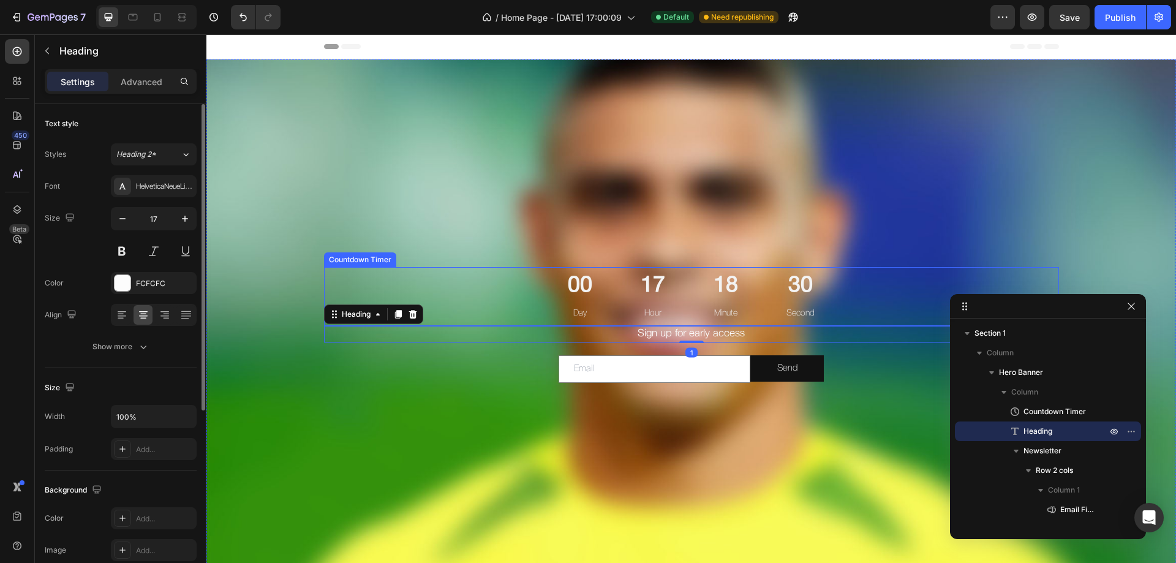
click at [714, 306] on p "Minute" at bounding box center [726, 313] width 25 height 15
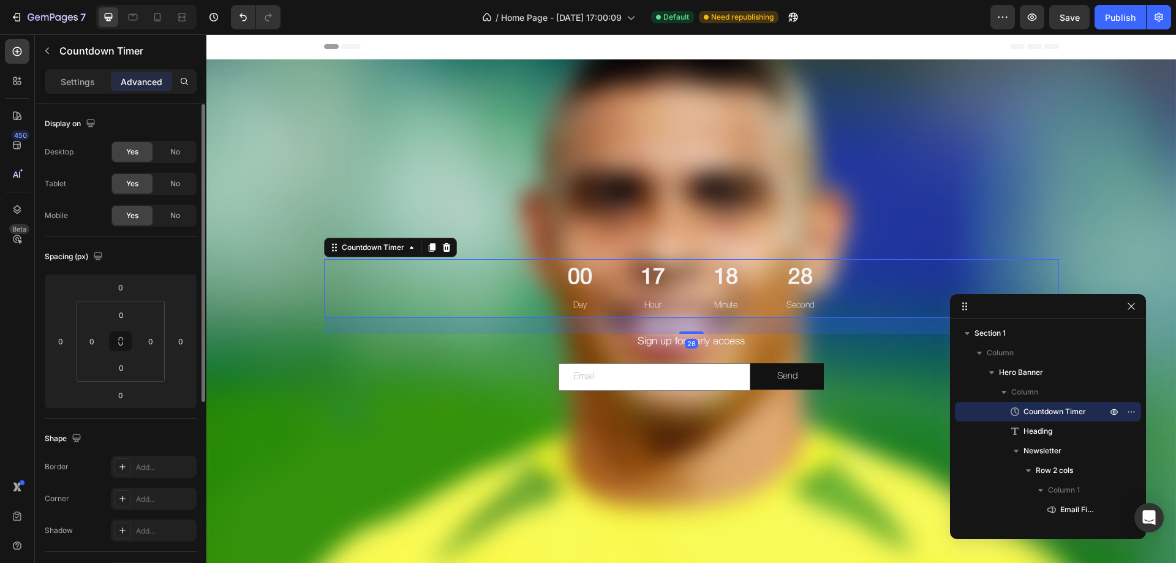
drag, startPoint x: 694, startPoint y: 324, endPoint x: 699, endPoint y: 340, distance: 17.3
click at [699, 340] on div "00 Day 17 Hour 18 Minute 28 Second Countdown Timer 26 Sign up for early access …" at bounding box center [691, 330] width 735 height 143
type input "27"
click at [722, 434] on div "Background Image" at bounding box center [691, 323] width 970 height 529
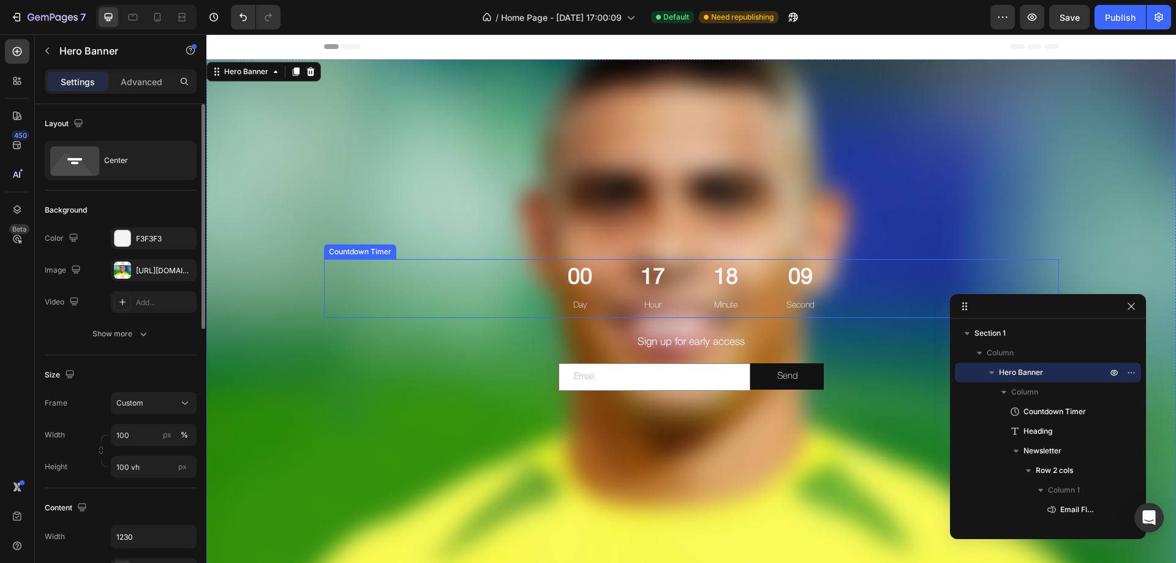
click at [706, 275] on div "18 Minute" at bounding box center [726, 288] width 54 height 59
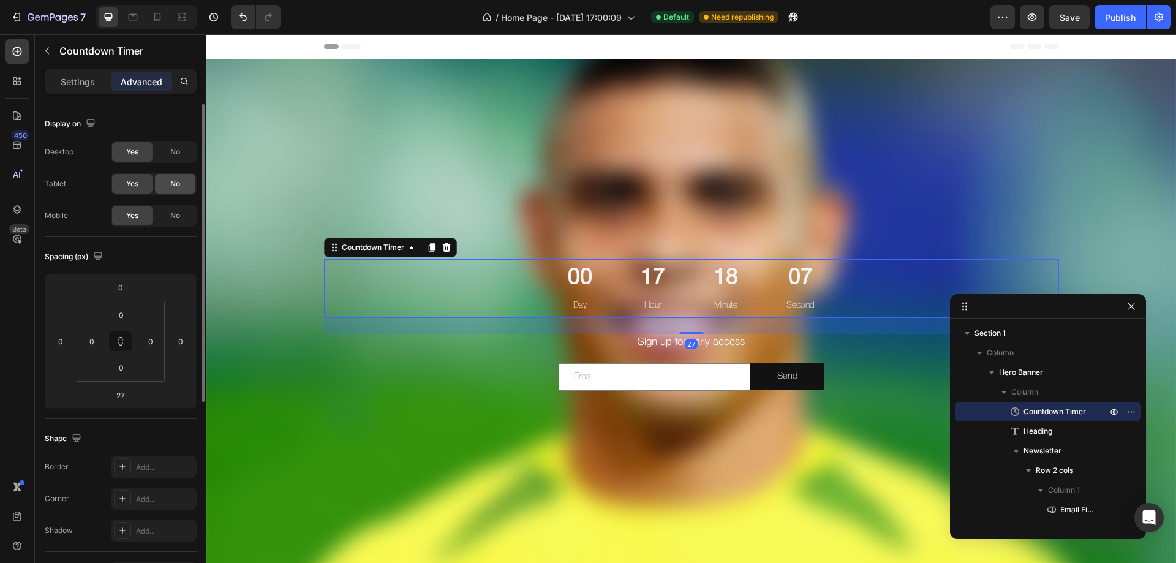
drag, startPoint x: 175, startPoint y: 149, endPoint x: 175, endPoint y: 183, distance: 34.3
click at [175, 149] on span "No" at bounding box center [175, 151] width 10 height 11
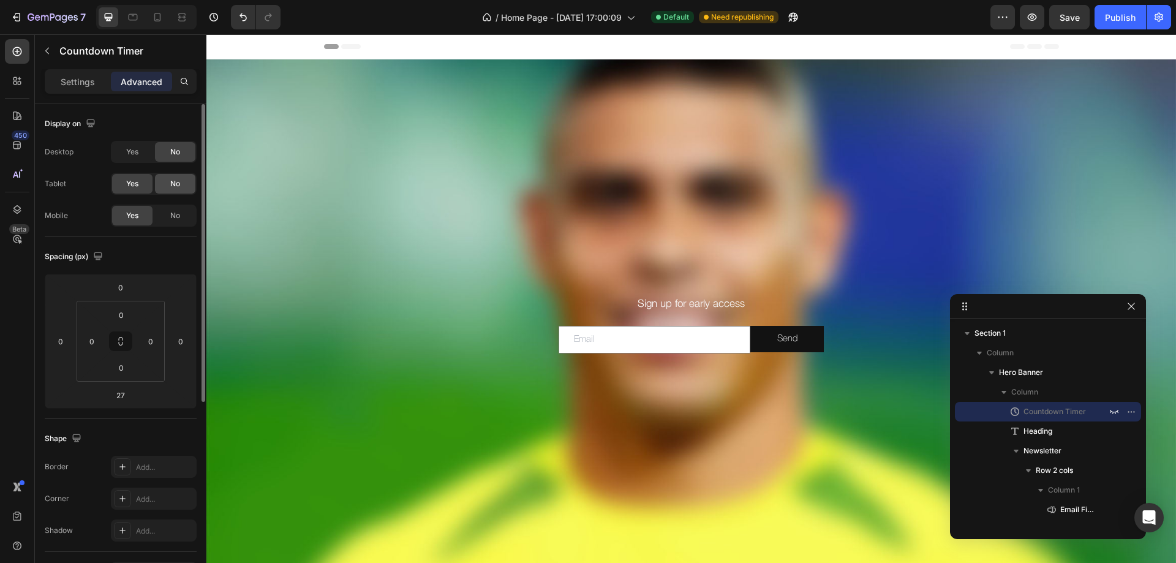
click at [173, 188] on span "No" at bounding box center [175, 183] width 10 height 11
click at [169, 212] on div "No" at bounding box center [175, 216] width 40 height 20
click at [134, 186] on span "Yes" at bounding box center [132, 183] width 12 height 11
click at [131, 157] on div "Yes" at bounding box center [132, 152] width 40 height 20
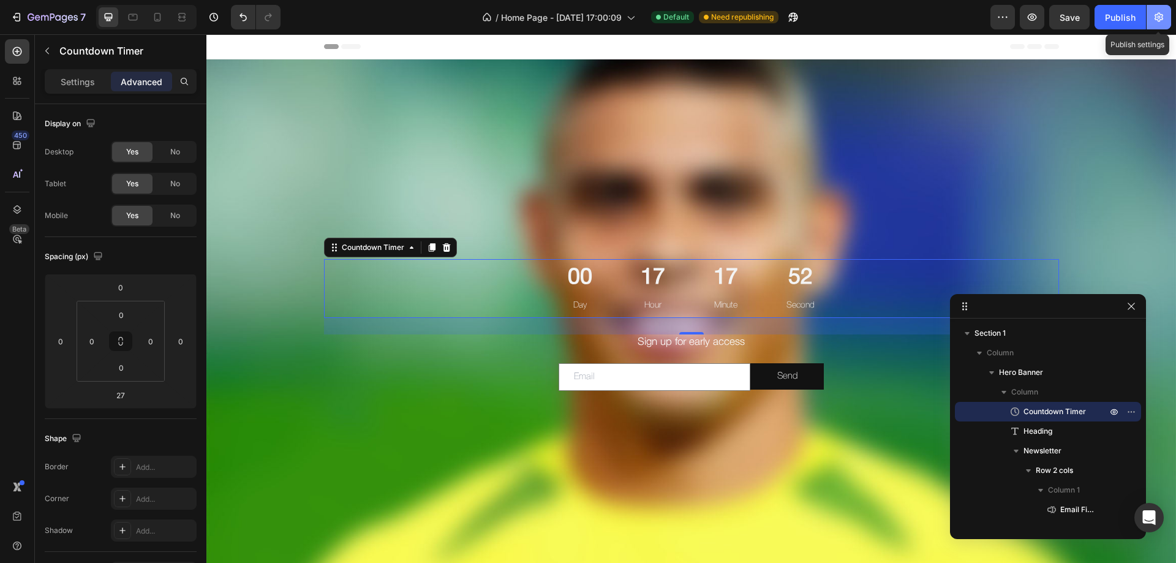
click at [1159, 21] on icon "button" at bounding box center [1159, 17] width 9 height 9
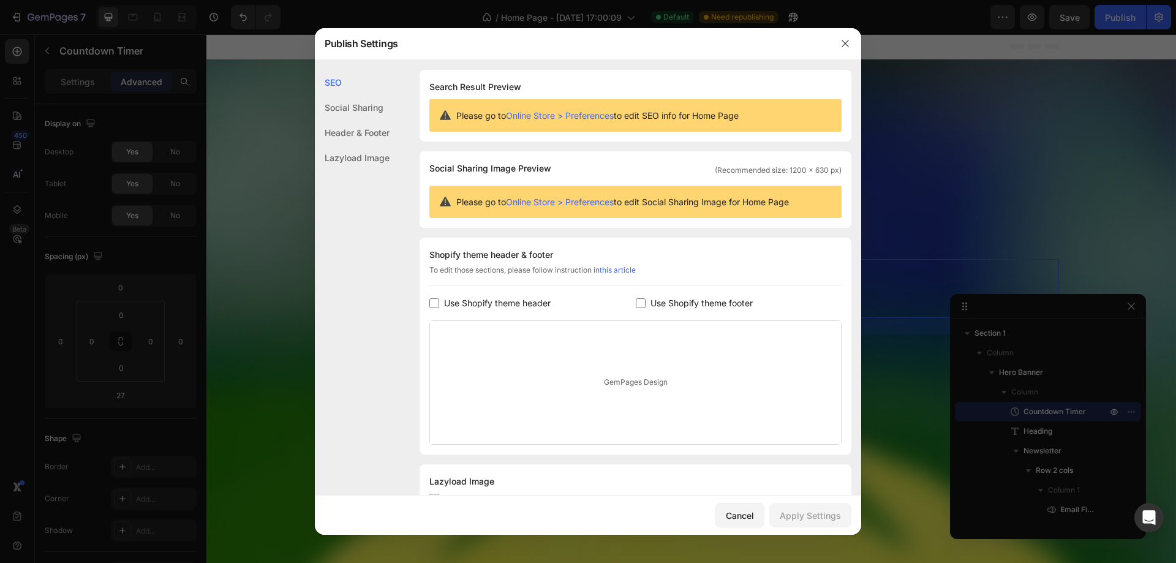
click at [330, 120] on div "Social Sharing" at bounding box center [352, 132] width 75 height 25
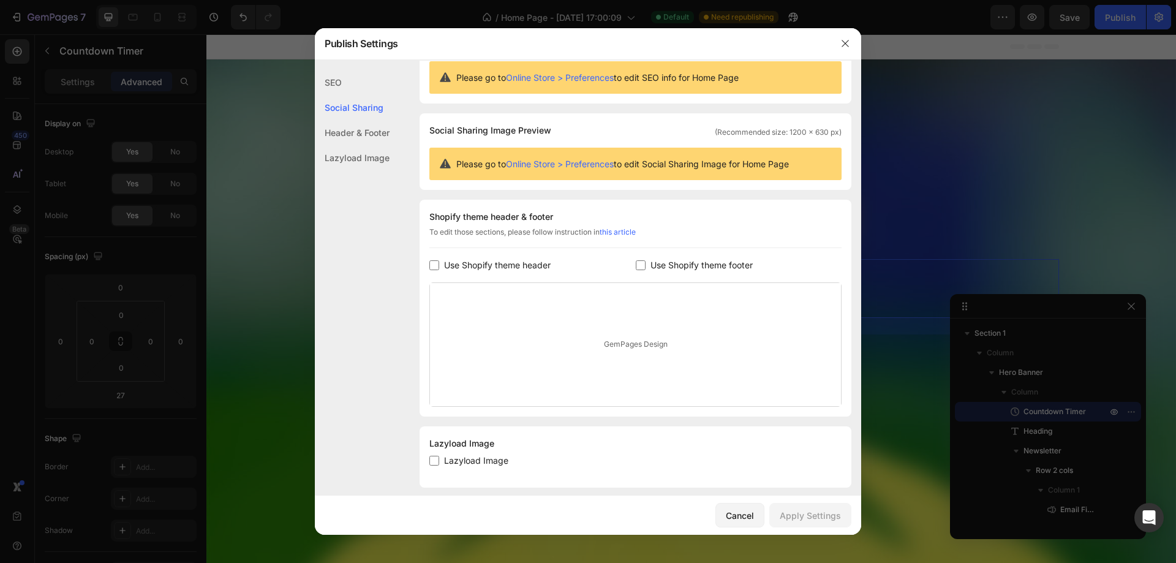
scroll to position [50, 0]
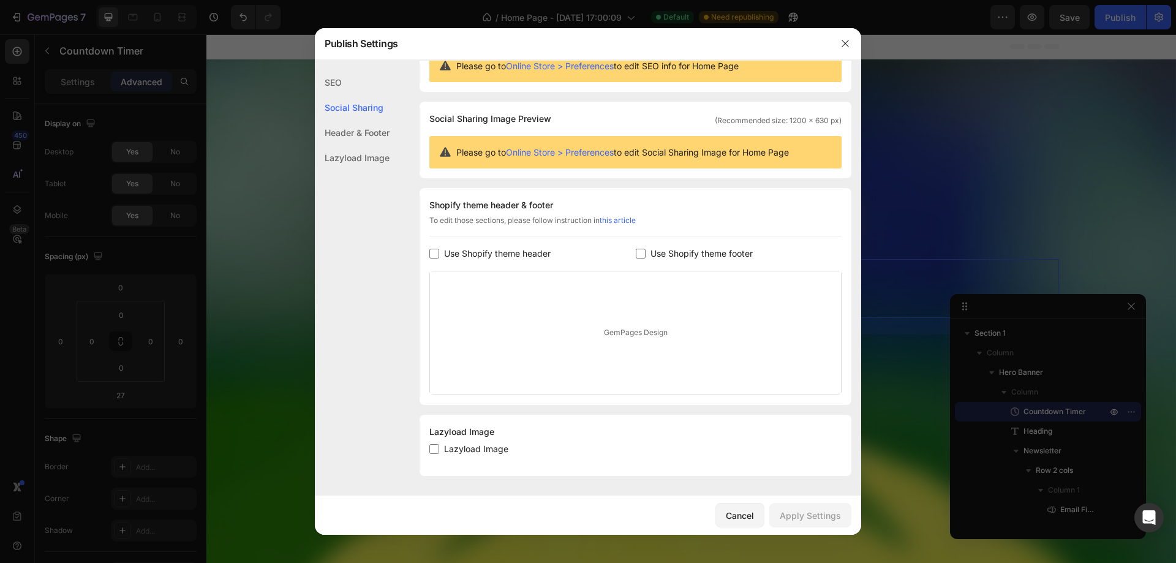
click at [369, 145] on div "Header & Footer" at bounding box center [352, 157] width 75 height 25
click at [370, 159] on div "Lazyload Image" at bounding box center [352, 157] width 75 height 25
click at [349, 95] on div "SEO" at bounding box center [352, 107] width 75 height 25
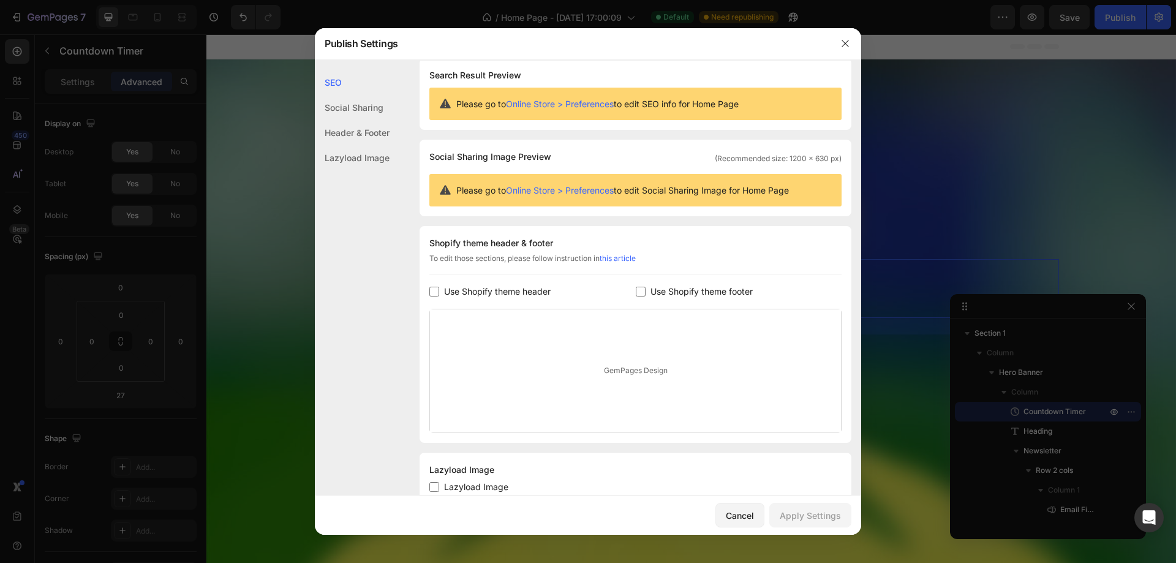
scroll to position [0, 0]
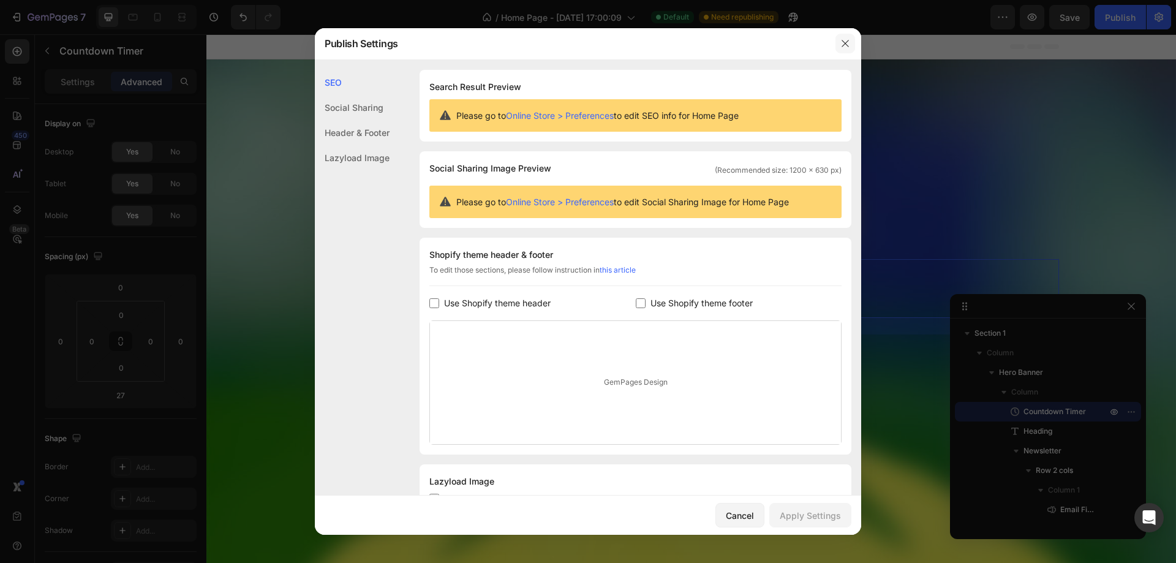
click at [841, 41] on icon "button" at bounding box center [846, 44] width 10 height 10
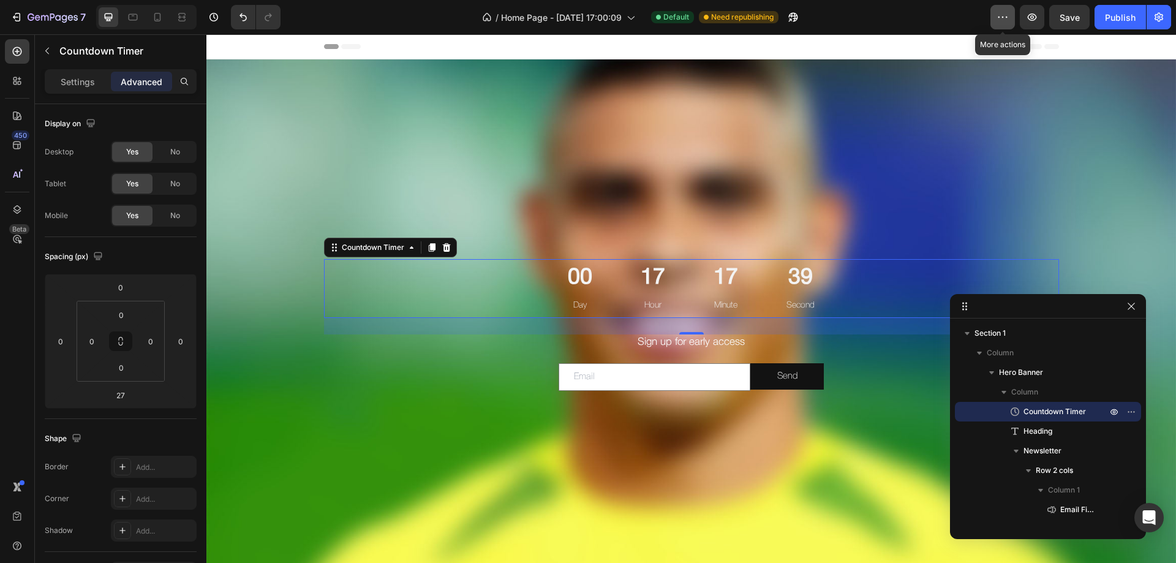
click at [998, 16] on icon "button" at bounding box center [1003, 17] width 12 height 12
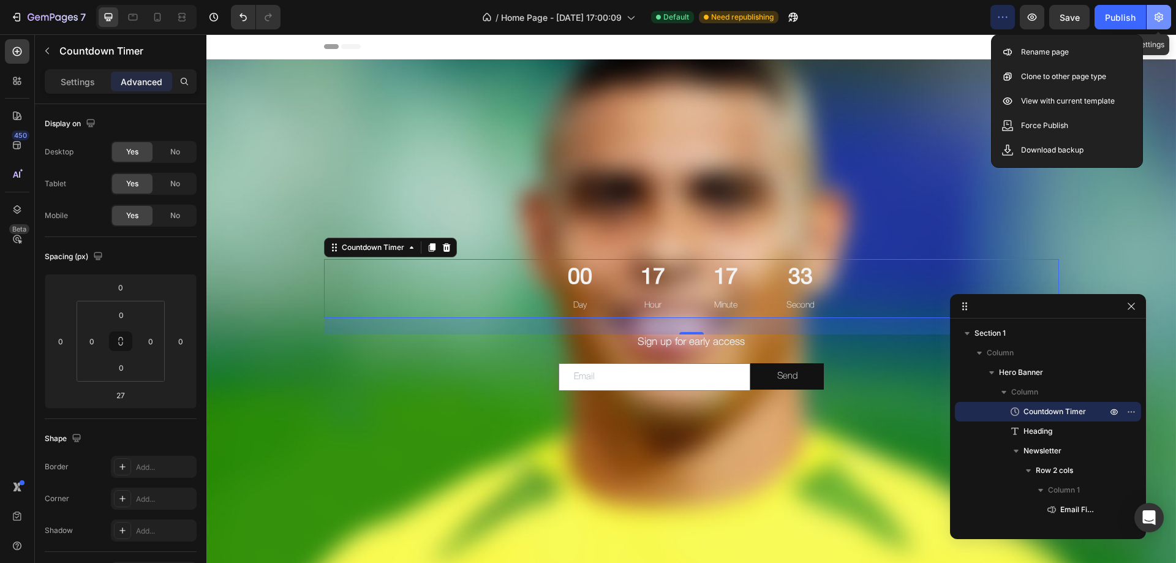
click at [1163, 21] on icon "button" at bounding box center [1159, 17] width 12 height 12
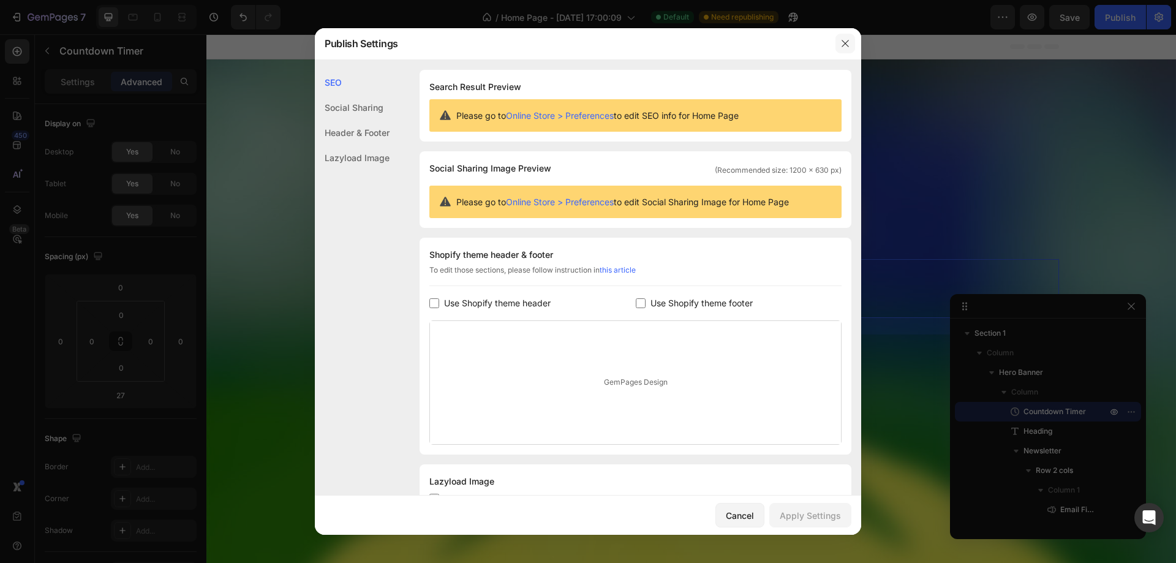
click at [847, 45] on icon "button" at bounding box center [845, 43] width 7 height 7
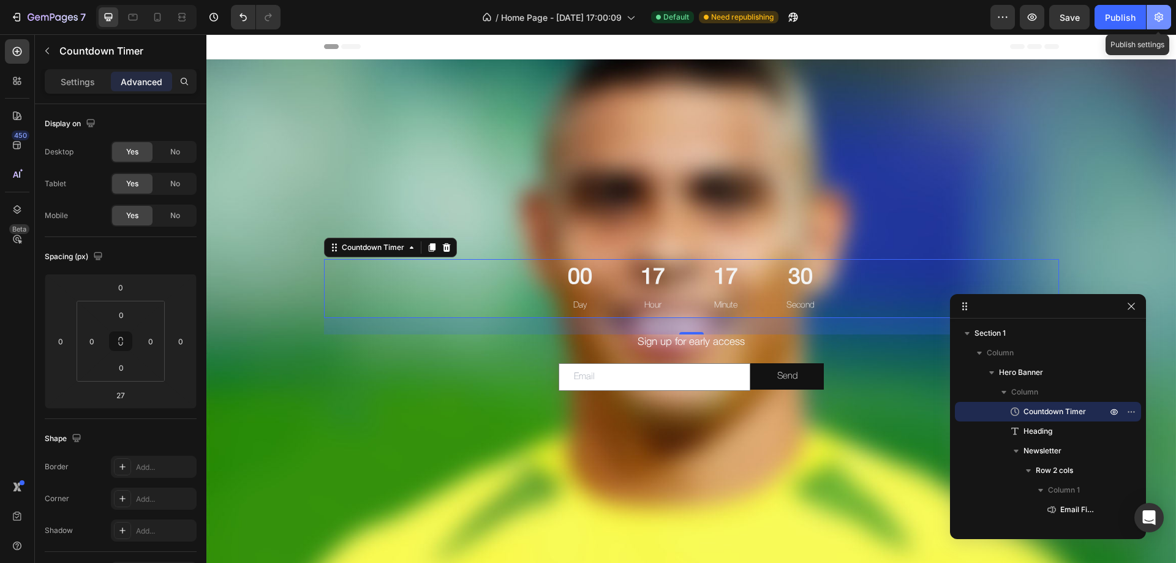
click at [1158, 23] on button "button" at bounding box center [1159, 17] width 25 height 25
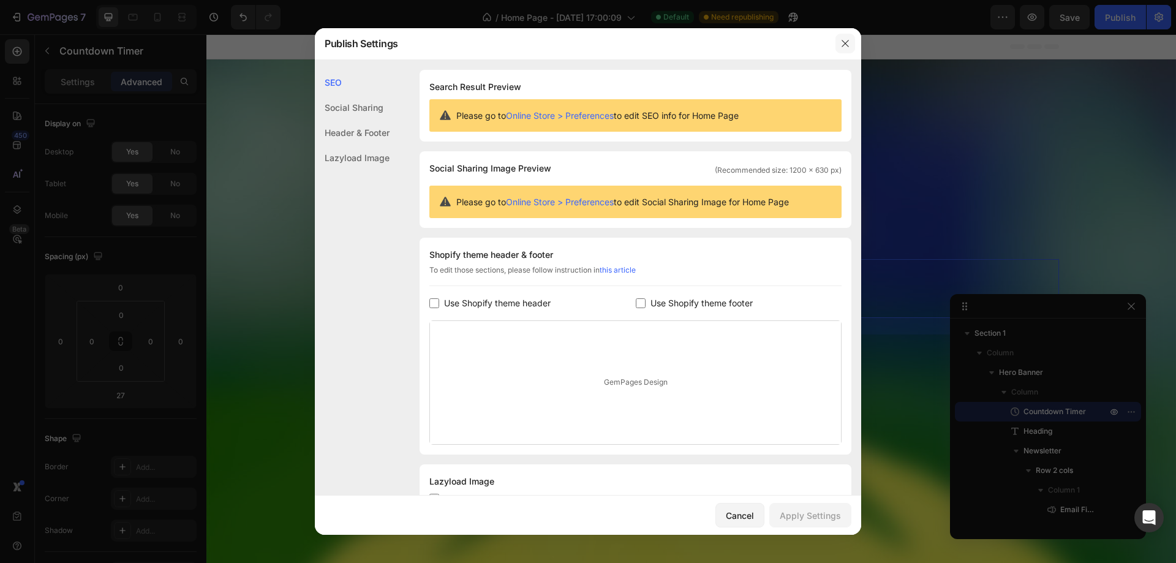
click at [852, 42] on button "button" at bounding box center [846, 44] width 20 height 20
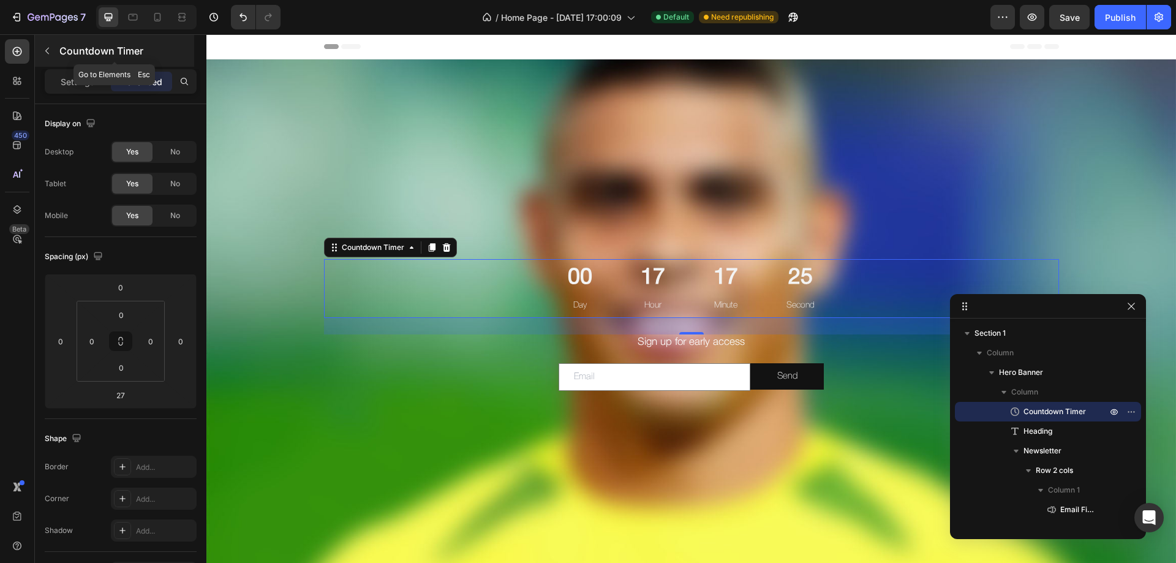
click at [50, 46] on icon "button" at bounding box center [47, 51] width 10 height 10
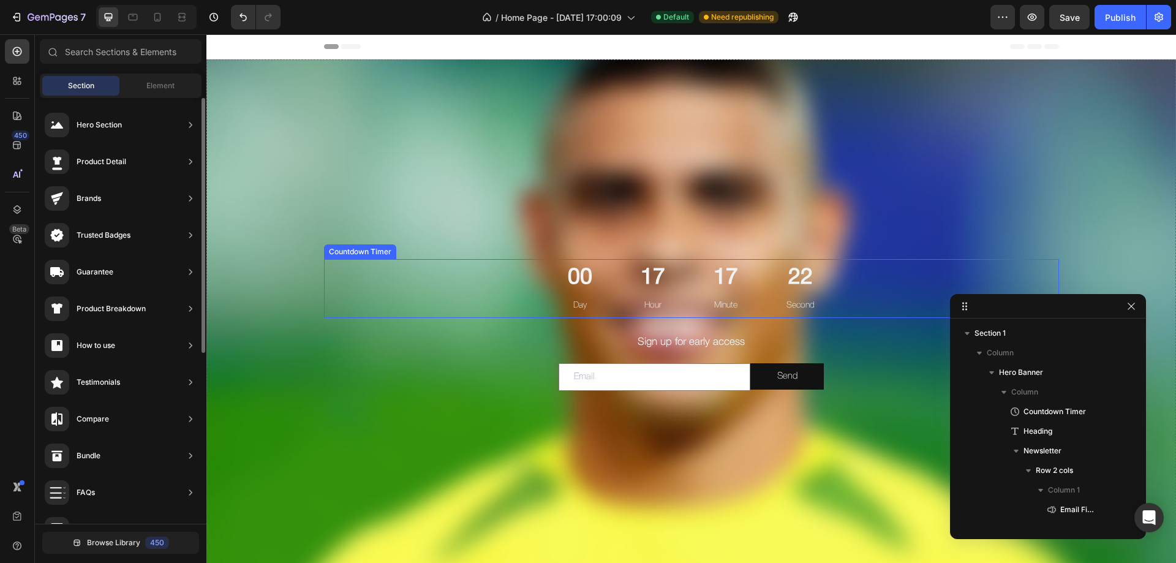
click at [699, 287] on div "17 Minute" at bounding box center [726, 288] width 54 height 59
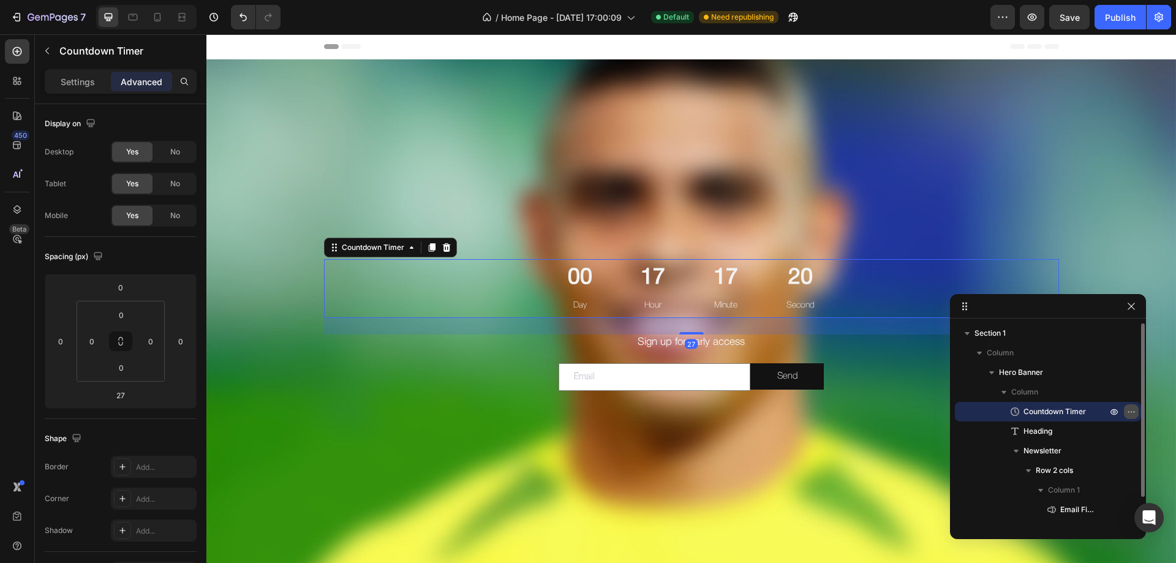
click at [1134, 414] on icon "button" at bounding box center [1132, 412] width 10 height 10
